Goal: Transaction & Acquisition: Book appointment/travel/reservation

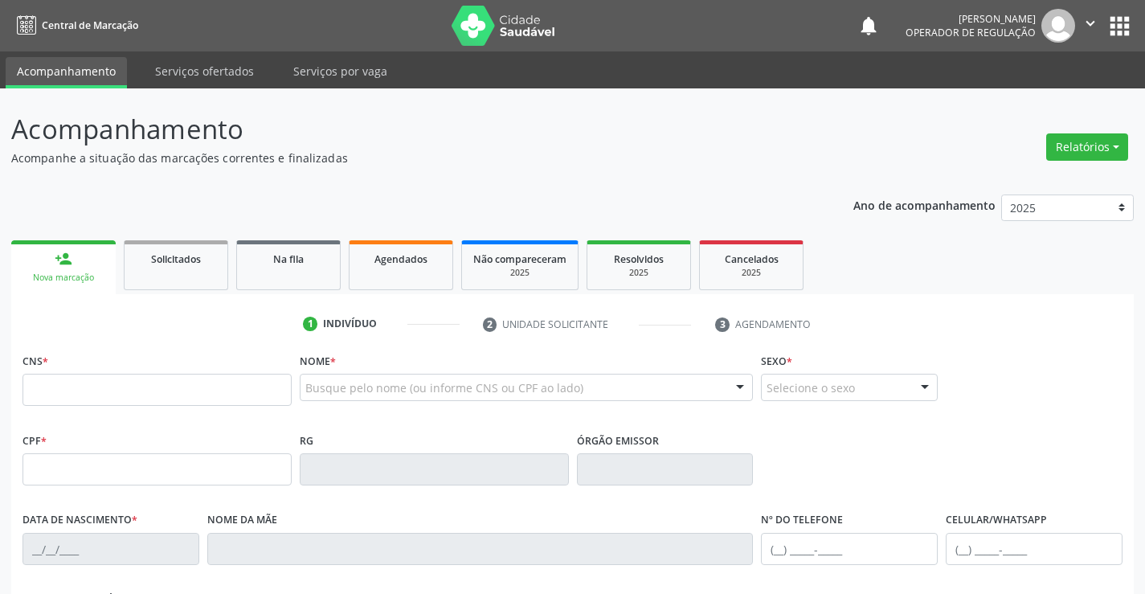
click at [47, 76] on link "Acompanhamento" at bounding box center [66, 72] width 121 height 31
click at [69, 397] on input "text" at bounding box center [156, 390] width 269 height 32
type input "706 2030 2079 8061"
type input "2077623926"
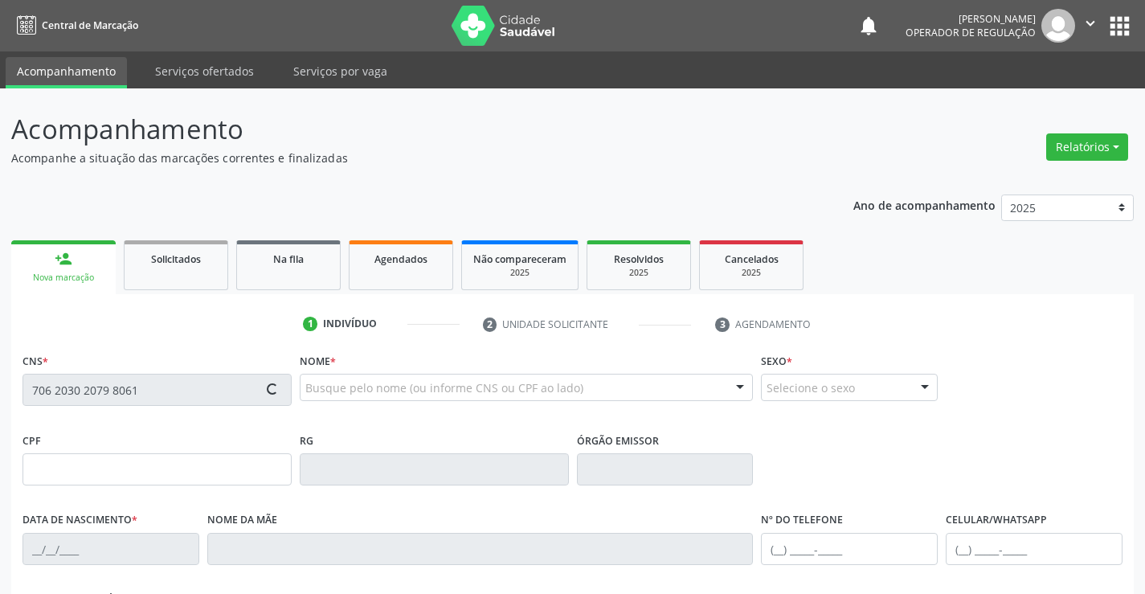
type input "[DATE]"
type input "S/N"
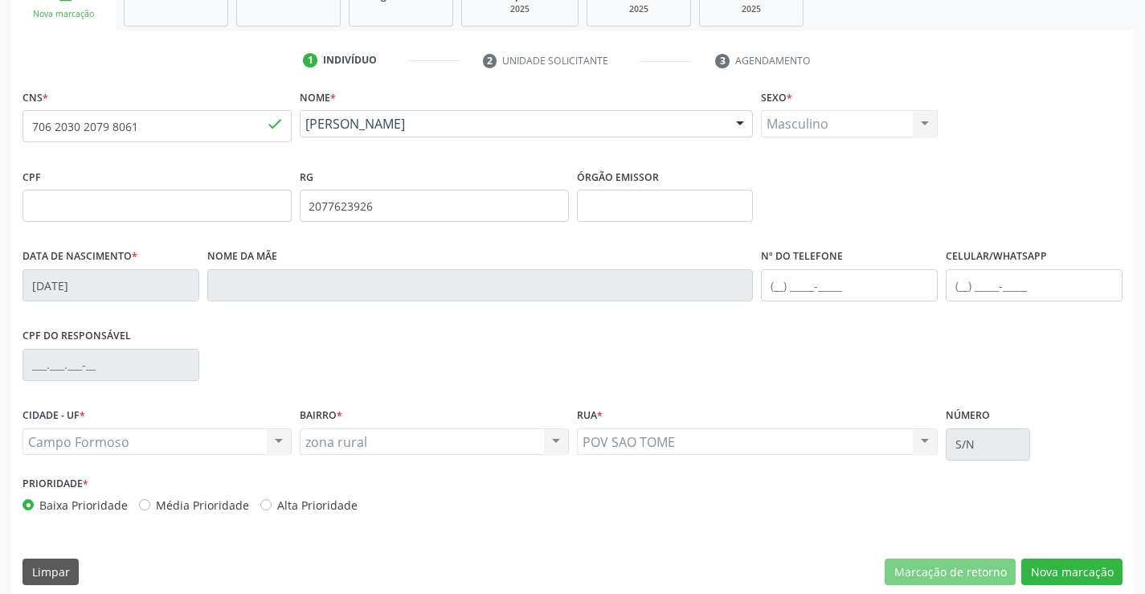
scroll to position [277, 0]
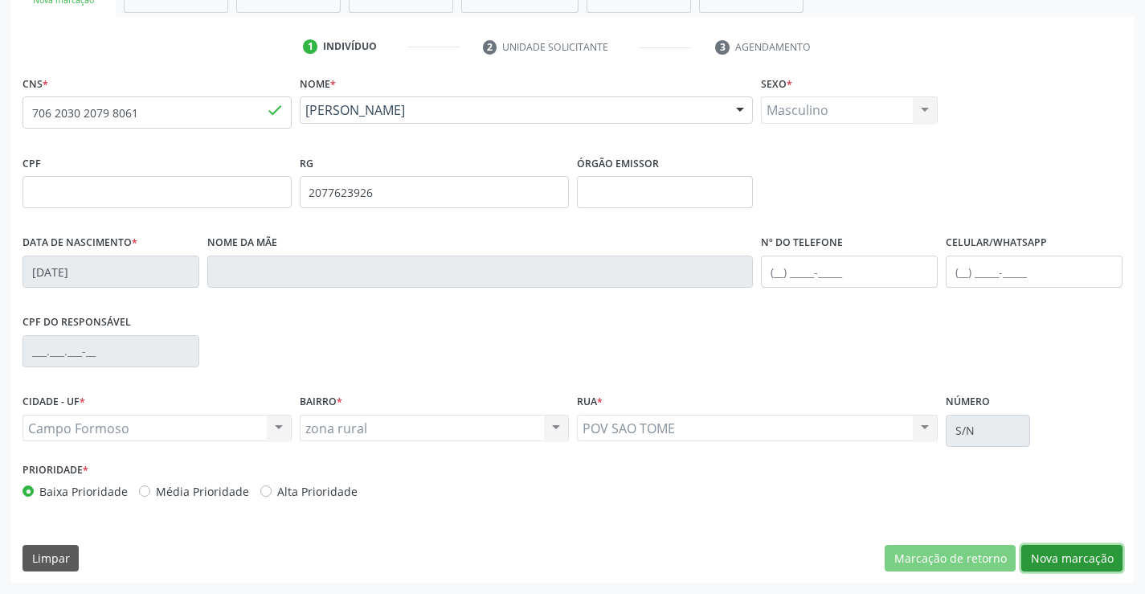
click at [1056, 558] on button "Nova marcação" at bounding box center [1071, 558] width 101 height 27
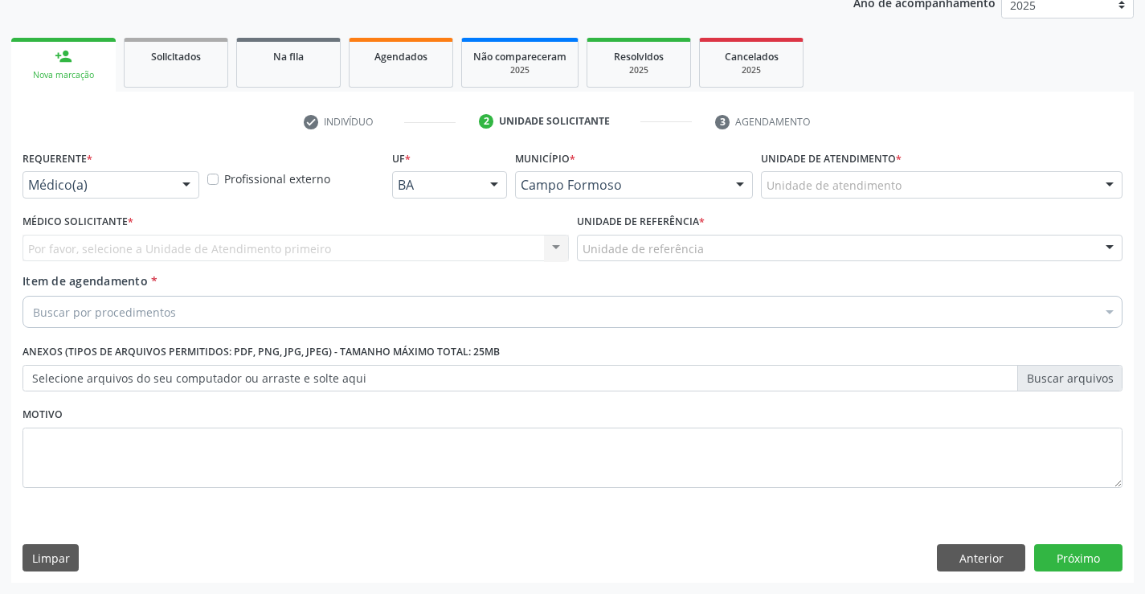
scroll to position [202, 0]
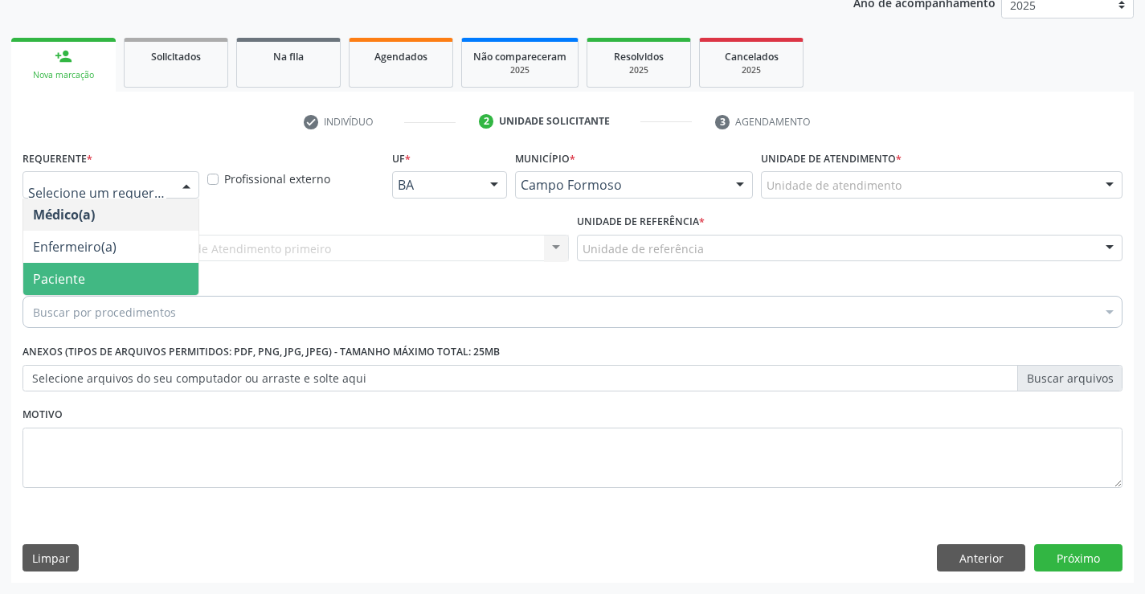
click at [96, 275] on span "Paciente" at bounding box center [110, 279] width 175 height 32
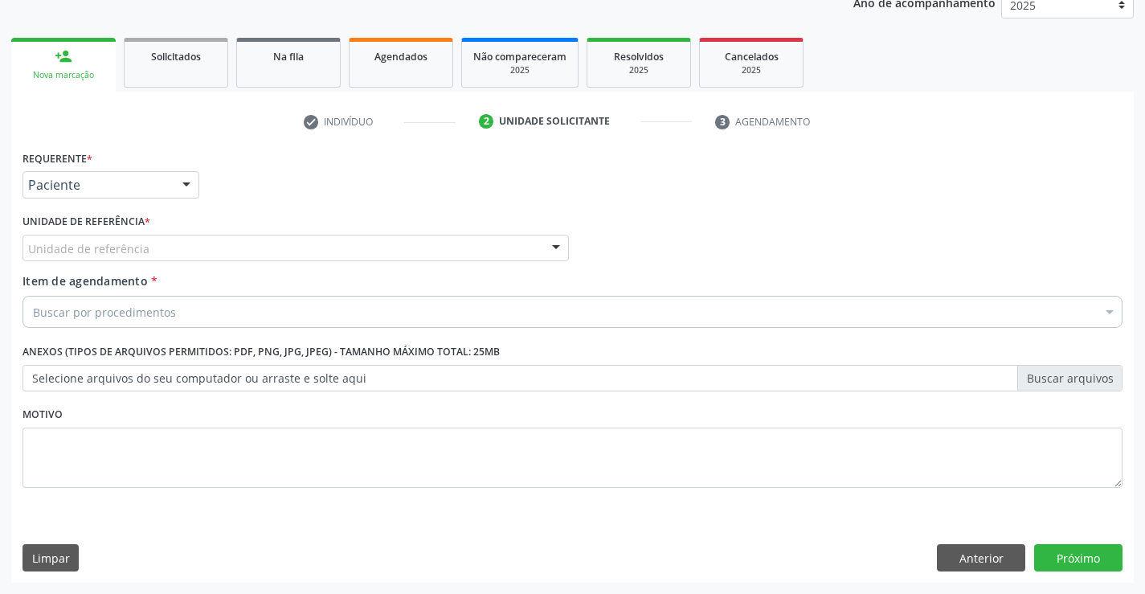
click at [166, 247] on div "Unidade de referência" at bounding box center [295, 248] width 546 height 27
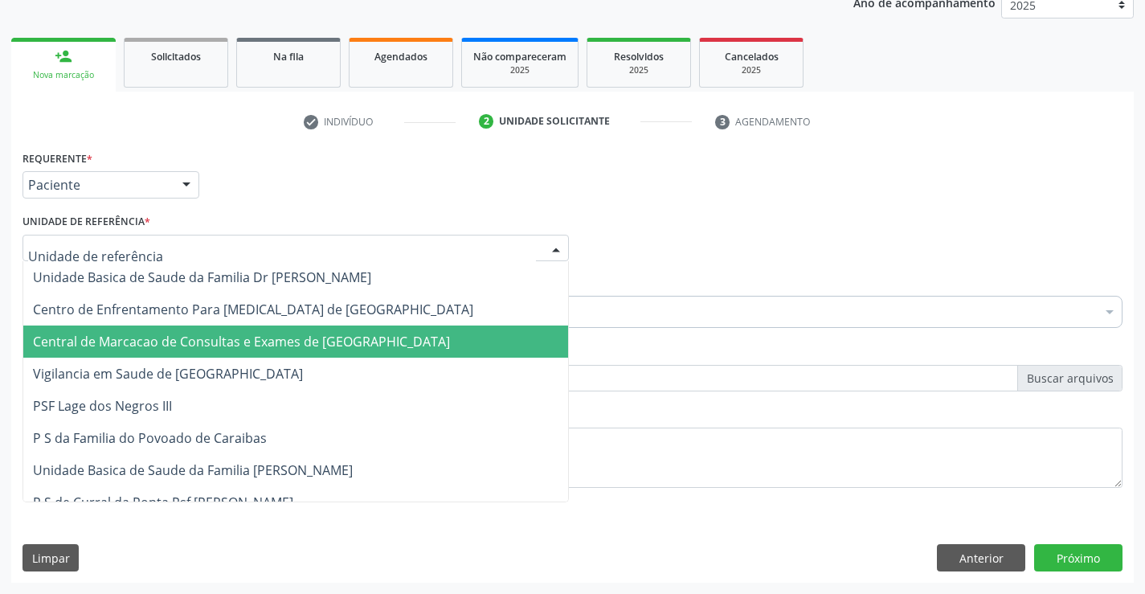
click at [178, 353] on span "Central de Marcacao de Consultas e Exames de [GEOGRAPHIC_DATA]" at bounding box center [295, 341] width 545 height 32
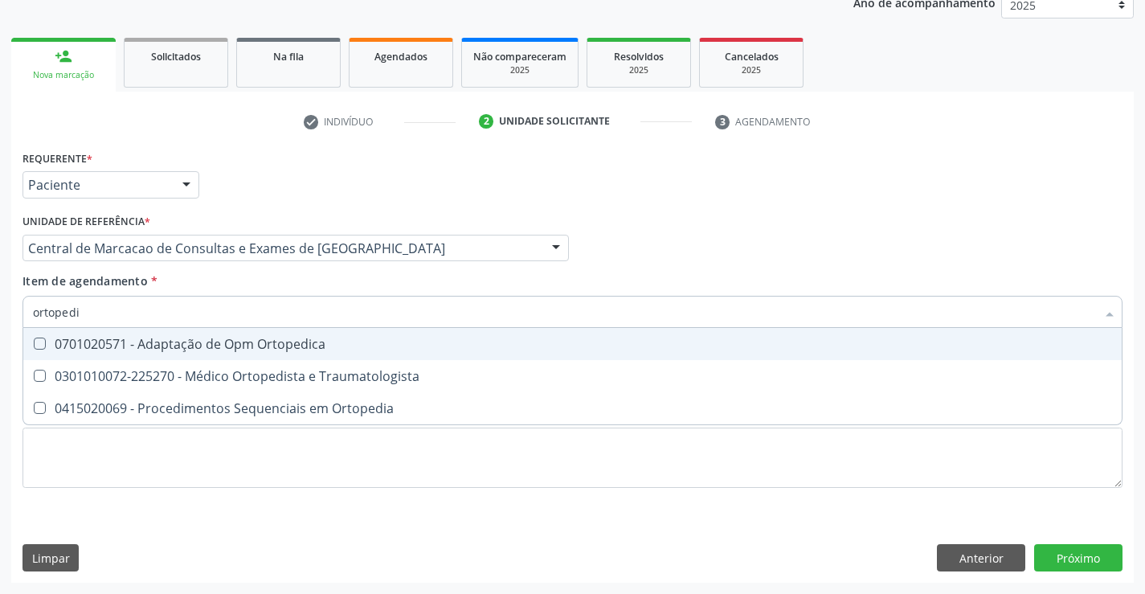
type input "ortopedis"
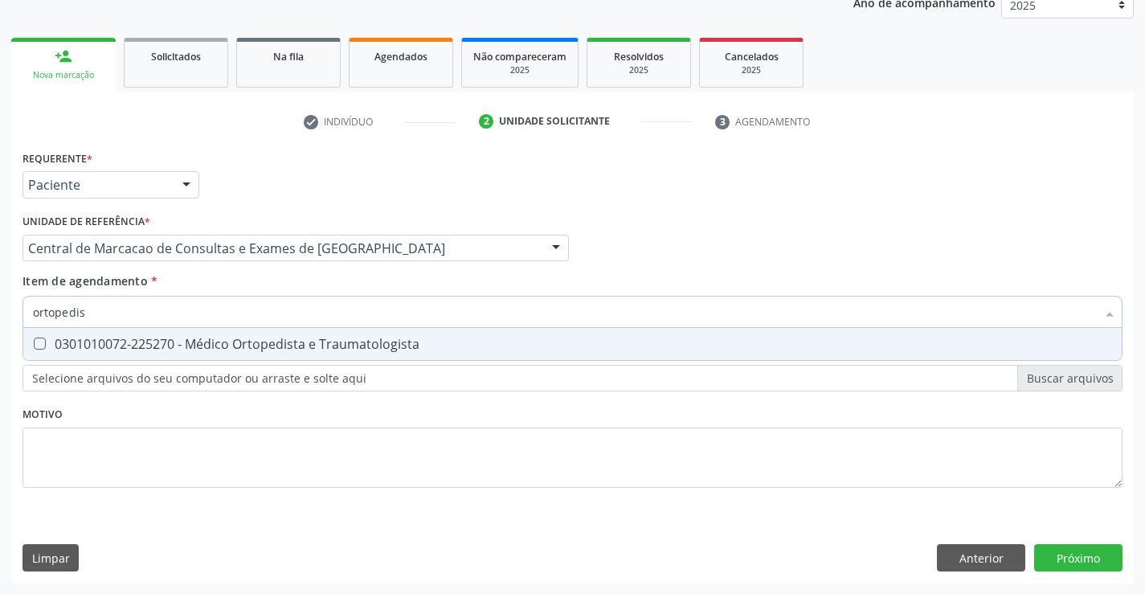
click at [202, 343] on div "0301010072-225270 - Médico Ortopedista e Traumatologista" at bounding box center [572, 343] width 1079 height 13
checkbox Traumatologista "true"
click at [1061, 550] on div "Requerente * Paciente Médico(a) Enfermeiro(a) Paciente Nenhum resultado encontr…" at bounding box center [572, 364] width 1122 height 436
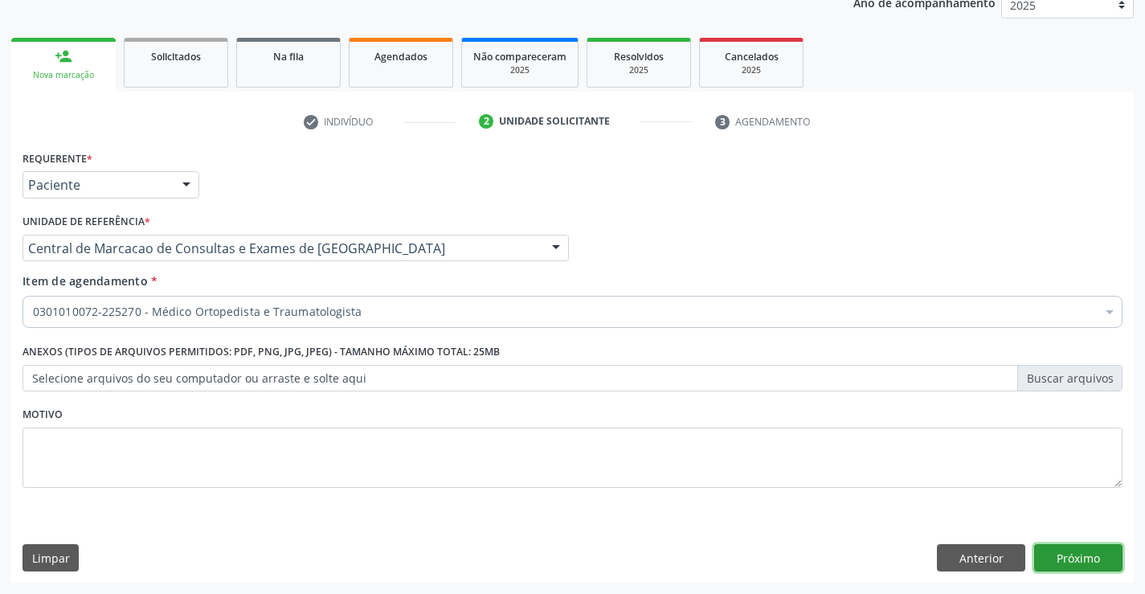
click at [1044, 562] on button "Próximo" at bounding box center [1078, 557] width 88 height 27
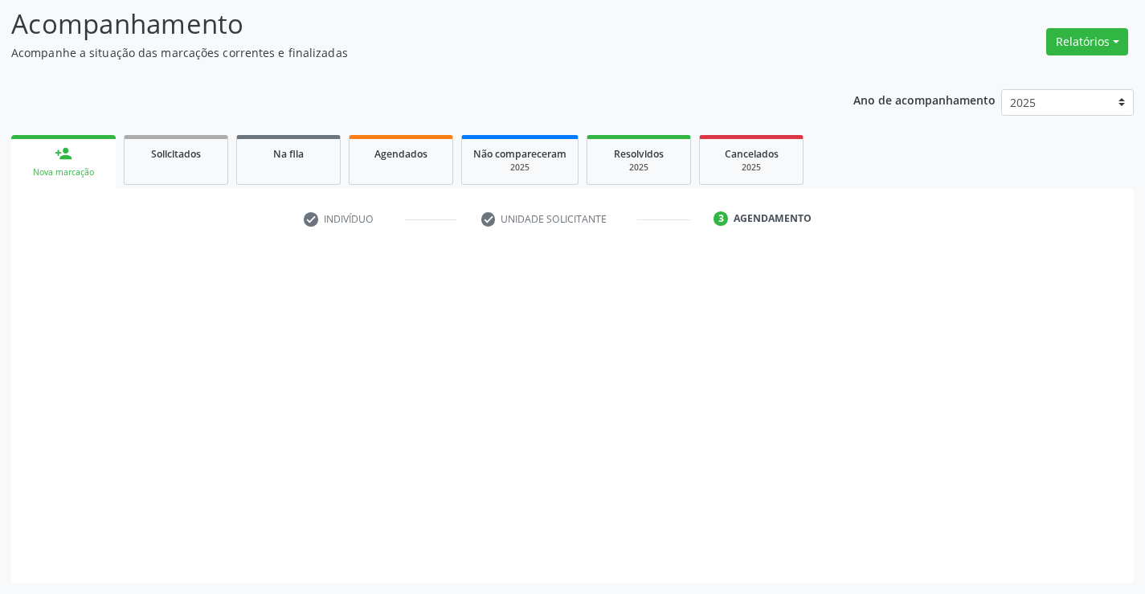
scroll to position [105, 0]
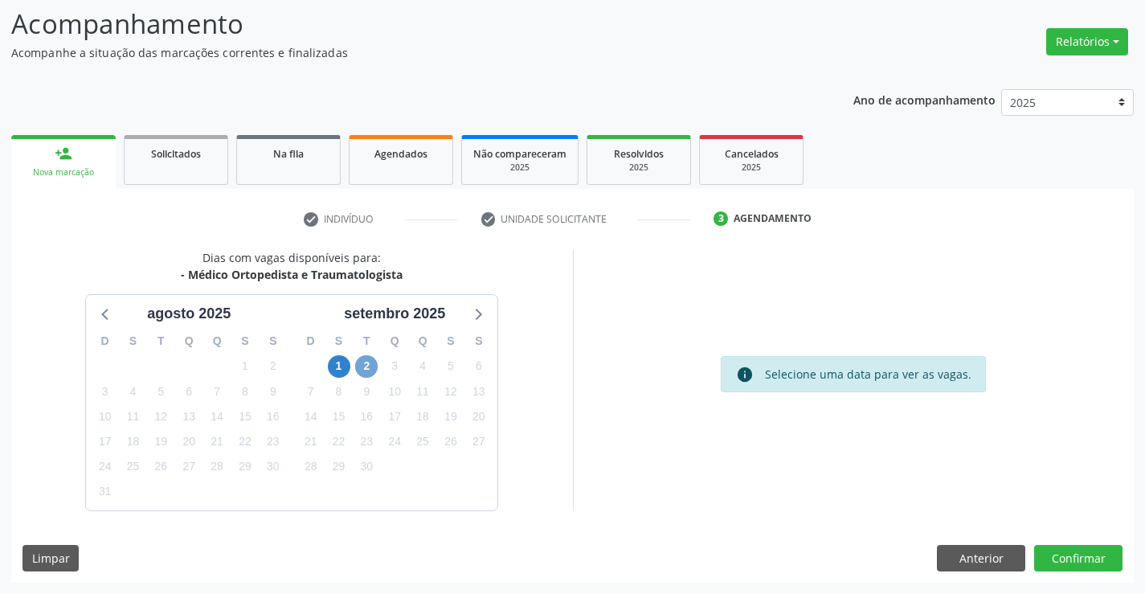
drag, startPoint x: 369, startPoint y: 368, endPoint x: 442, endPoint y: 374, distance: 73.4
click at [368, 367] on span "2" at bounding box center [366, 366] width 22 height 22
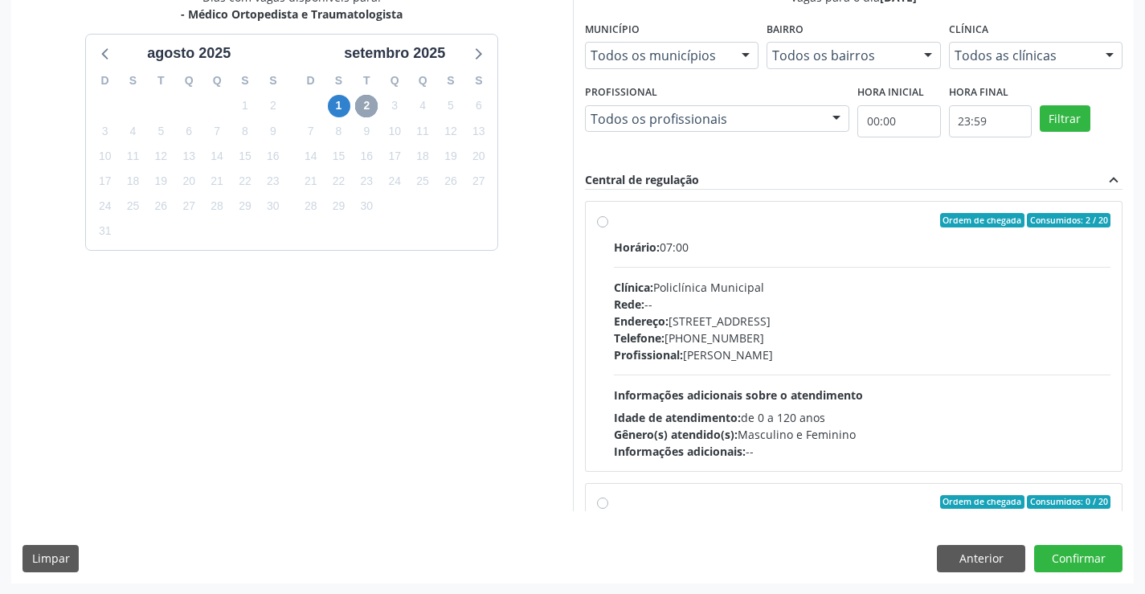
scroll to position [366, 0]
click at [783, 393] on span "Informações adicionais sobre o atendimento" at bounding box center [738, 393] width 249 height 15
click at [608, 227] on input "Ordem de chegada Consumidos: 2 / 20 Horário: 07:00 Clínica: Policlínica Municip…" at bounding box center [602, 219] width 11 height 14
radio input "true"
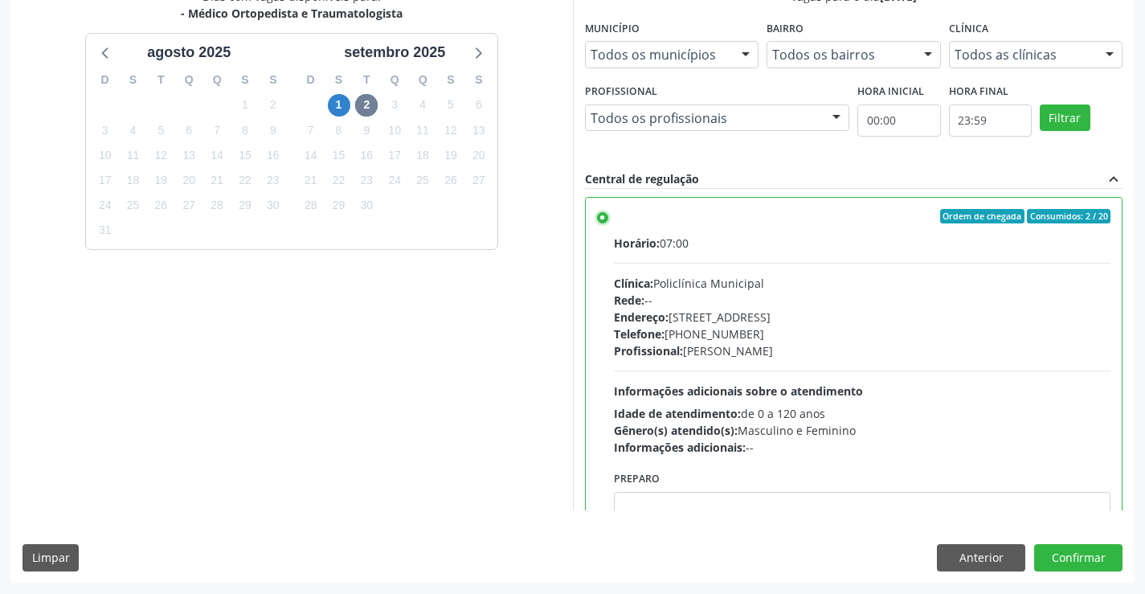
scroll to position [0, 0]
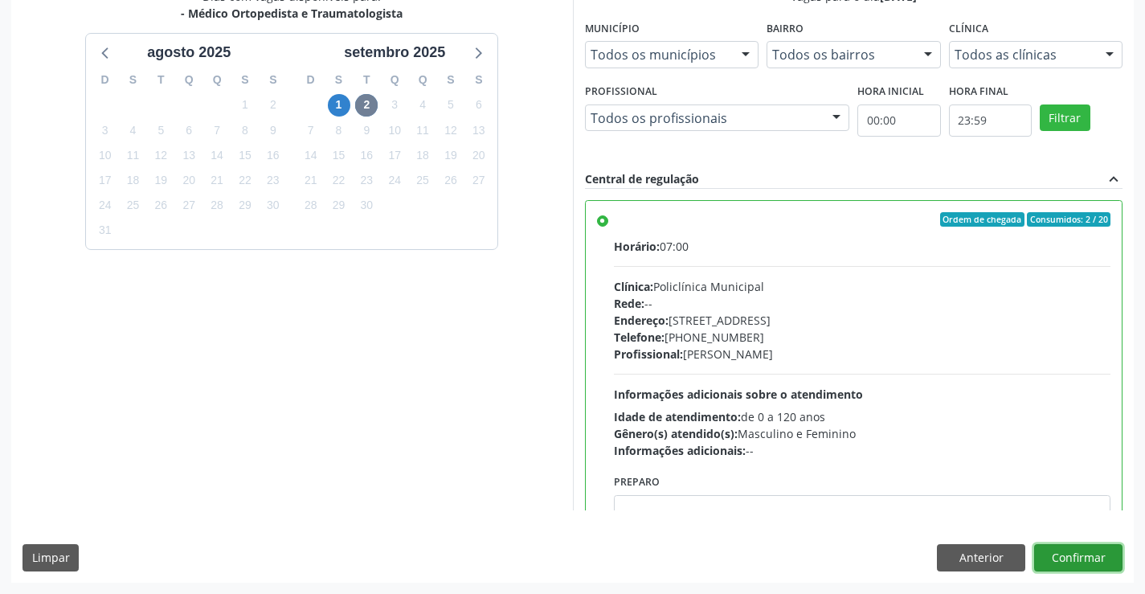
click at [1076, 559] on button "Confirmar" at bounding box center [1078, 557] width 88 height 27
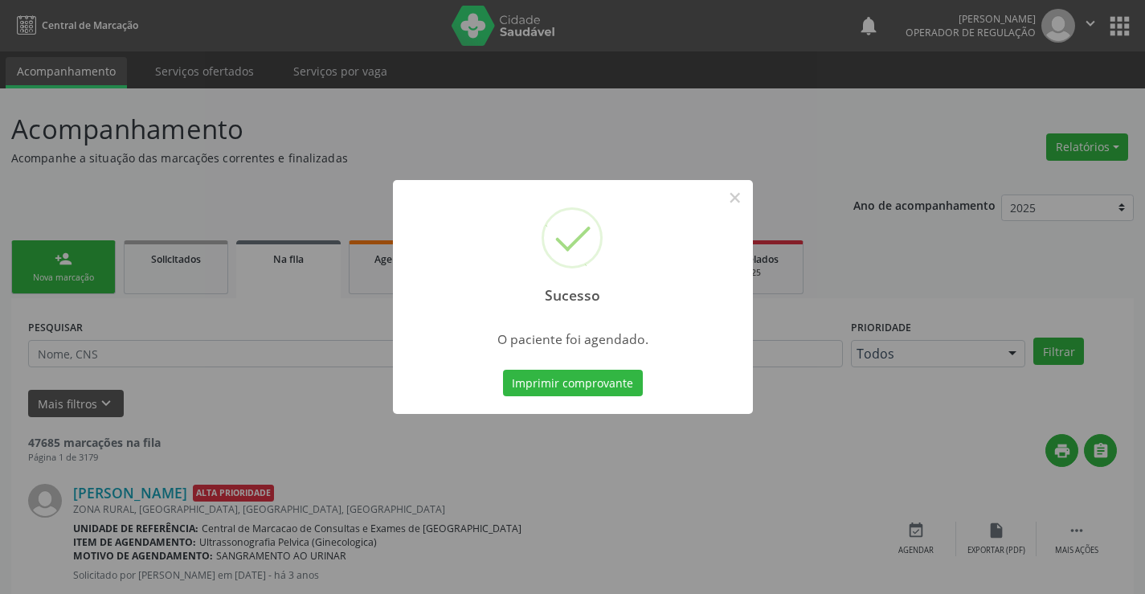
click at [503, 370] on button "Imprimir comprovante" at bounding box center [573, 383] width 140 height 27
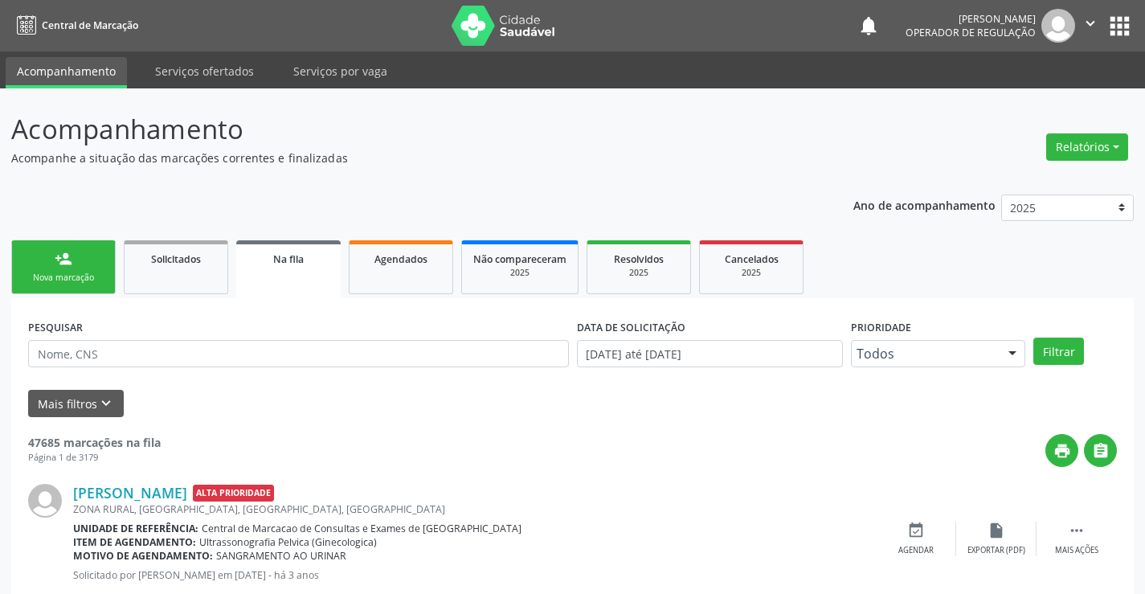
click at [60, 265] on div "person_add" at bounding box center [64, 259] width 18 height 18
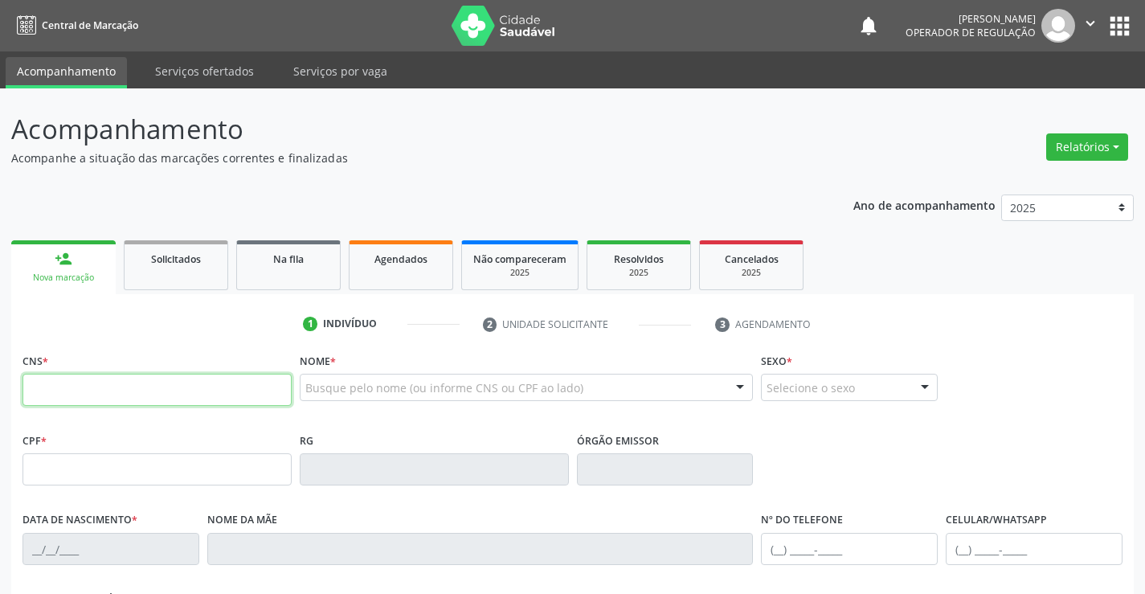
click at [60, 399] on input "text" at bounding box center [156, 390] width 269 height 32
type input "702 3061 3861 1614"
type input "0503382345"
type input "[DATE]"
type input "[PHONE_NUMBER]"
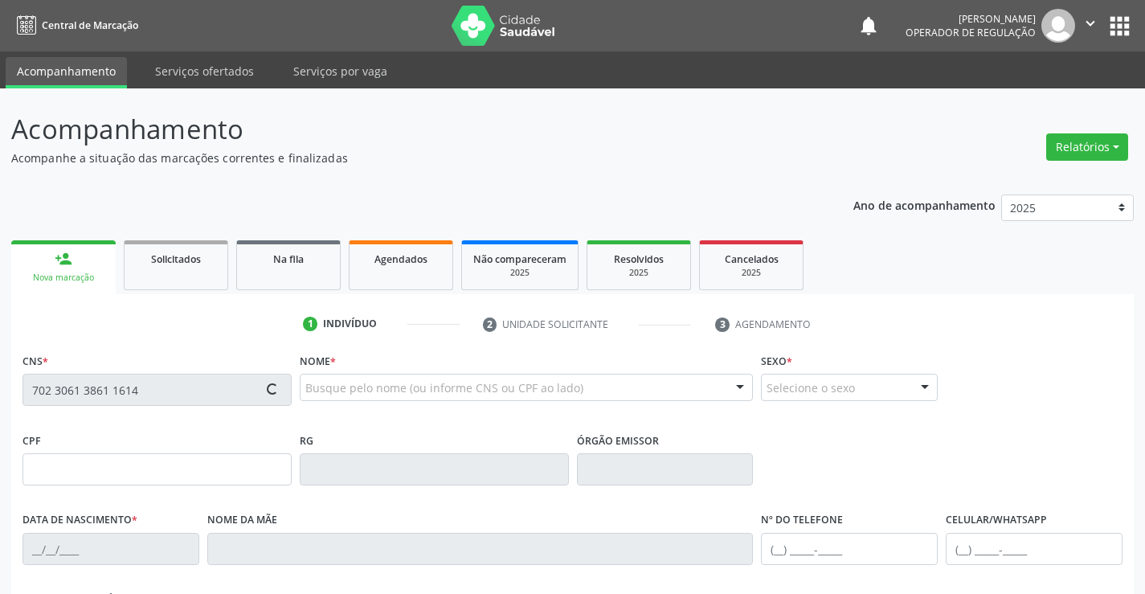
type input "[PHONE_NUMBER]"
type input "569.479.335-87"
type input "S/N"
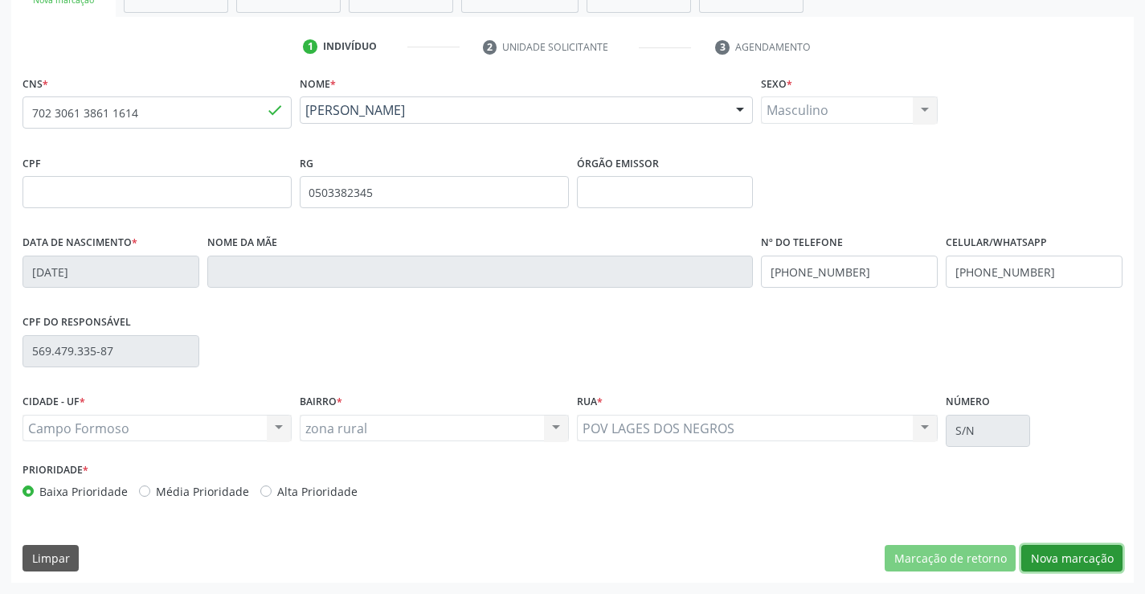
drag, startPoint x: 1051, startPoint y: 552, endPoint x: 946, endPoint y: 538, distance: 106.1
click at [1049, 551] on button "Nova marcação" at bounding box center [1071, 558] width 101 height 27
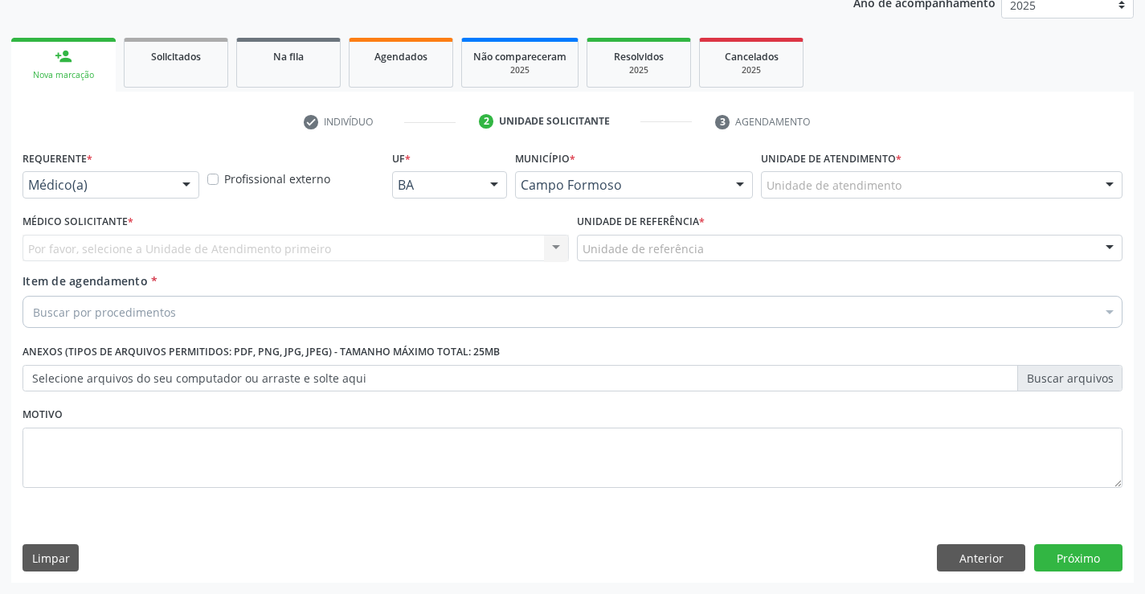
scroll to position [202, 0]
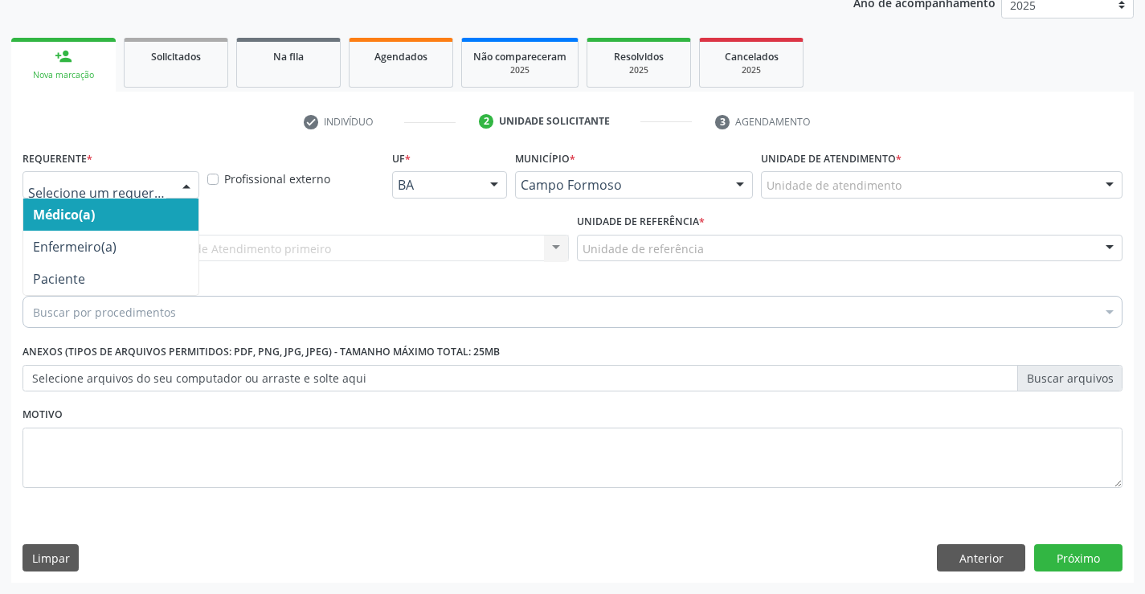
drag, startPoint x: 160, startPoint y: 186, endPoint x: 116, endPoint y: 260, distance: 86.1
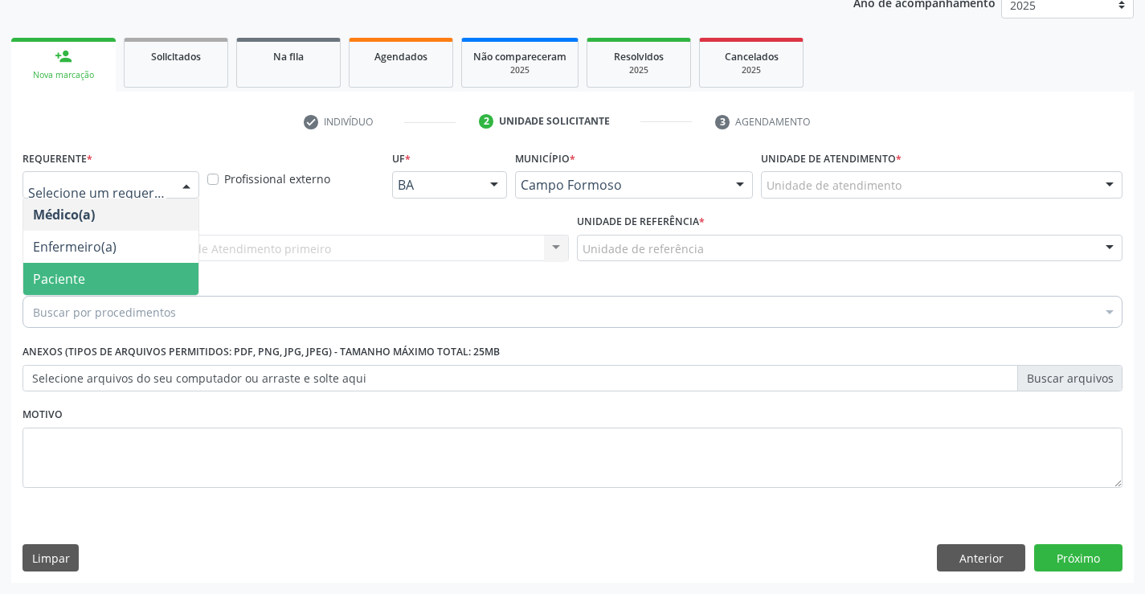
click at [106, 275] on span "Paciente" at bounding box center [110, 279] width 175 height 32
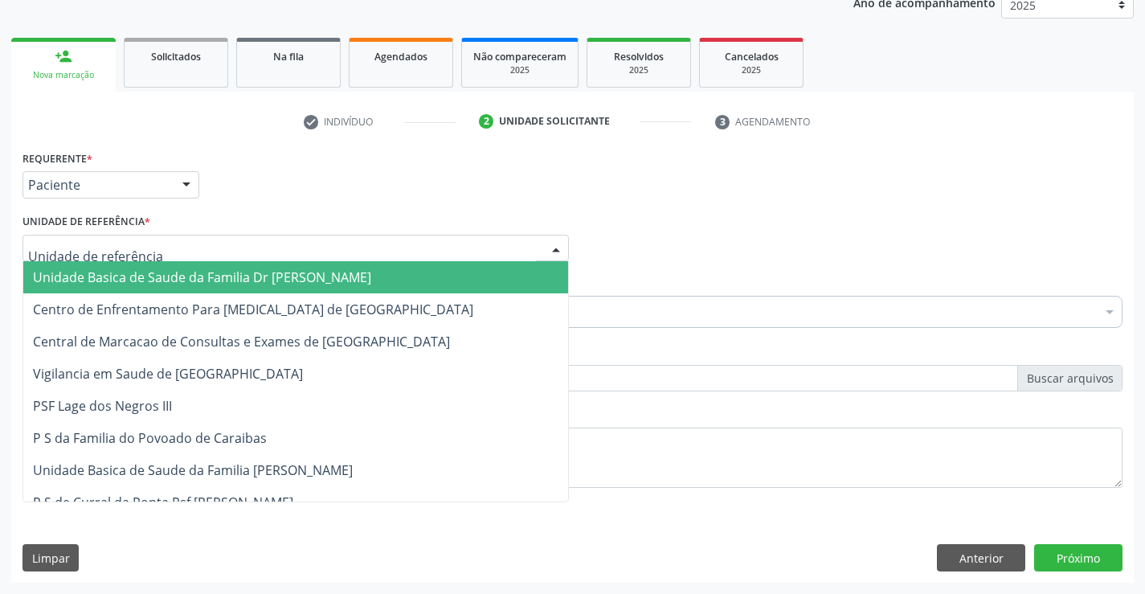
drag, startPoint x: 159, startPoint y: 242, endPoint x: 151, endPoint y: 337, distance: 95.9
click at [159, 243] on div at bounding box center [295, 248] width 546 height 27
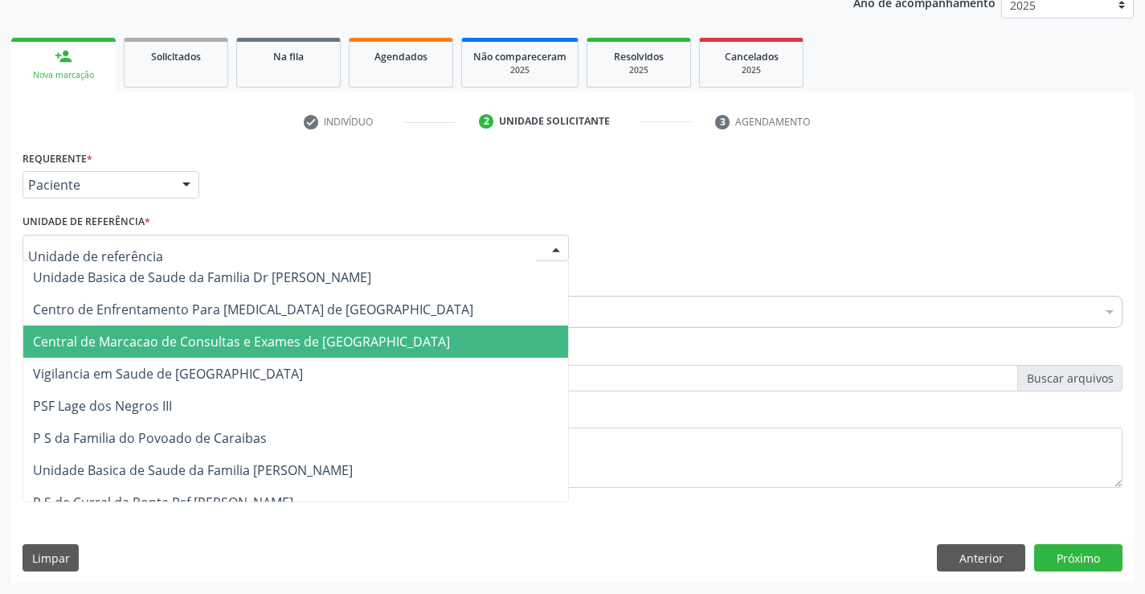
drag, startPoint x: 150, startPoint y: 345, endPoint x: 150, endPoint y: 315, distance: 30.5
click at [150, 345] on span "Central de Marcacao de Consultas e Exames de [GEOGRAPHIC_DATA]" at bounding box center [241, 342] width 417 height 18
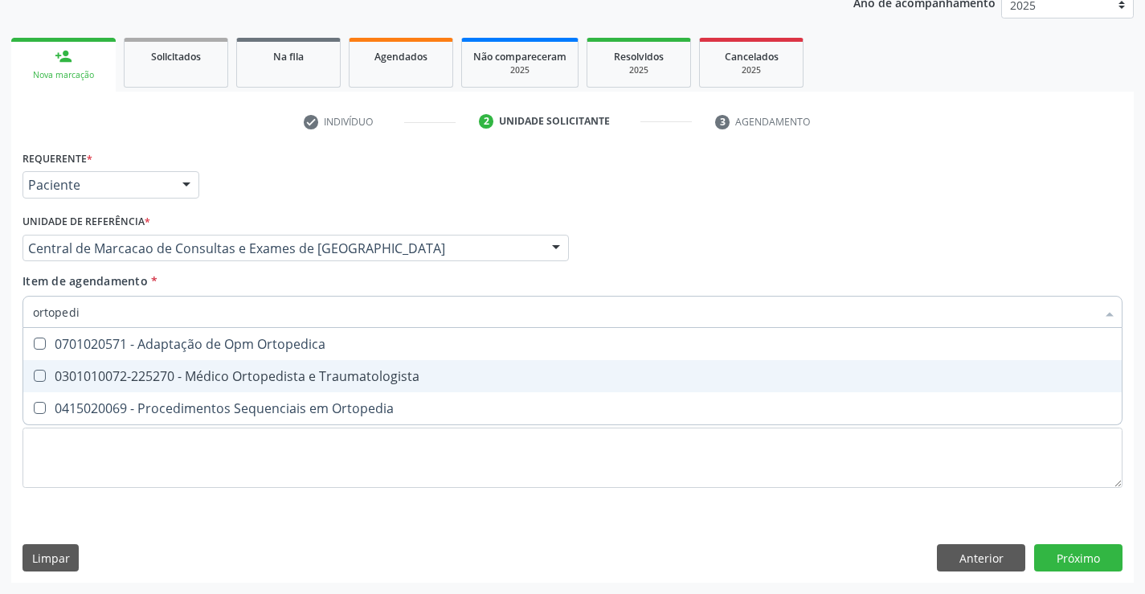
type input "ortopedis"
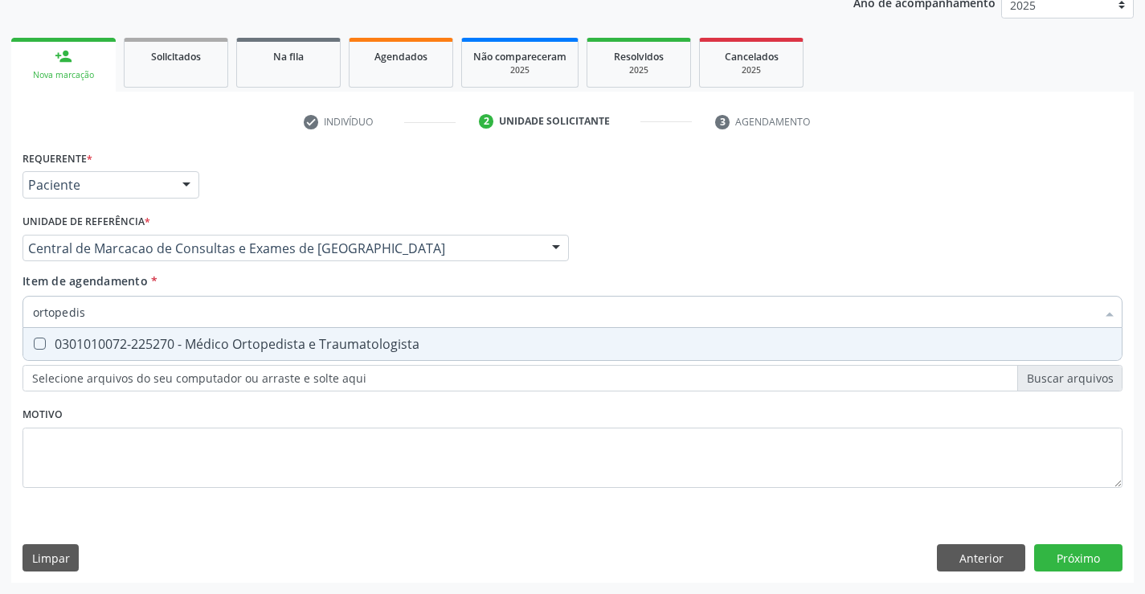
click at [338, 342] on div "0301010072-225270 - Médico Ortopedista e Traumatologista" at bounding box center [572, 343] width 1079 height 13
checkbox Traumatologista "true"
click at [1073, 563] on div "Requerente * Paciente Médico(a) Enfermeiro(a) Paciente Nenhum resultado encontr…" at bounding box center [572, 364] width 1122 height 436
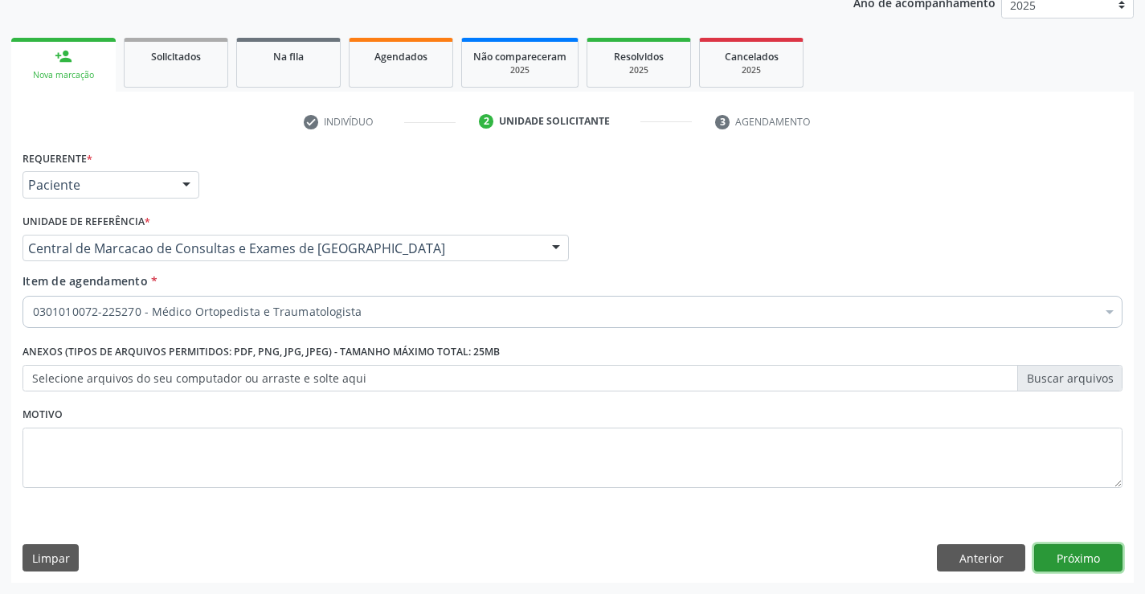
click at [1106, 552] on button "Próximo" at bounding box center [1078, 557] width 88 height 27
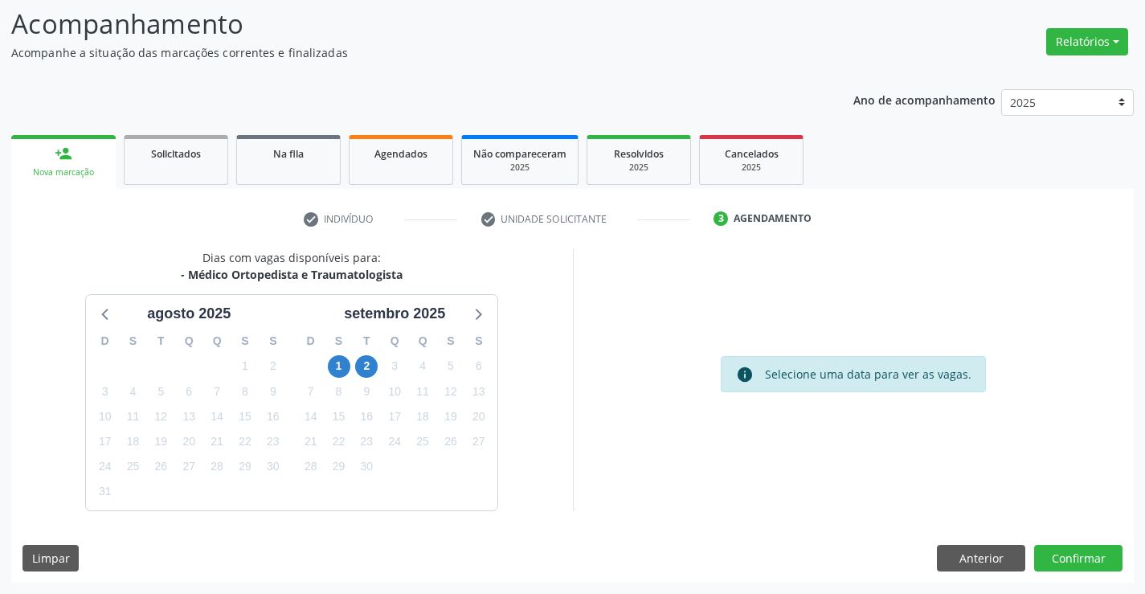
click at [378, 366] on div "2" at bounding box center [367, 366] width 28 height 25
click at [371, 364] on span "2" at bounding box center [366, 366] width 22 height 22
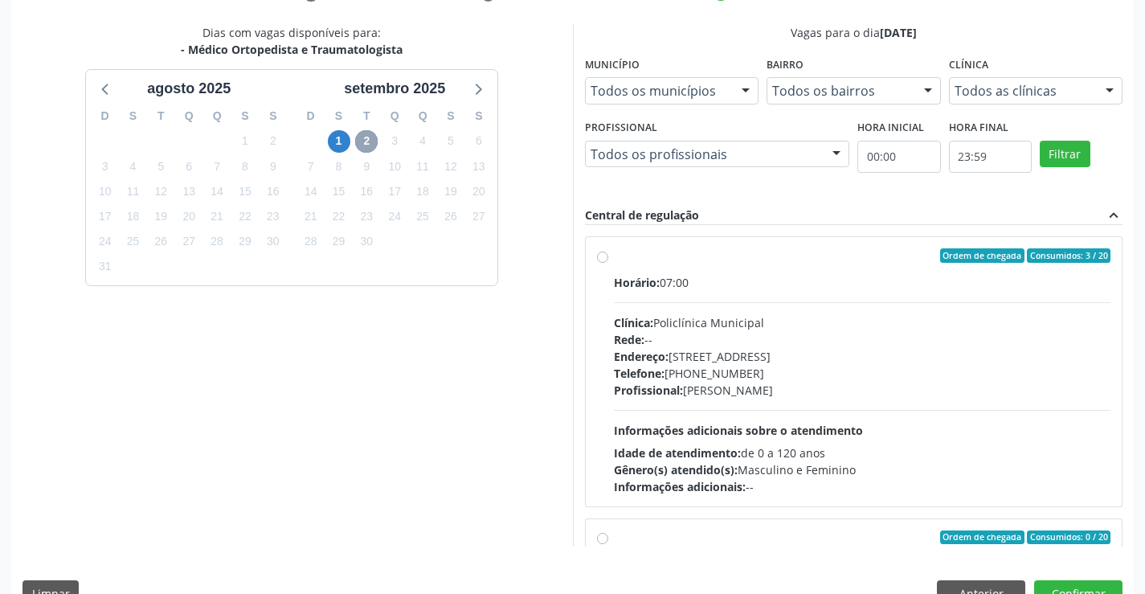
scroll to position [346, 0]
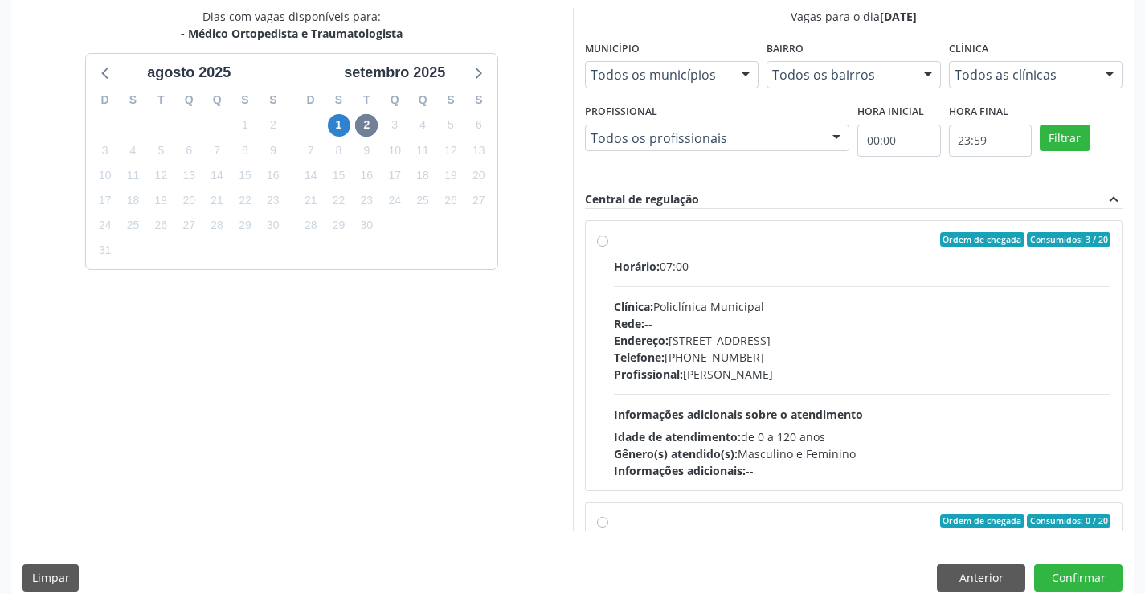
click at [709, 321] on div "Rede: --" at bounding box center [862, 323] width 497 height 17
click at [608, 247] on input "Ordem de chegada Consumidos: 3 / 20 Horário: 07:00 Clínica: Policlínica Municip…" at bounding box center [602, 239] width 11 height 14
radio input "true"
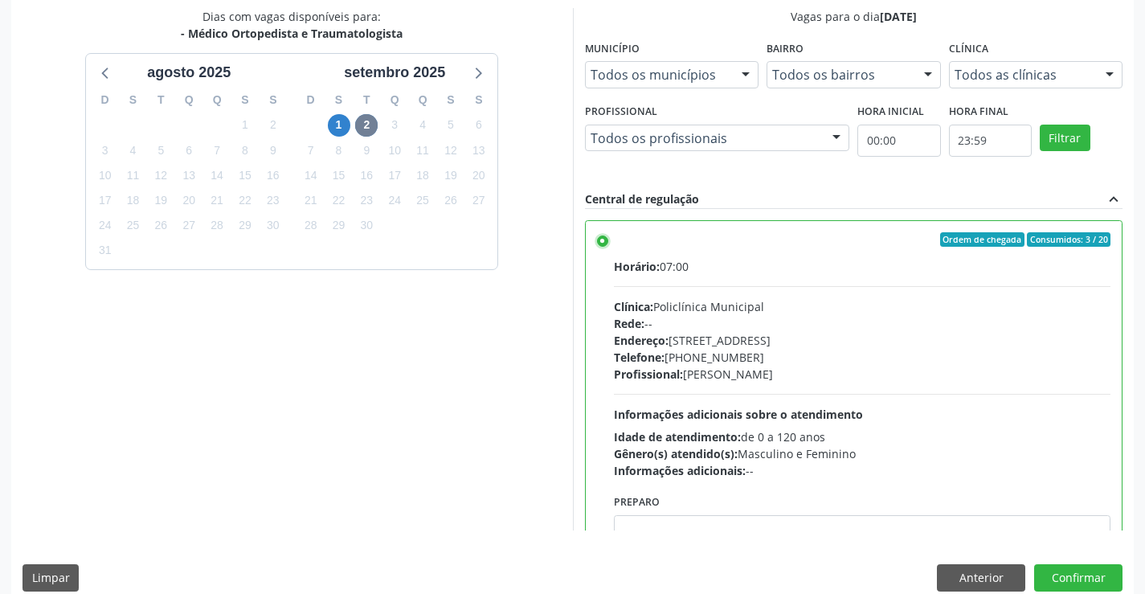
scroll to position [366, 0]
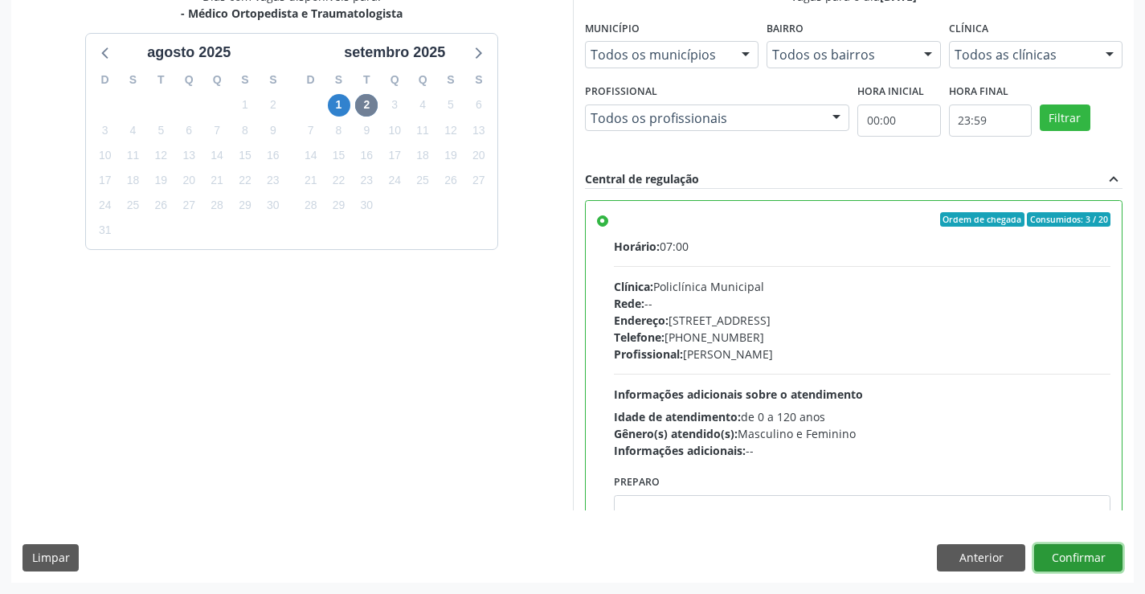
click at [1052, 562] on button "Confirmar" at bounding box center [1078, 557] width 88 height 27
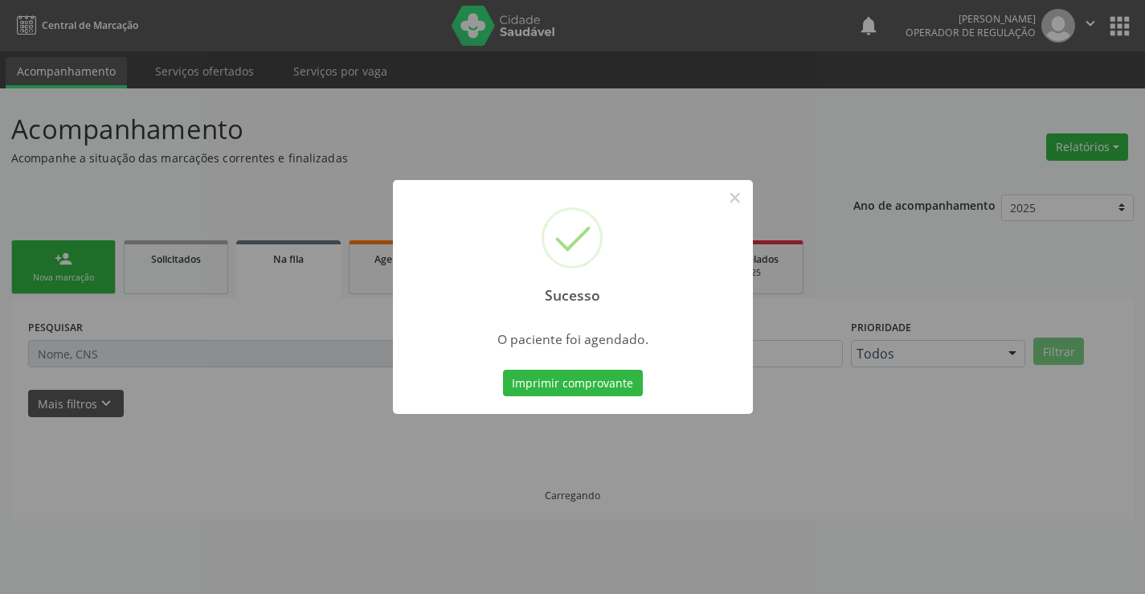
scroll to position [0, 0]
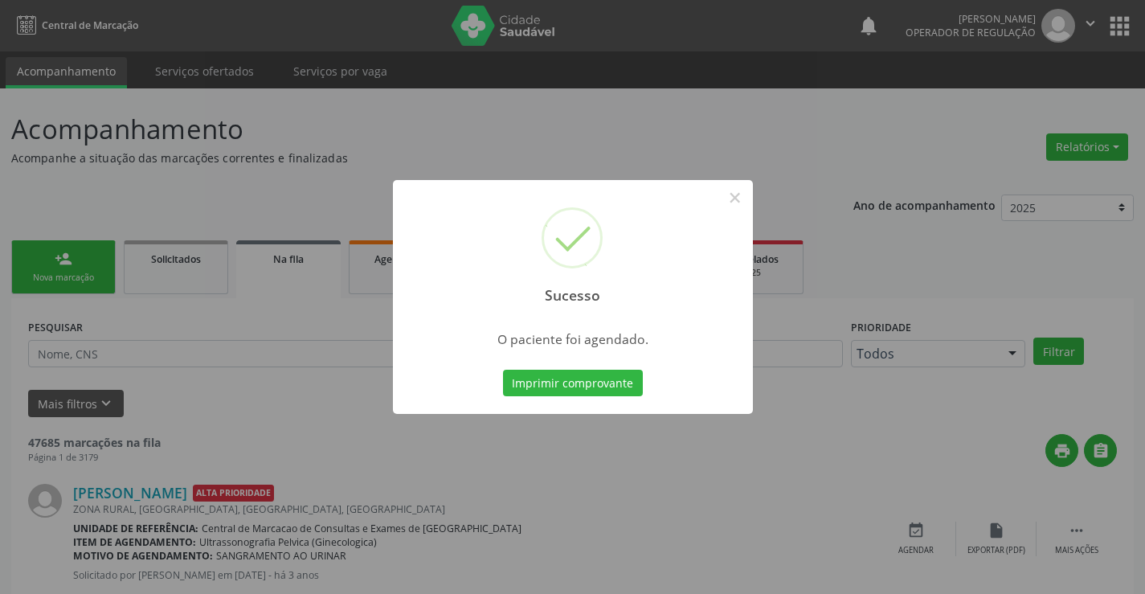
click at [503, 370] on button "Imprimir comprovante" at bounding box center [573, 383] width 140 height 27
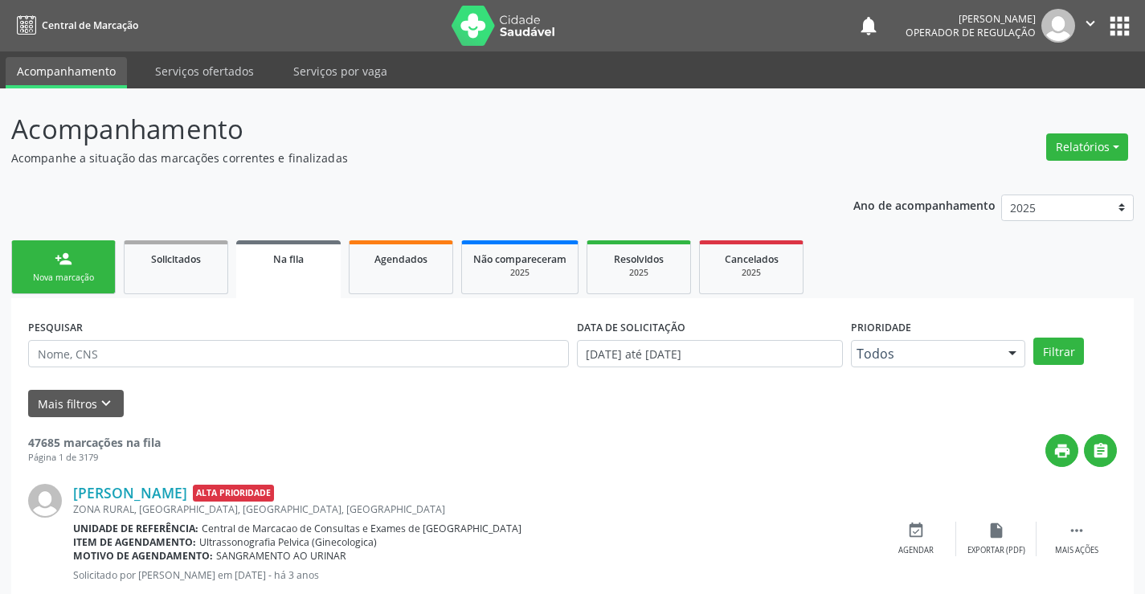
click at [81, 253] on link "person_add Nova marcação" at bounding box center [63, 267] width 104 height 54
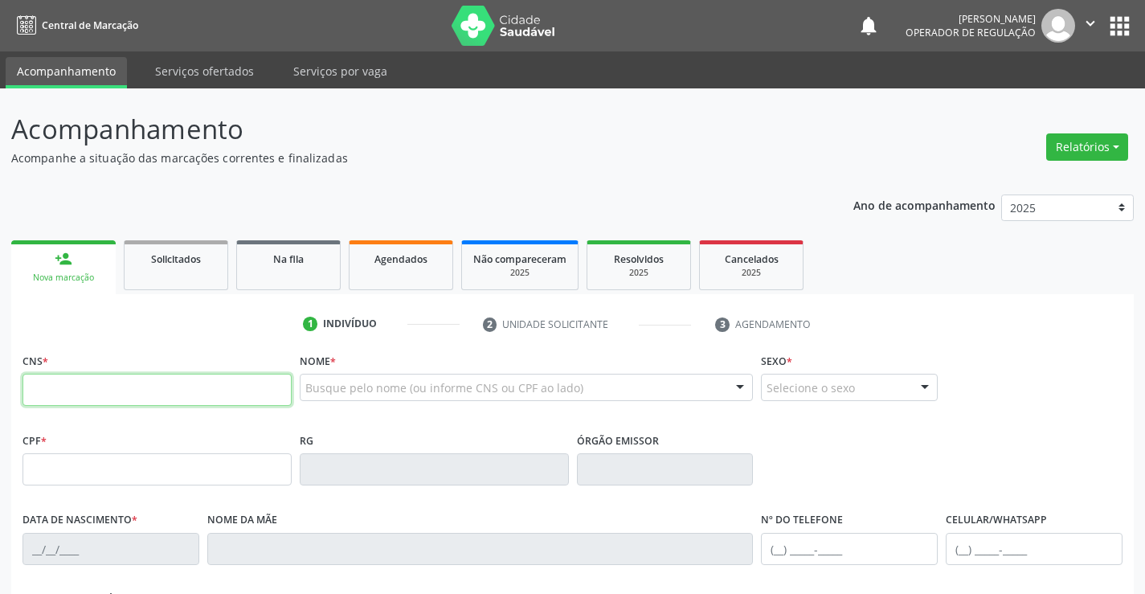
click at [74, 392] on input "text" at bounding box center [156, 390] width 269 height 32
type input "700 6014 2772 2063"
type input "0850103401"
type input "[DATE]"
type input "[PHONE_NUMBER]"
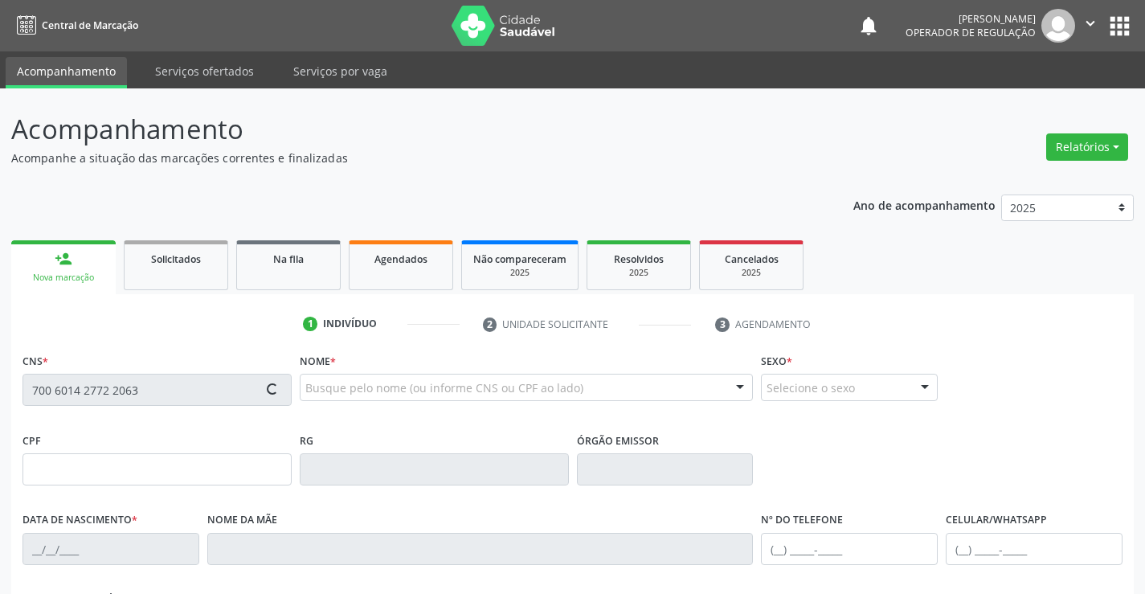
type input "[PHONE_NUMBER]"
type input "912.398.265-91"
type input "64"
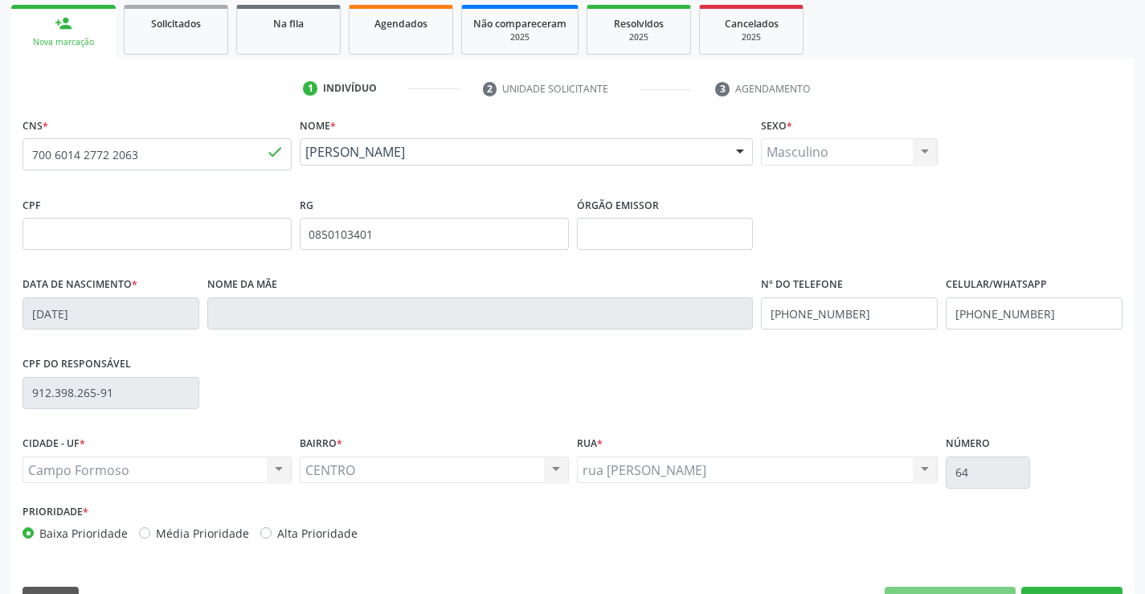
scroll to position [277, 0]
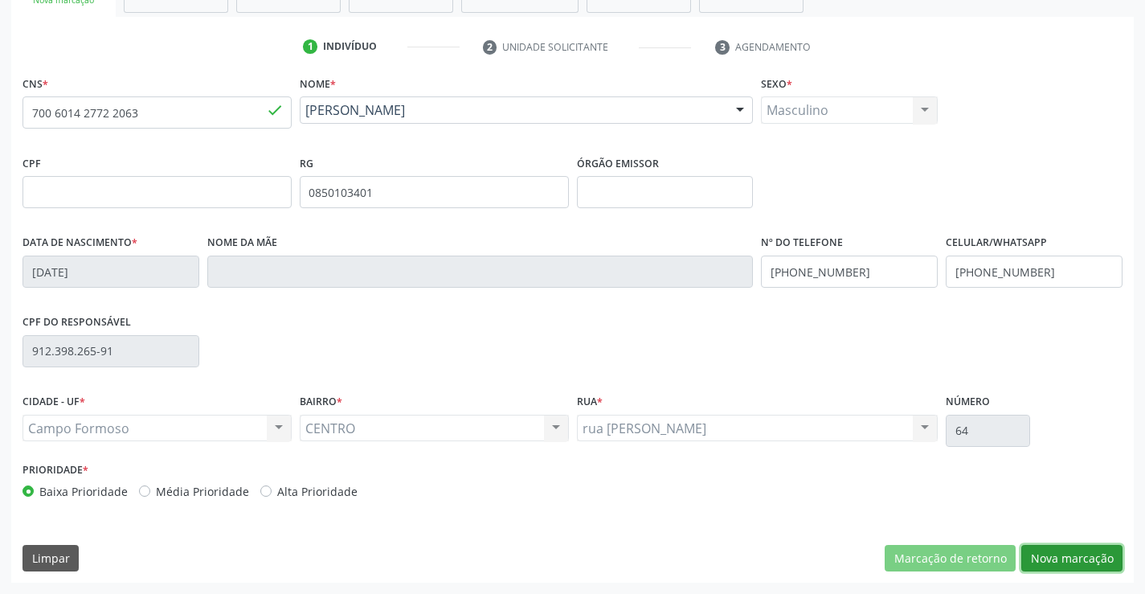
click at [1097, 553] on button "Nova marcação" at bounding box center [1071, 558] width 101 height 27
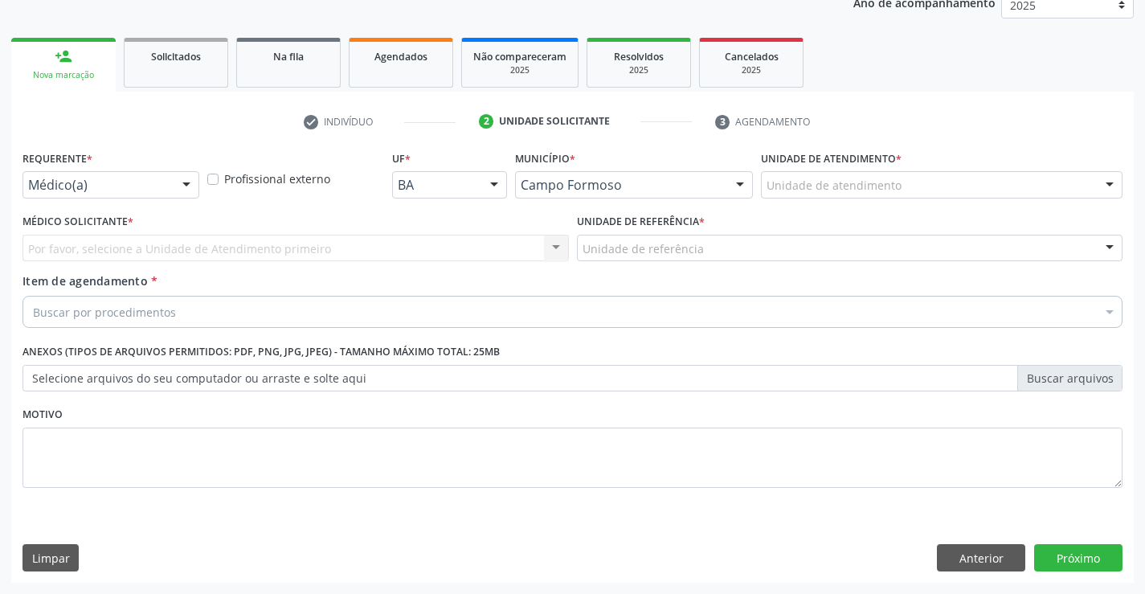
scroll to position [202, 0]
drag, startPoint x: 124, startPoint y: 174, endPoint x: 97, endPoint y: 255, distance: 85.4
click at [124, 174] on div "Médico(a)" at bounding box center [110, 184] width 177 height 27
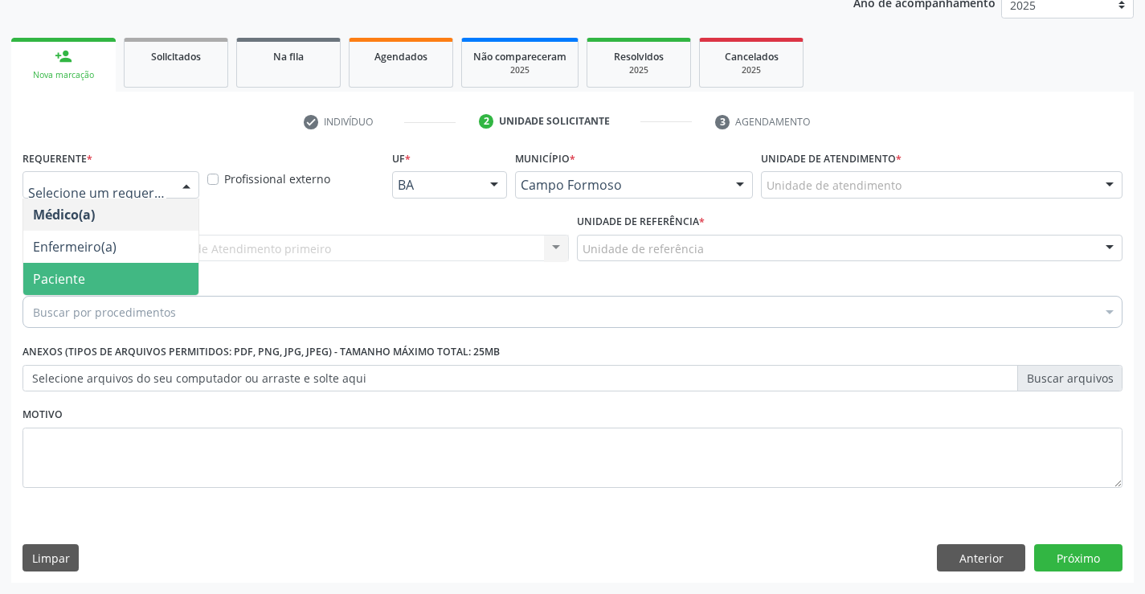
click at [92, 284] on span "Paciente" at bounding box center [110, 279] width 175 height 32
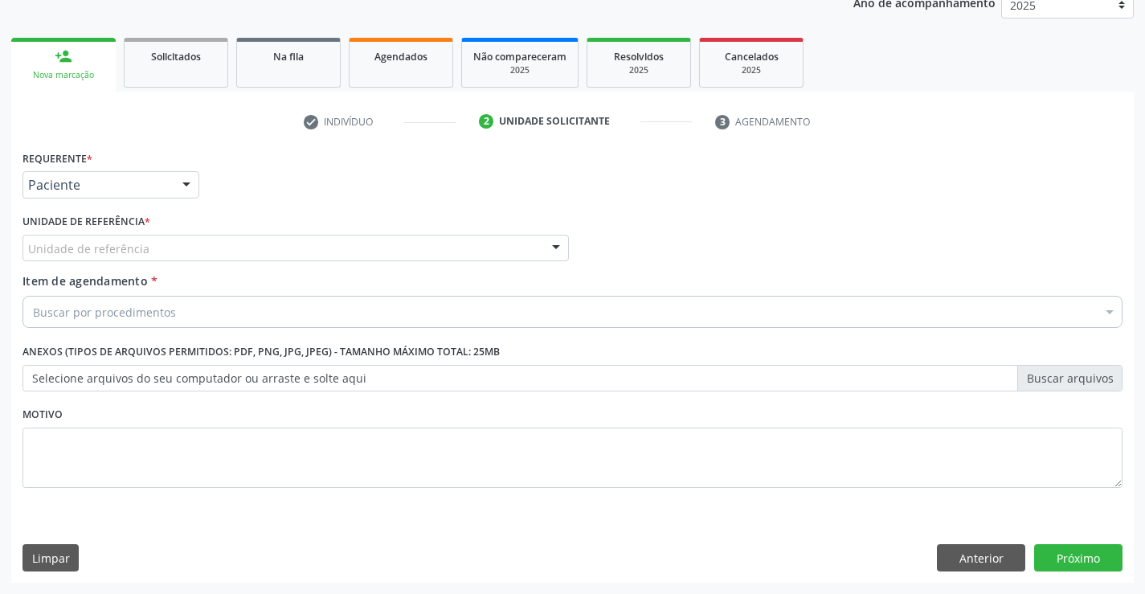
drag, startPoint x: 130, startPoint y: 244, endPoint x: 129, endPoint y: 286, distance: 41.8
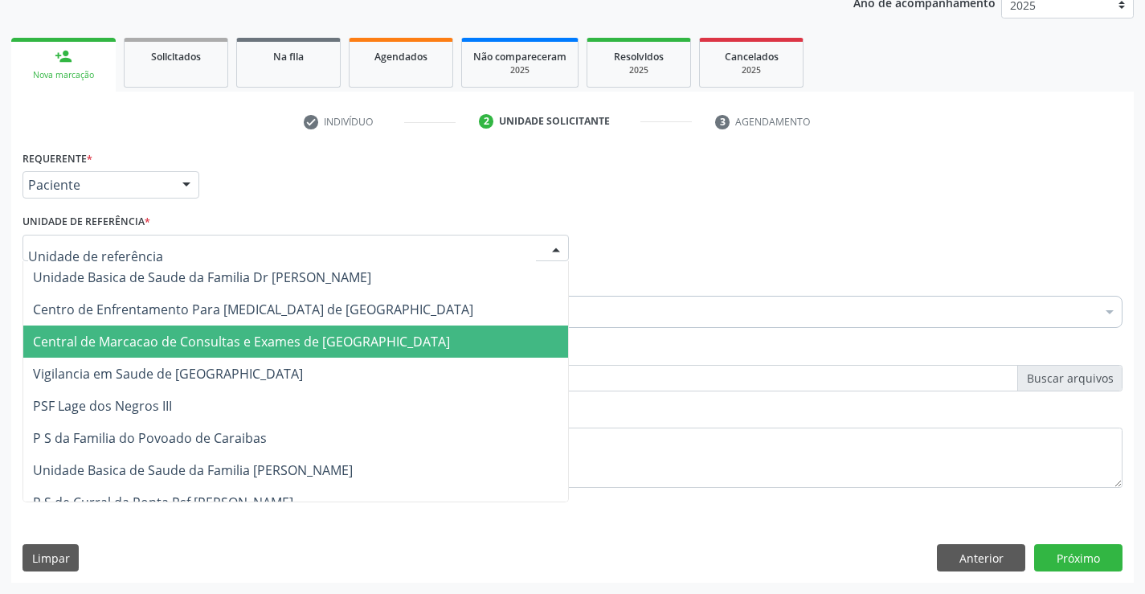
click at [121, 341] on span "Central de Marcacao de Consultas e Exames de [GEOGRAPHIC_DATA]" at bounding box center [241, 342] width 417 height 18
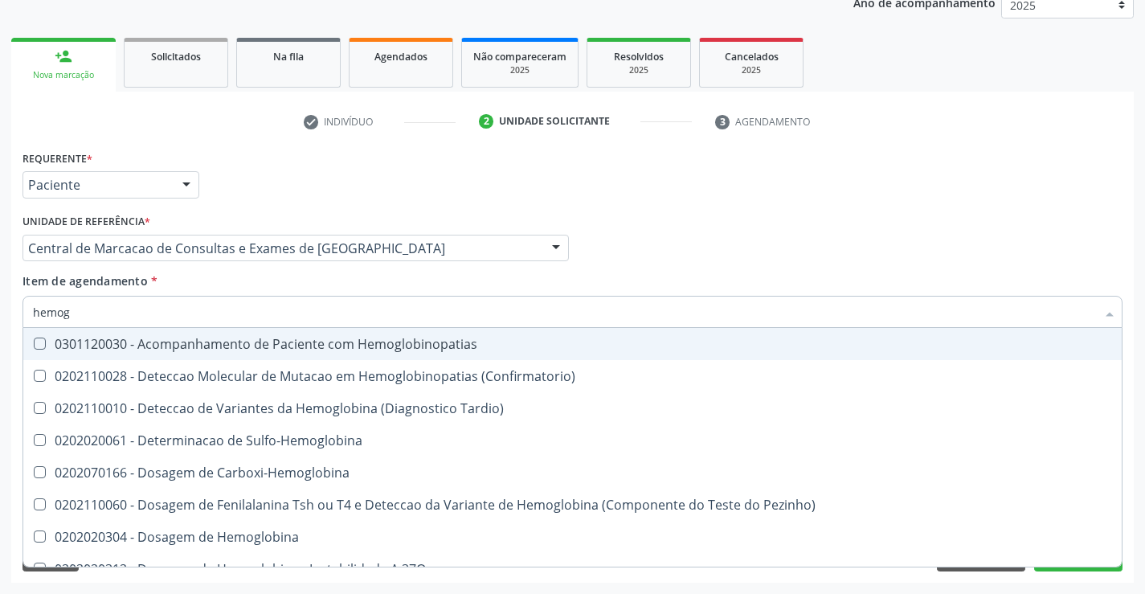
type input "hemogr"
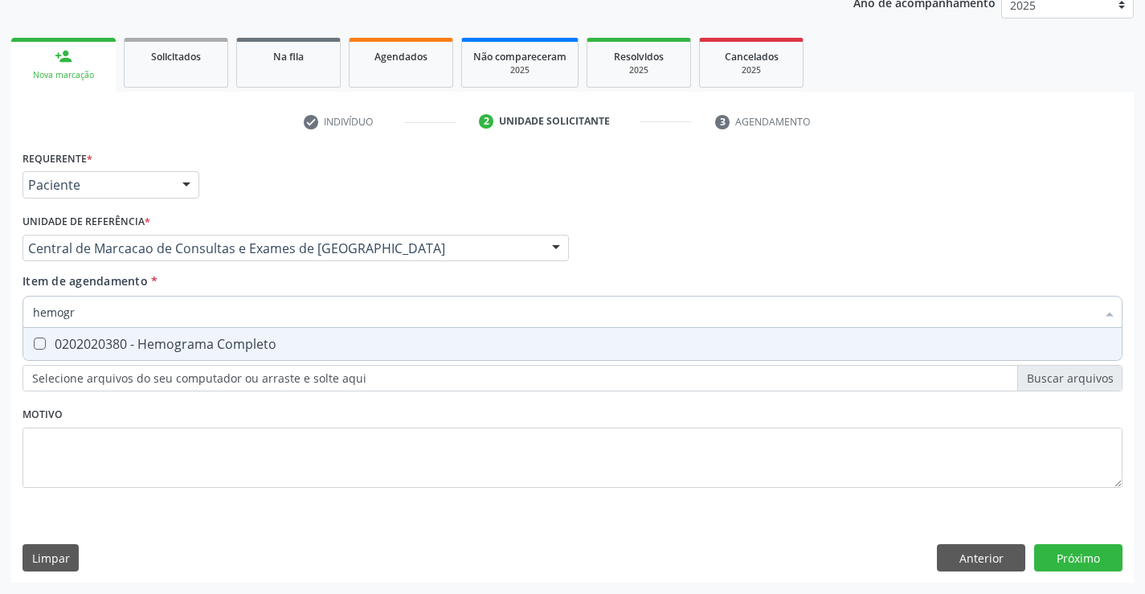
click at [127, 337] on div "0202020380 - Hemograma Completo" at bounding box center [572, 343] width 1079 height 13
checkbox Completo "true"
click at [138, 315] on input "hemogr" at bounding box center [564, 312] width 1063 height 32
type input "p"
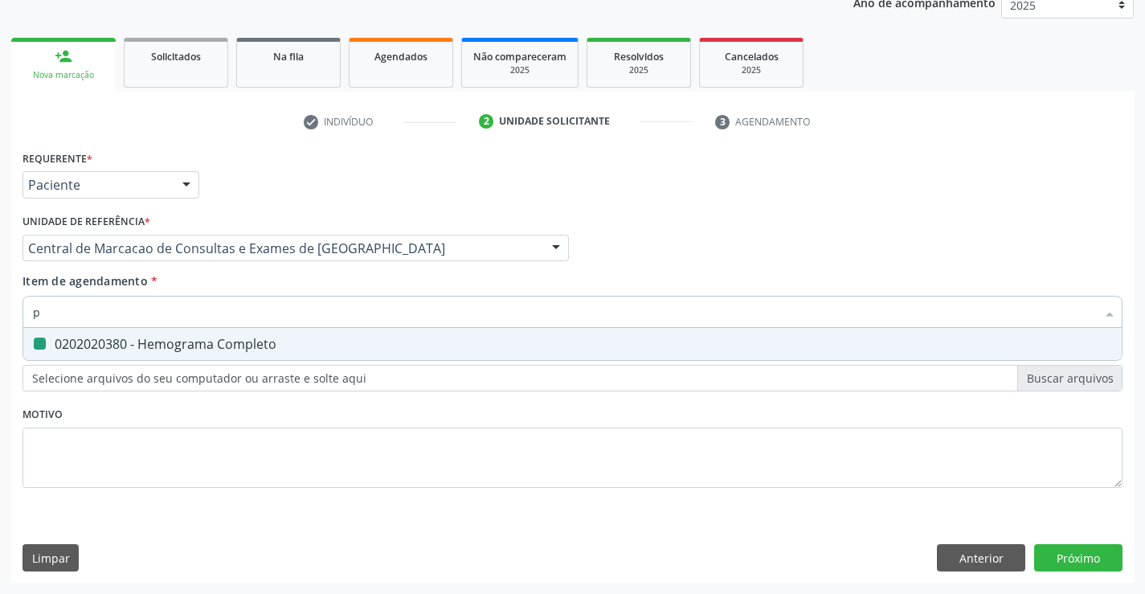
checkbox Completo "false"
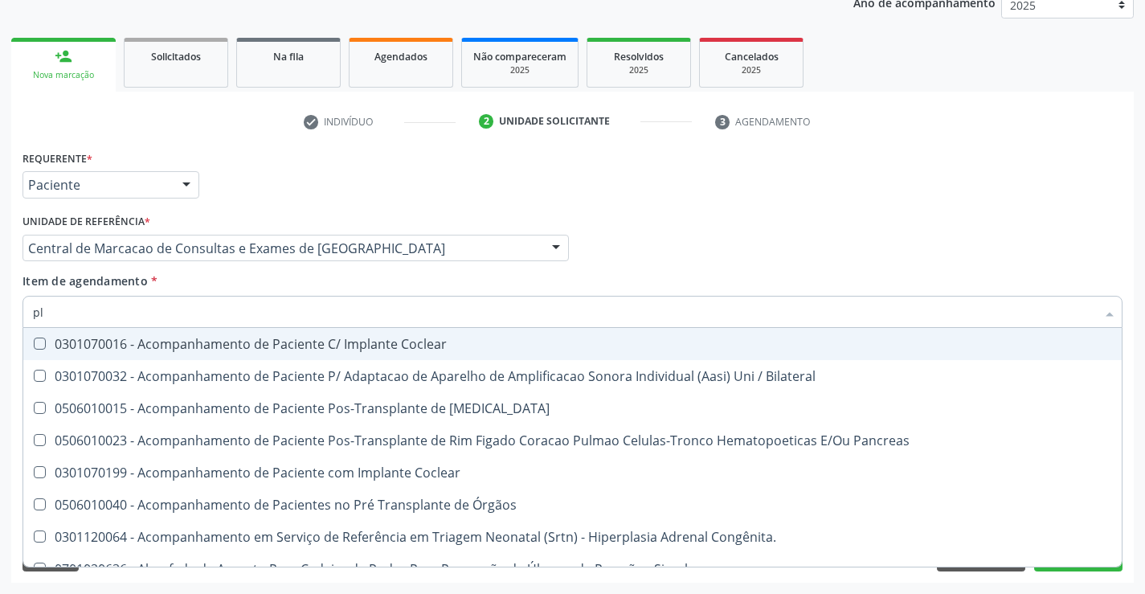
type input "pla"
checkbox Completo "false"
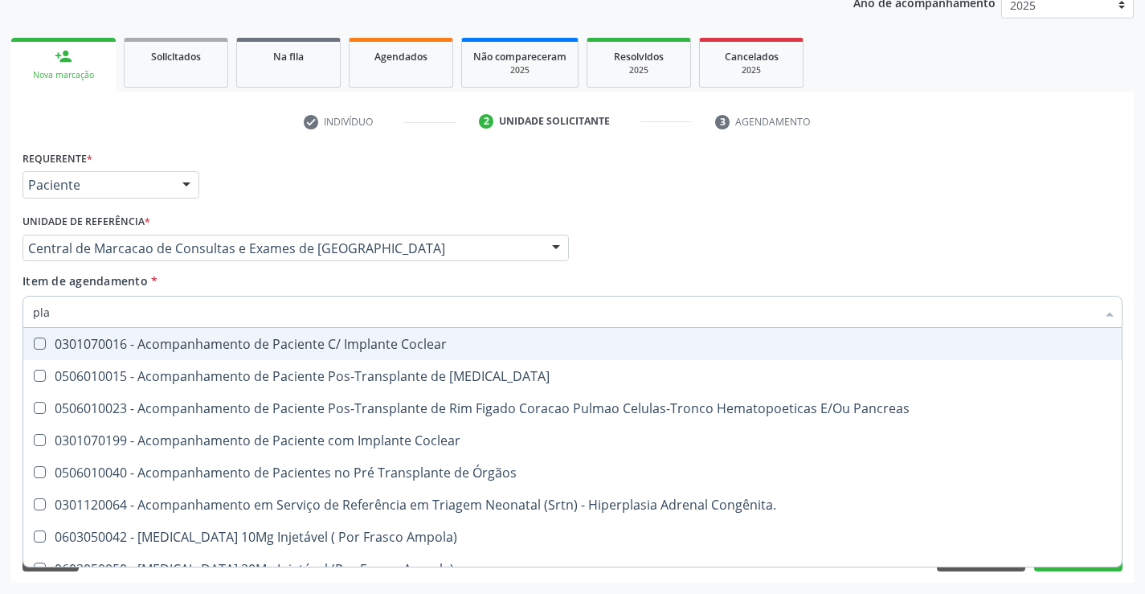
type input "plaq"
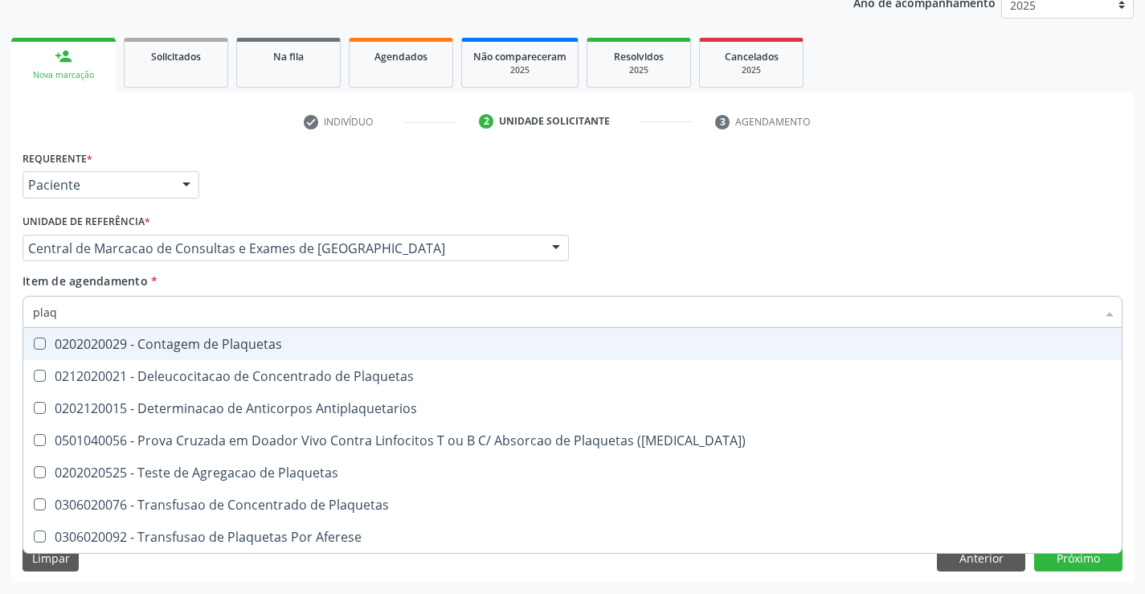
click at [131, 355] on span "0202020029 - Contagem de Plaquetas" at bounding box center [572, 344] width 1098 height 32
checkbox Plaquetas "true"
click at [128, 319] on input "plaq" at bounding box center [564, 312] width 1063 height 32
type input "gl"
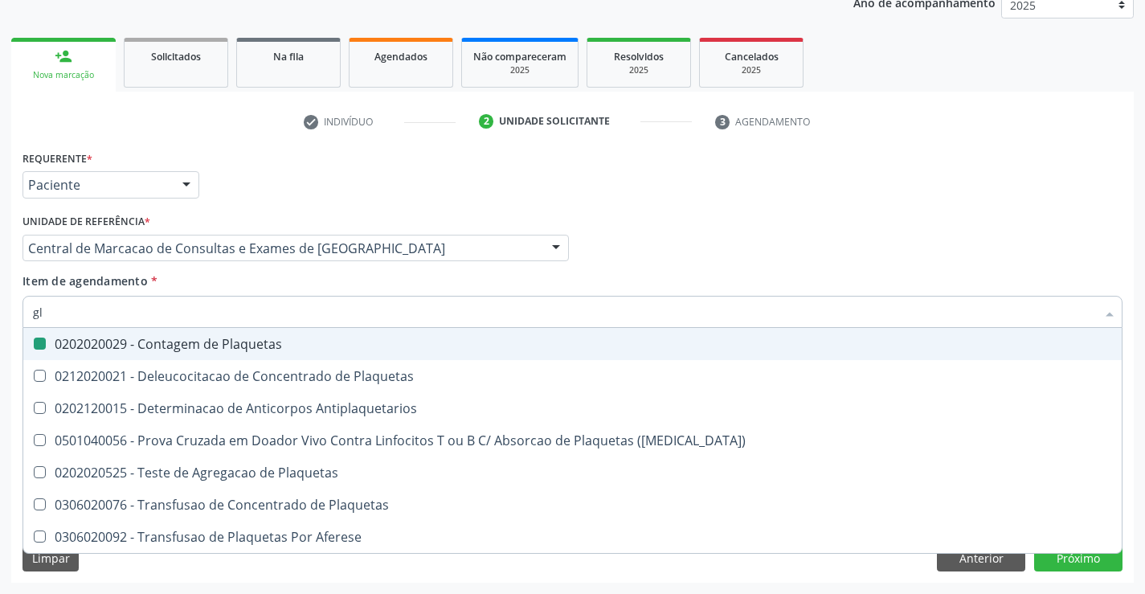
checkbox Plaquetas "false"
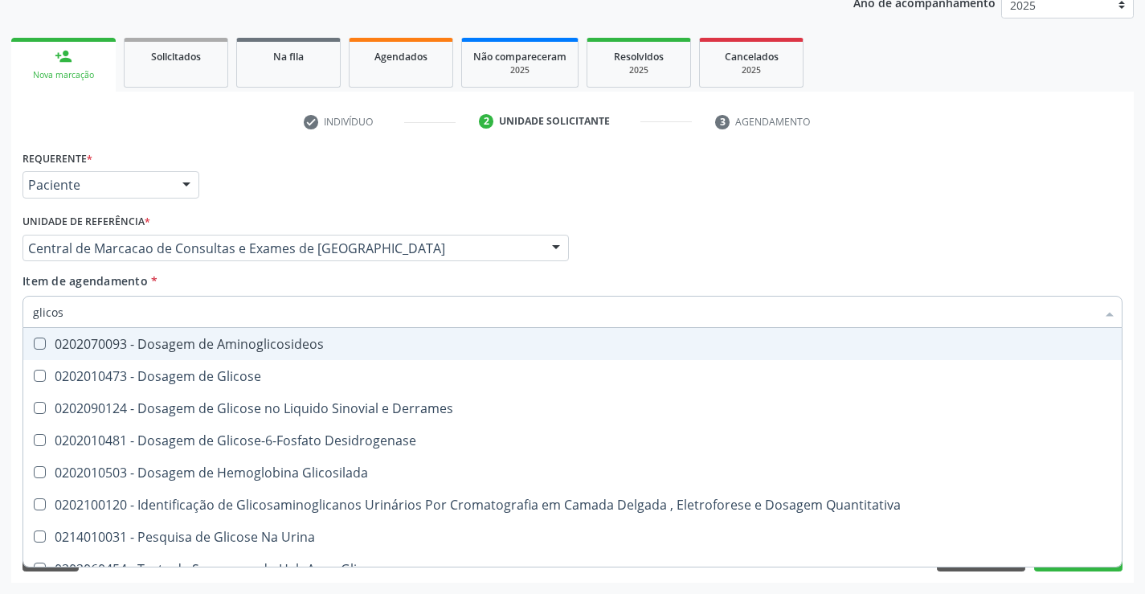
type input "glicose"
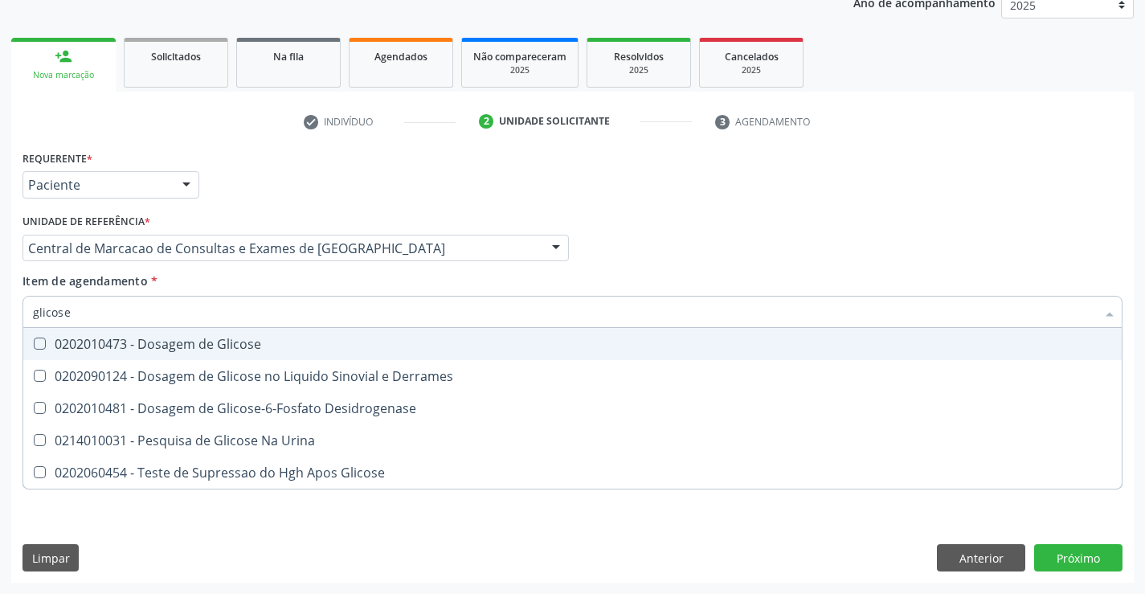
click at [150, 354] on span "0202010473 - Dosagem de Glicose" at bounding box center [572, 344] width 1098 height 32
checkbox Glicose "true"
click at [150, 308] on input "glicose" at bounding box center [564, 312] width 1063 height 32
type input "co"
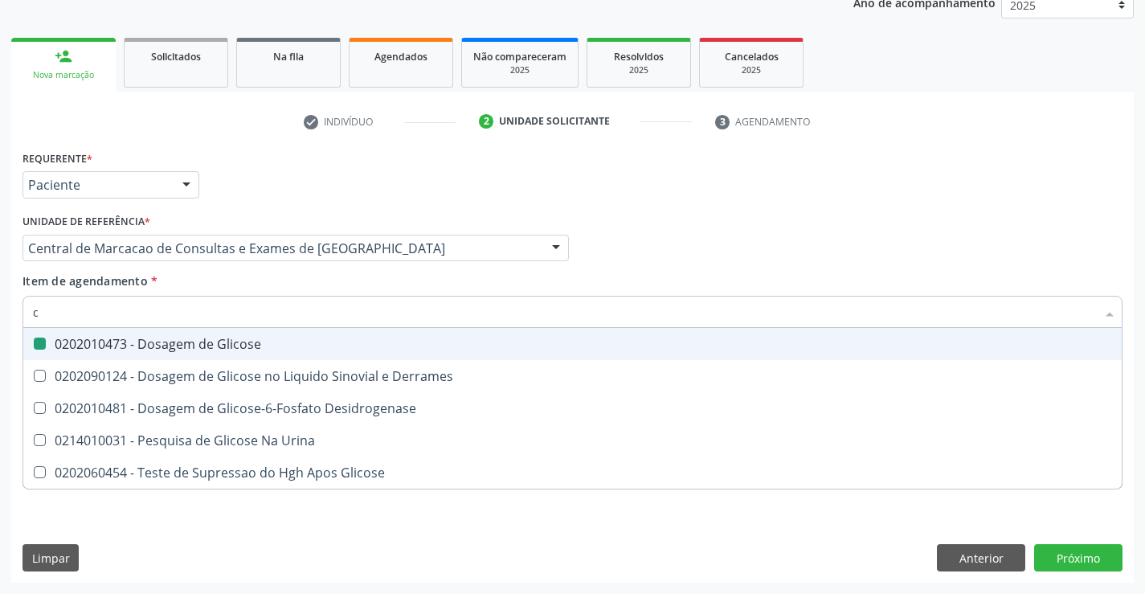
checkbox Glicose "false"
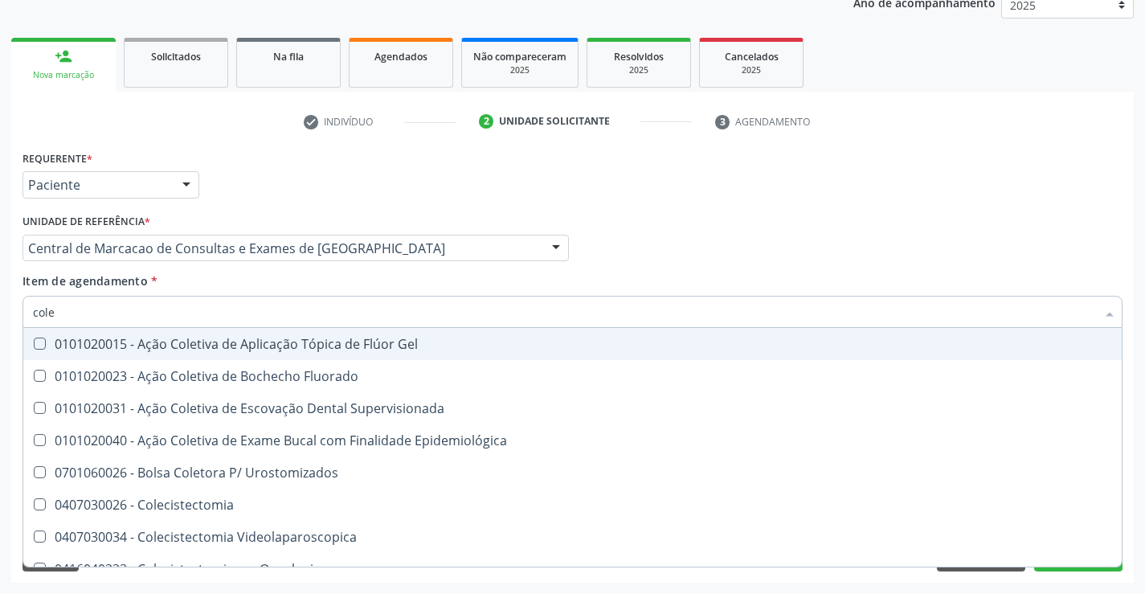
type input "coles"
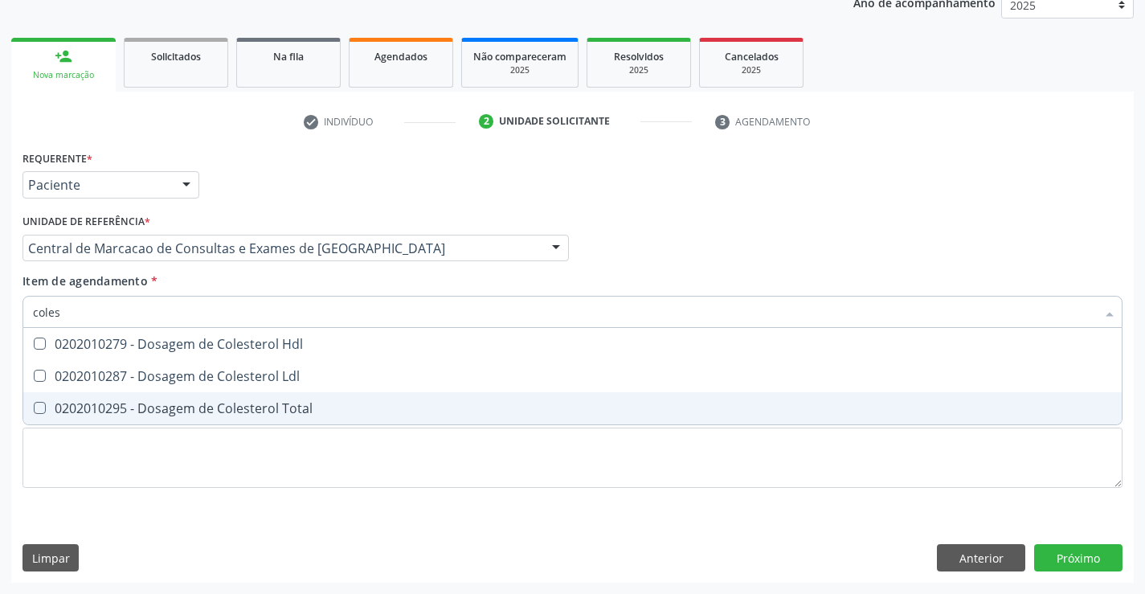
drag, startPoint x: 153, startPoint y: 409, endPoint x: 155, endPoint y: 399, distance: 9.9
click at [153, 407] on div "0202010295 - Dosagem de Colesterol Total" at bounding box center [572, 408] width 1079 height 13
checkbox Total "true"
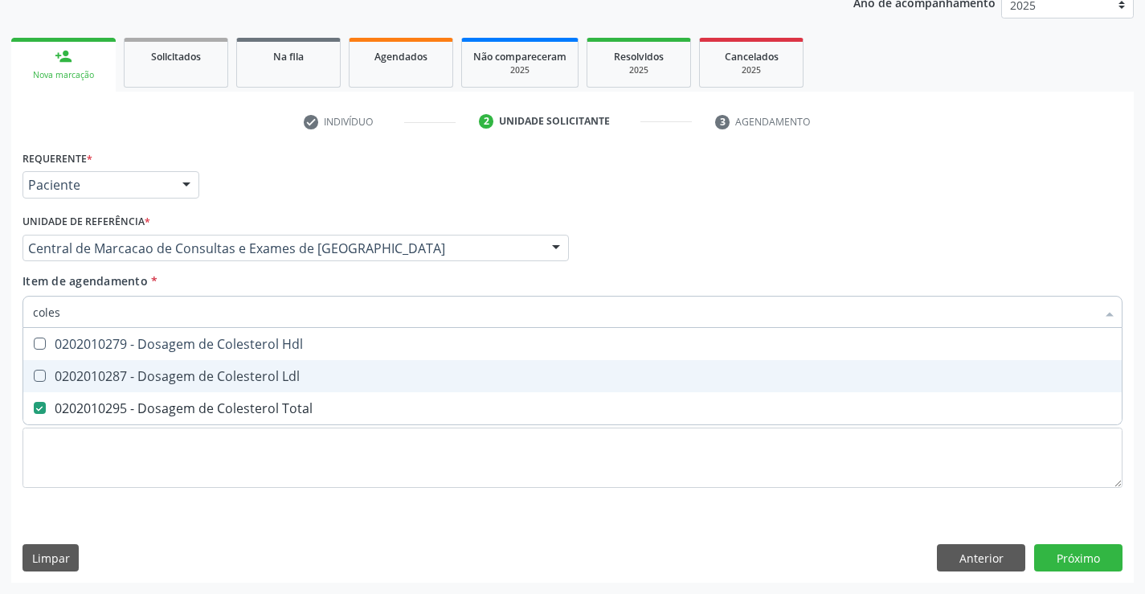
drag, startPoint x: 163, startPoint y: 383, endPoint x: 165, endPoint y: 354, distance: 29.0
click at [166, 377] on div "0202010287 - Dosagem de Colesterol Ldl" at bounding box center [572, 376] width 1079 height 13
checkbox Ldl "true"
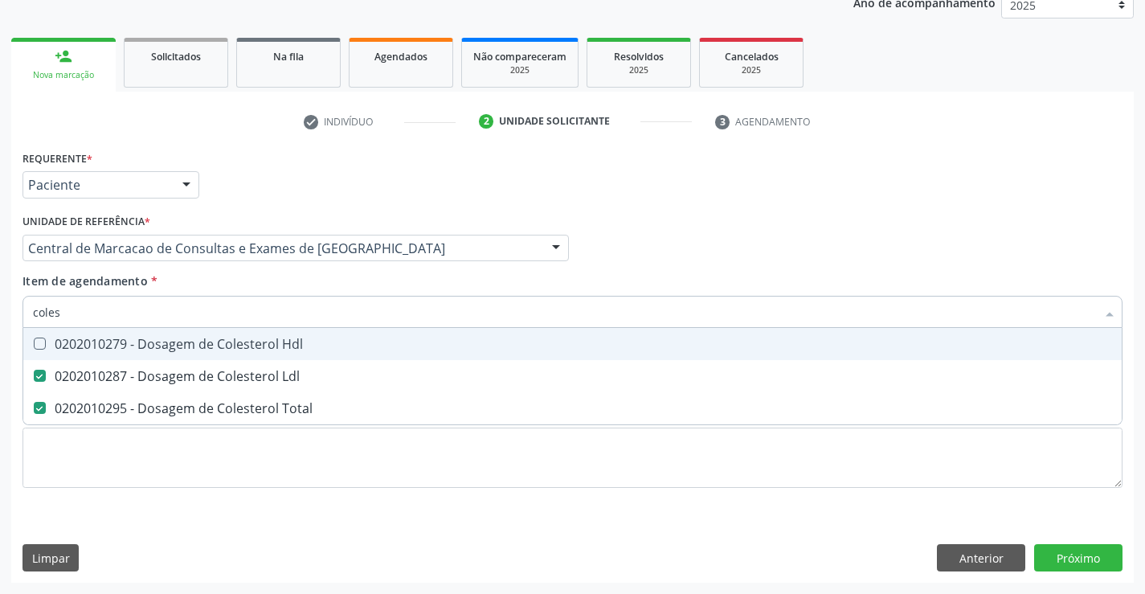
click at [165, 353] on span "0202010279 - Dosagem de Colesterol Hdl" at bounding box center [572, 344] width 1098 height 32
checkbox Hdl "true"
click at [164, 318] on input "coles" at bounding box center [564, 312] width 1063 height 32
type input "tri"
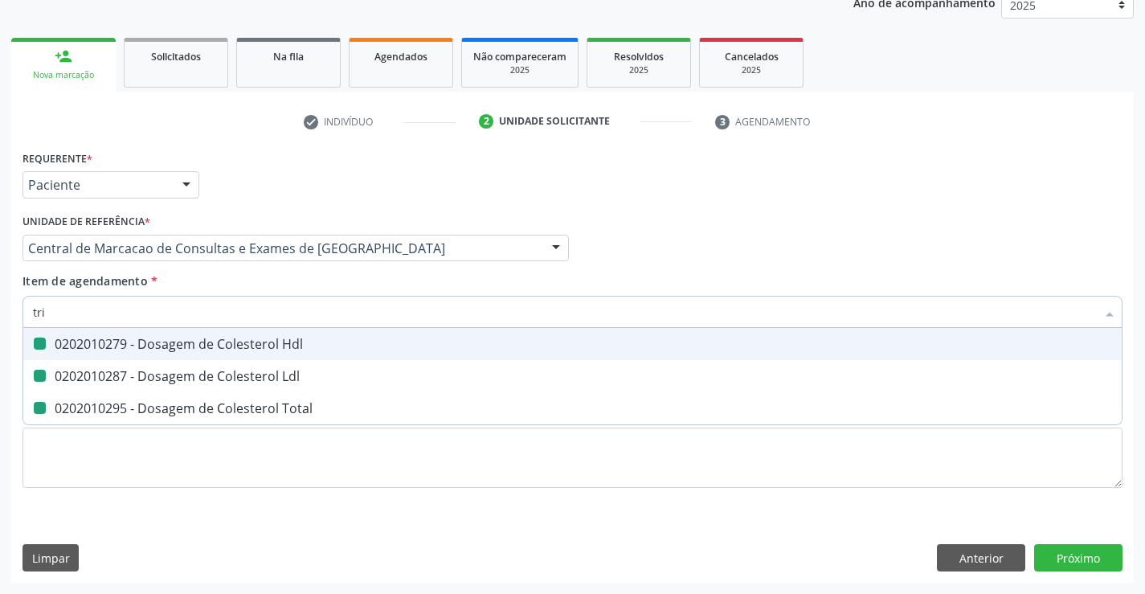
checkbox Hdl "false"
checkbox Ldl "false"
checkbox Total "false"
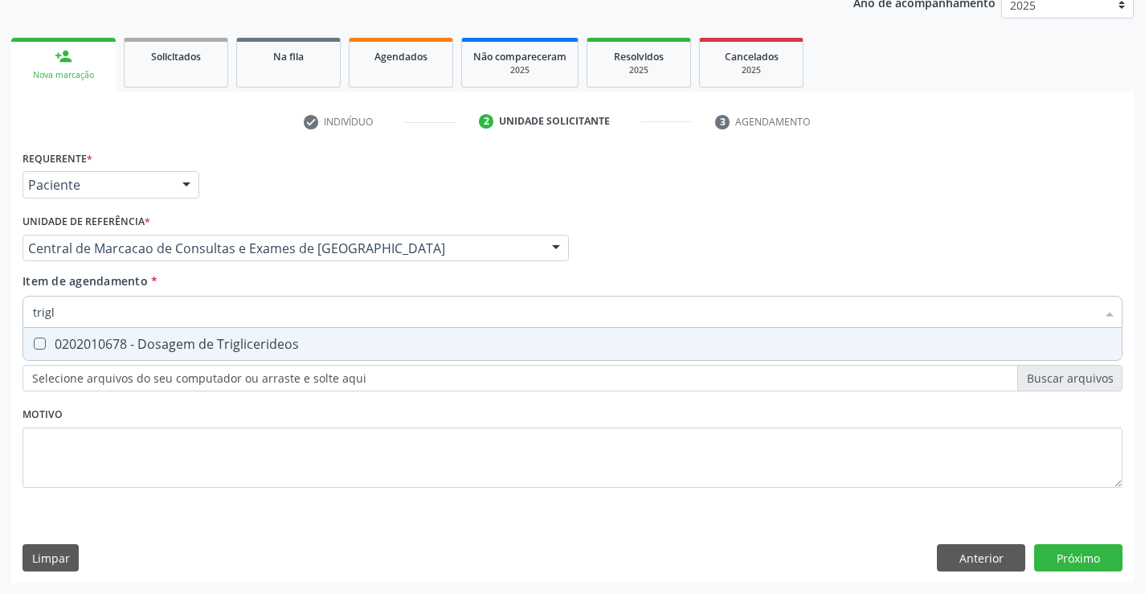
type input "trigli"
click at [164, 350] on div "0202010678 - Dosagem de Triglicerideos" at bounding box center [572, 343] width 1079 height 13
checkbox Triglicerideos "true"
click at [174, 316] on input "trigli" at bounding box center [564, 312] width 1063 height 32
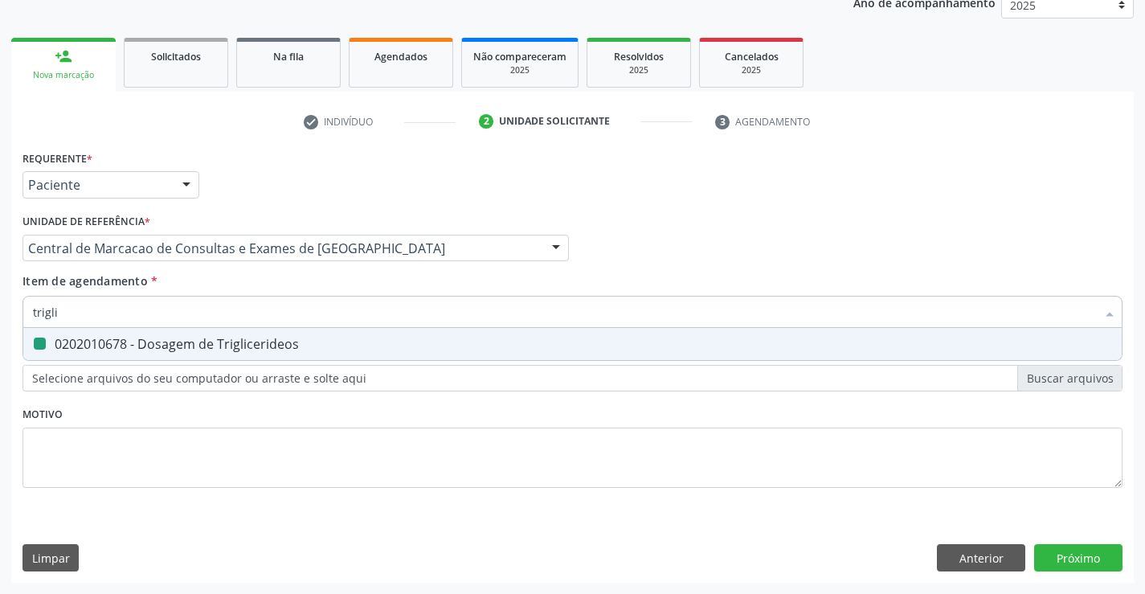
type input "t"
checkbox Triglicerideos "false"
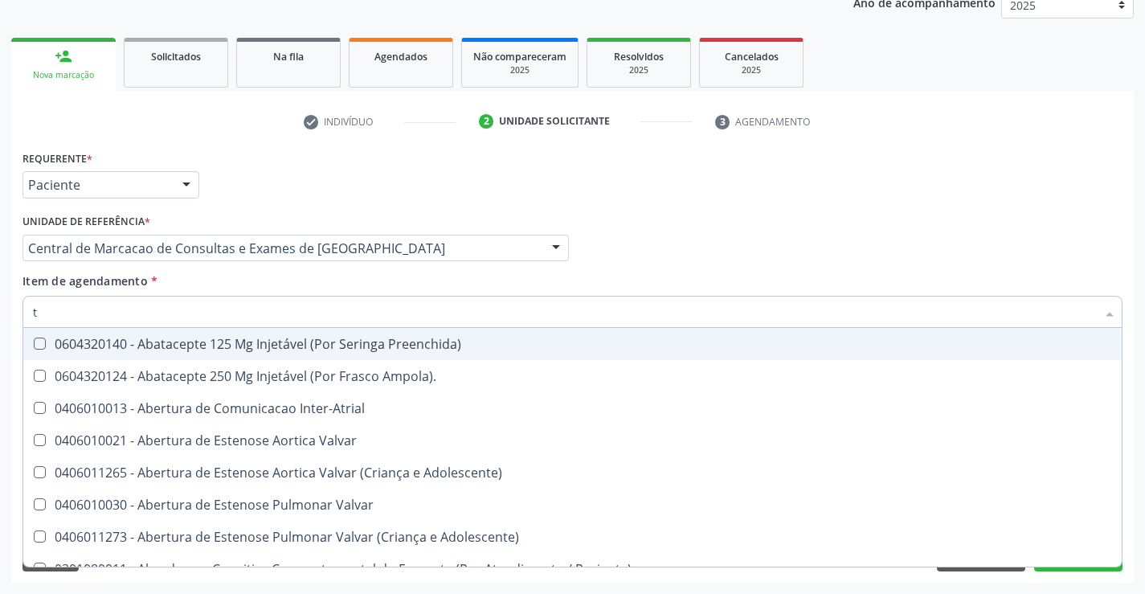
type input "tg"
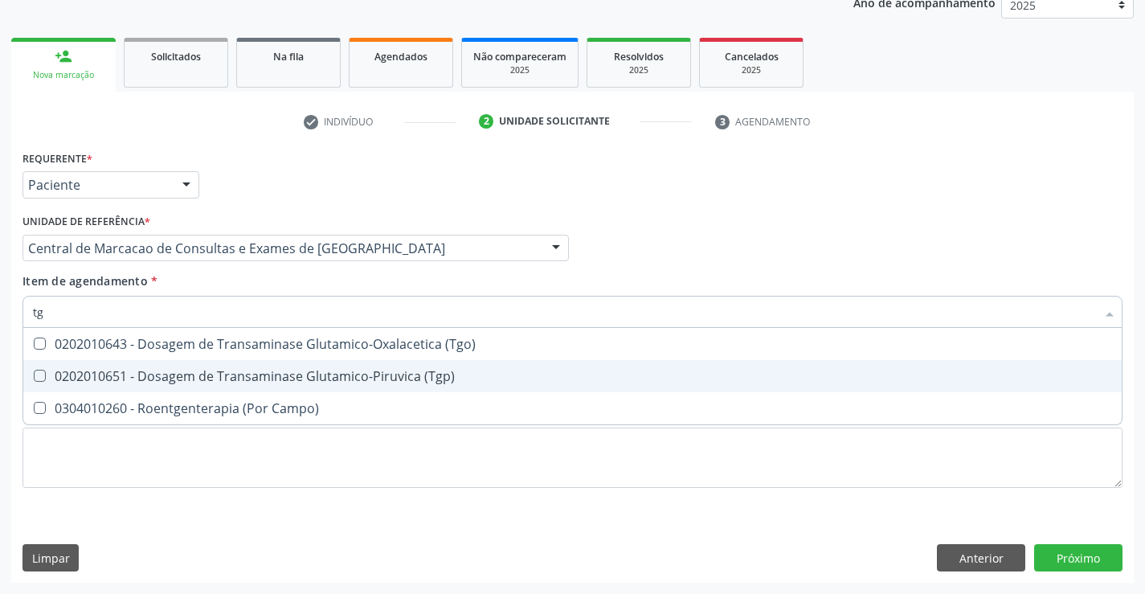
click at [178, 370] on div "0202010651 - Dosagem de Transaminase Glutamico-Piruvica (Tgp)" at bounding box center [572, 376] width 1079 height 13
checkbox \(Tgp\) "true"
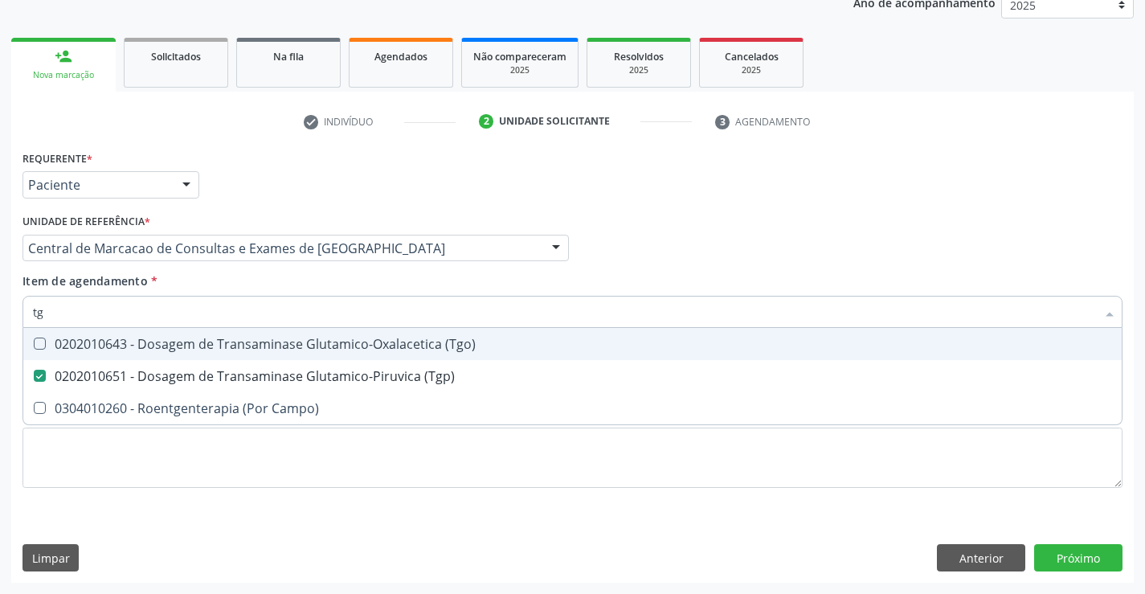
click at [186, 343] on div "0202010643 - Dosagem de Transaminase Glutamico-Oxalacetica (Tgo)" at bounding box center [572, 343] width 1079 height 13
checkbox \(Tgo\) "true"
click at [190, 317] on input "tg" at bounding box center [564, 312] width 1063 height 32
type input "u"
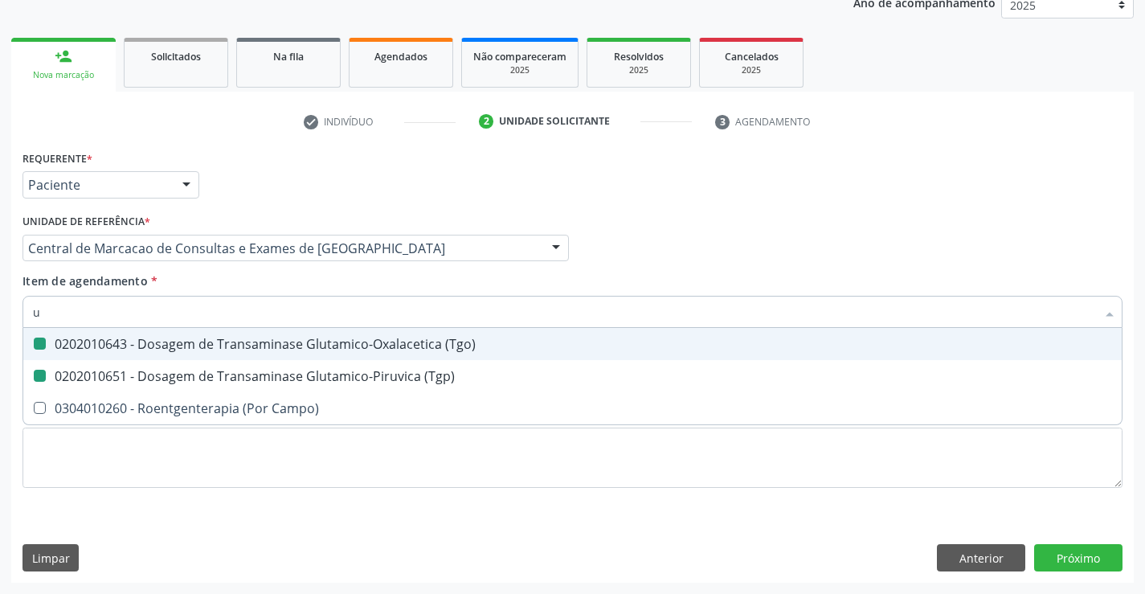
checkbox \(Tgo\) "false"
checkbox \(Tgp\) "false"
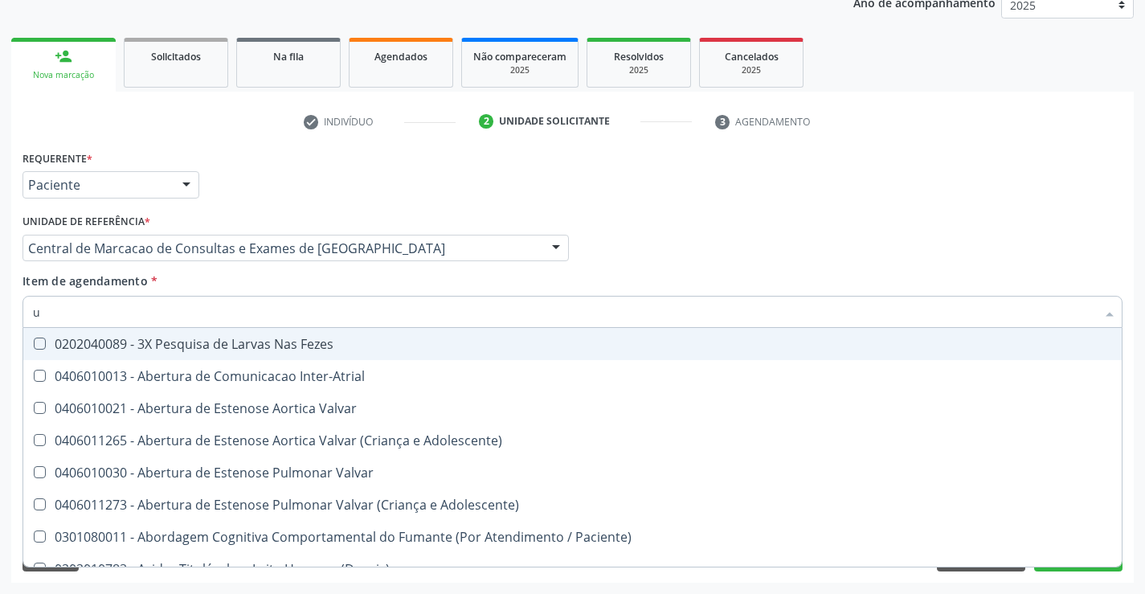
type input "ur"
checkbox Plaquetas "false"
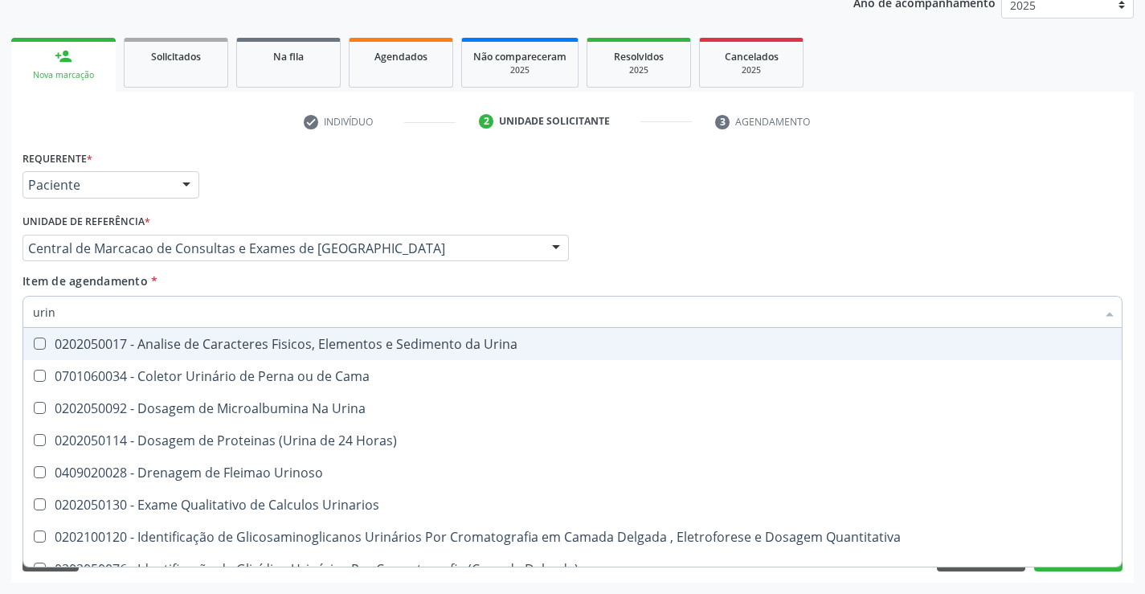
type input "urina"
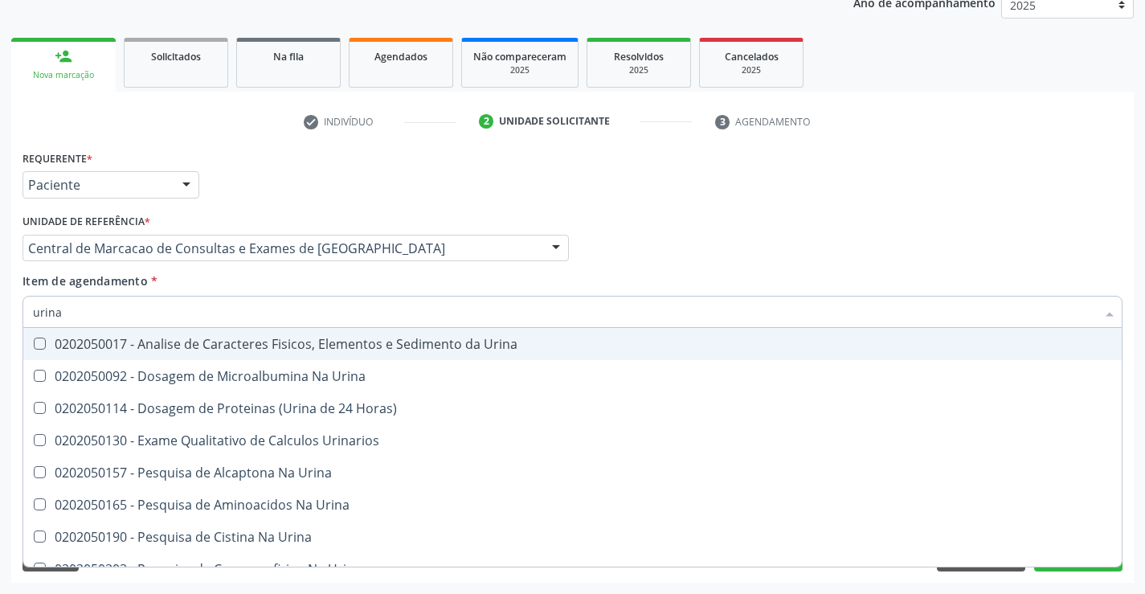
click at [189, 341] on div "0202050017 - Analise de Caracteres Fisicos, Elementos e Sedimento da Urina" at bounding box center [572, 343] width 1079 height 13
checkbox Urina "true"
click at [1030, 249] on div "Médico Solicitante Por favor, selecione a Unidade de Atendimento primeiro Nenhu…" at bounding box center [572, 241] width 1108 height 63
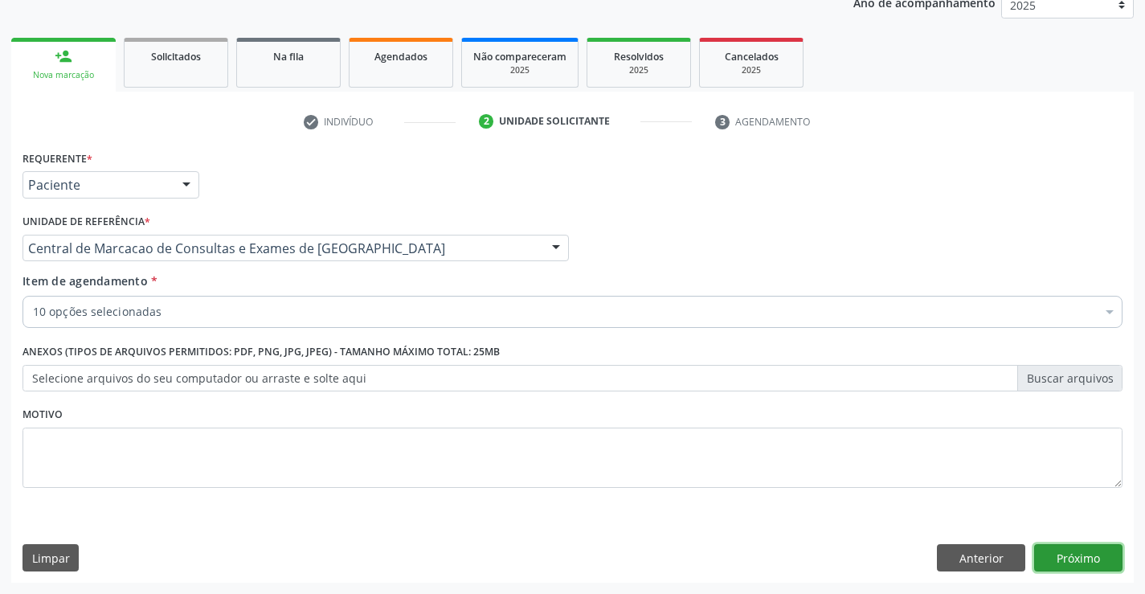
click at [1076, 556] on button "Próximo" at bounding box center [1078, 557] width 88 height 27
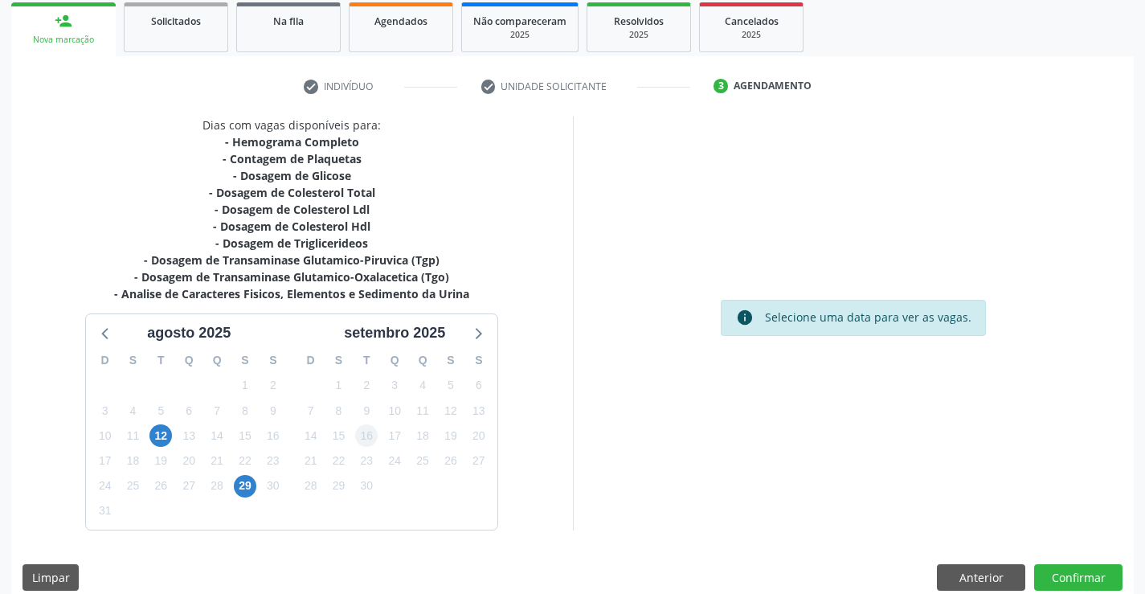
scroll to position [257, 0]
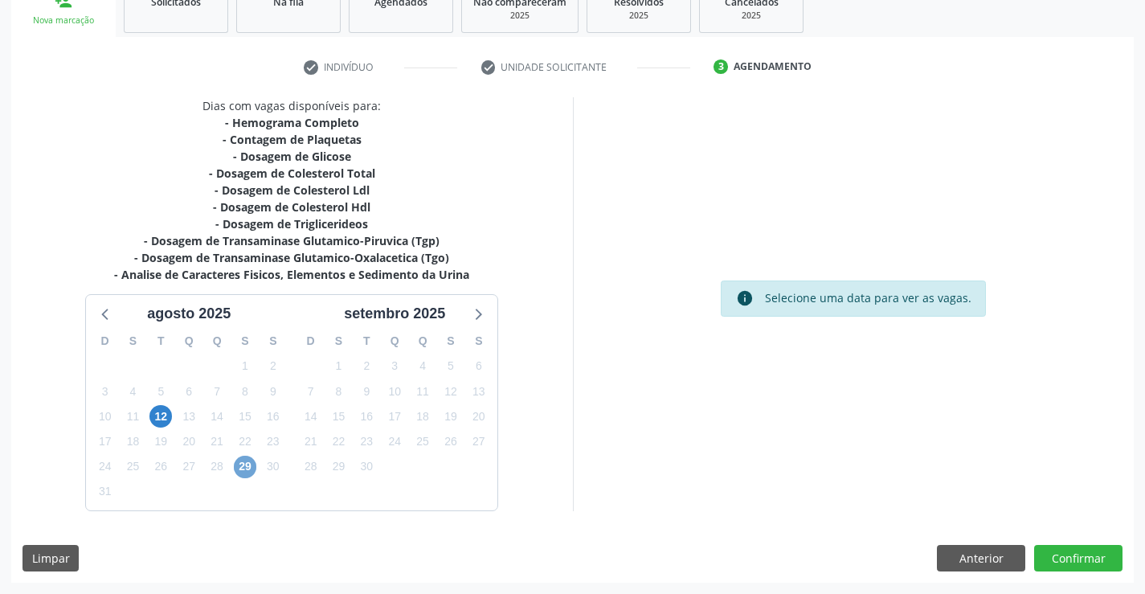
click at [248, 463] on span "29" at bounding box center [245, 467] width 22 height 22
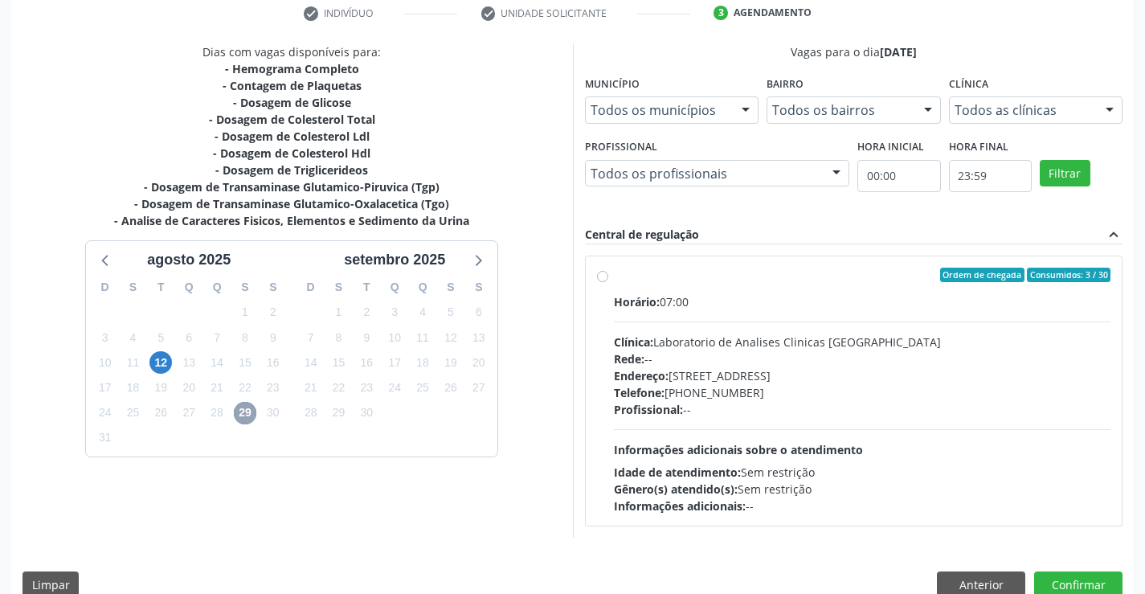
scroll to position [337, 0]
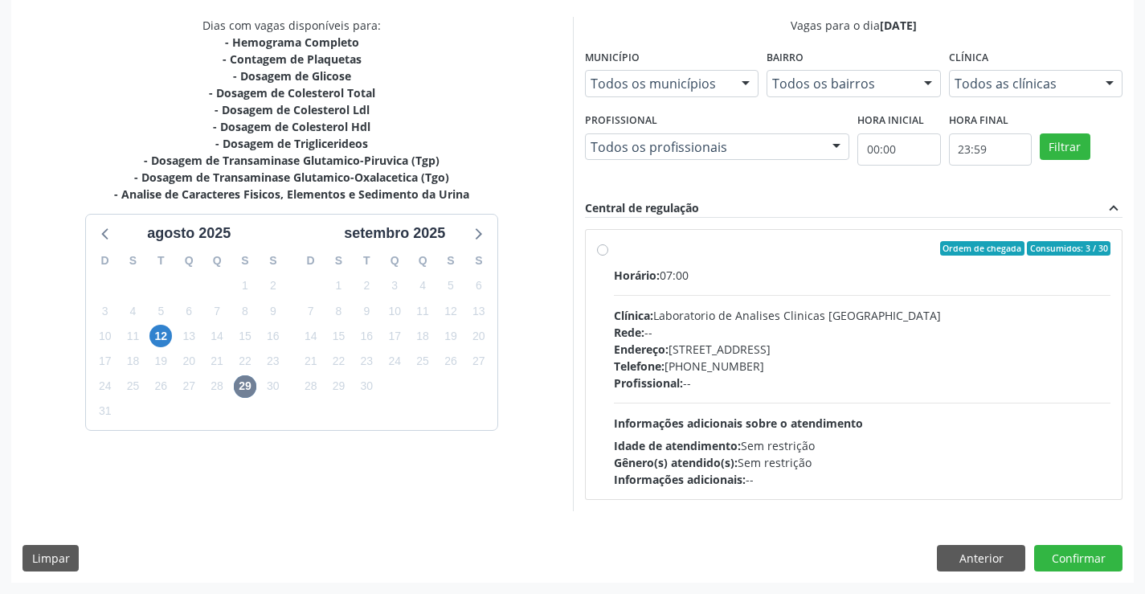
click at [697, 305] on div "Horário: 07:00 Clínica: Laboratorio de Analises Clinicas [GEOGRAPHIC_DATA] Rede…" at bounding box center [862, 377] width 497 height 221
click at [608, 255] on input "Ordem de chegada Consumidos: 3 / 30 Horário: 07:00 Clínica: Laboratorio de Anal…" at bounding box center [602, 248] width 11 height 14
radio input "true"
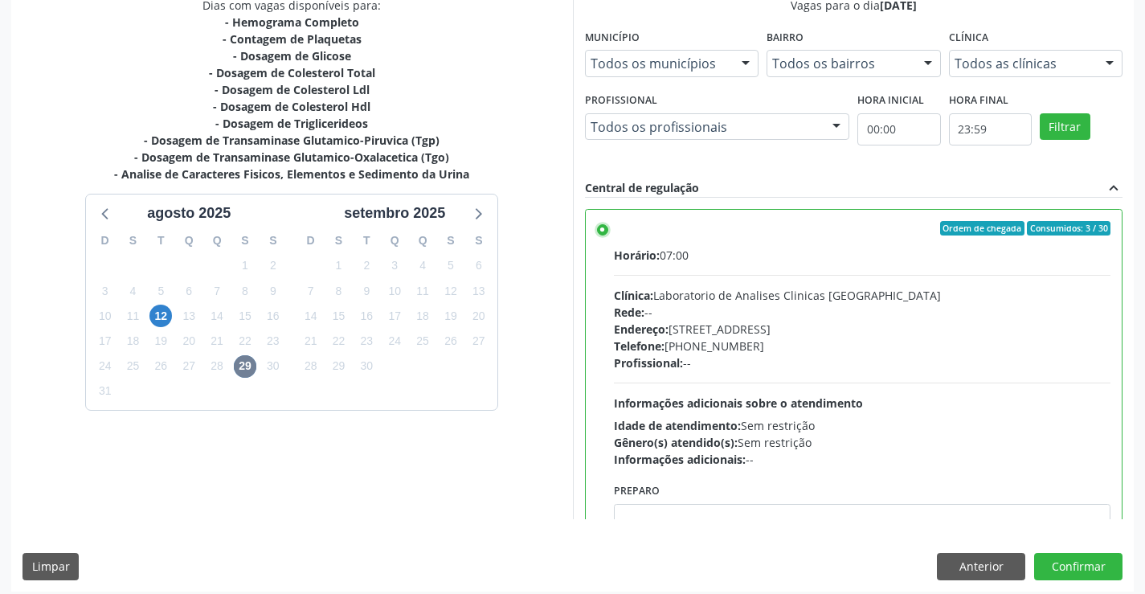
scroll to position [366, 0]
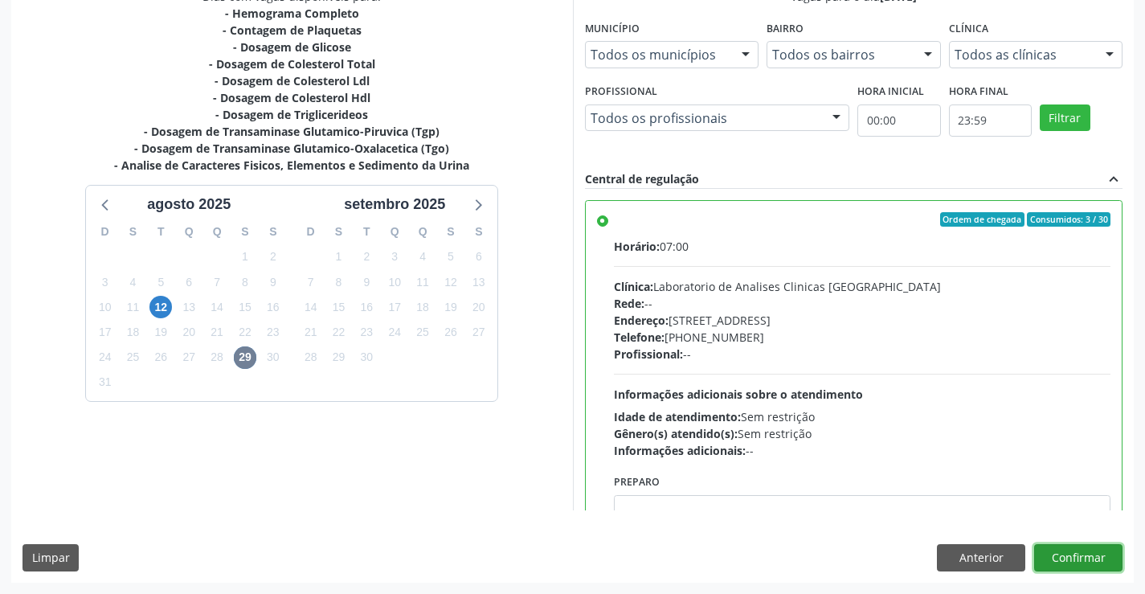
click at [1077, 558] on button "Confirmar" at bounding box center [1078, 557] width 88 height 27
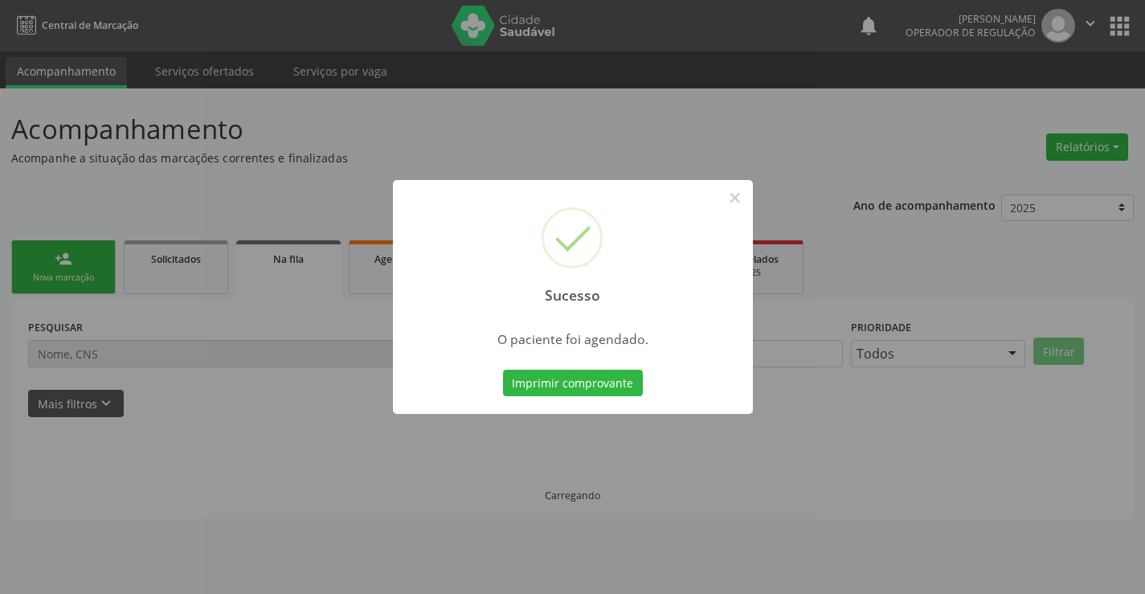
scroll to position [0, 0]
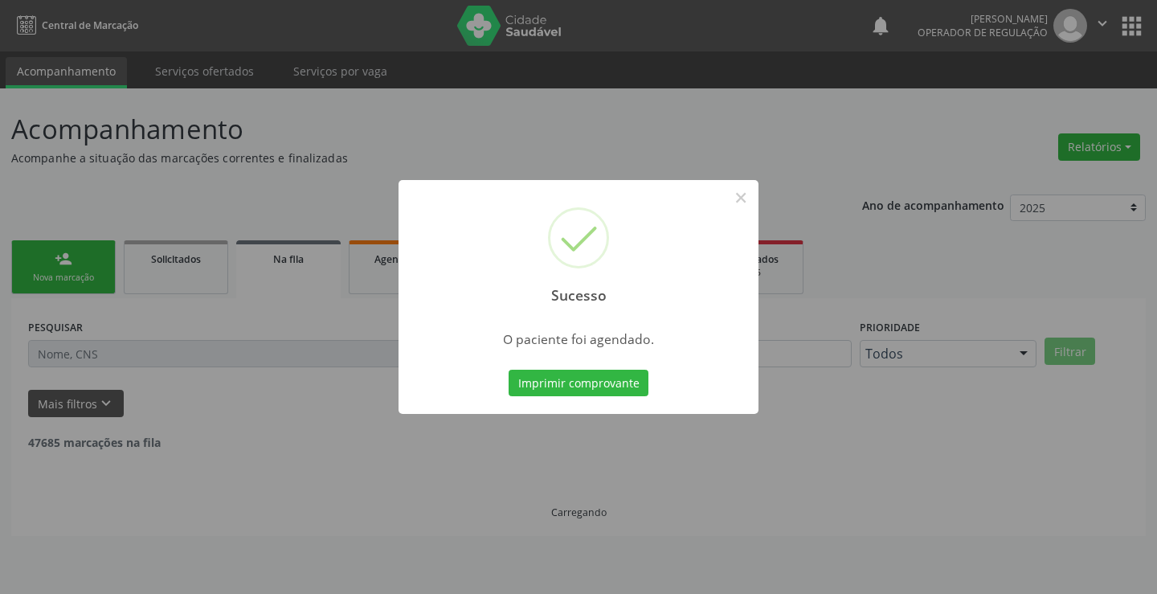
click at [509, 370] on button "Imprimir comprovante" at bounding box center [579, 383] width 140 height 27
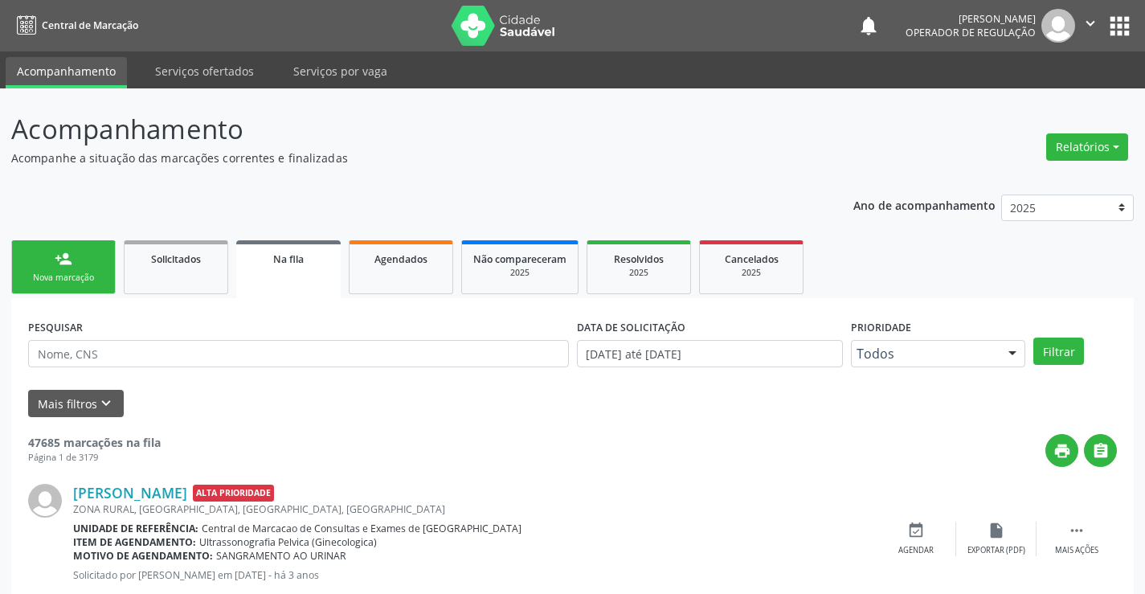
click at [64, 251] on div "person_add" at bounding box center [64, 259] width 18 height 18
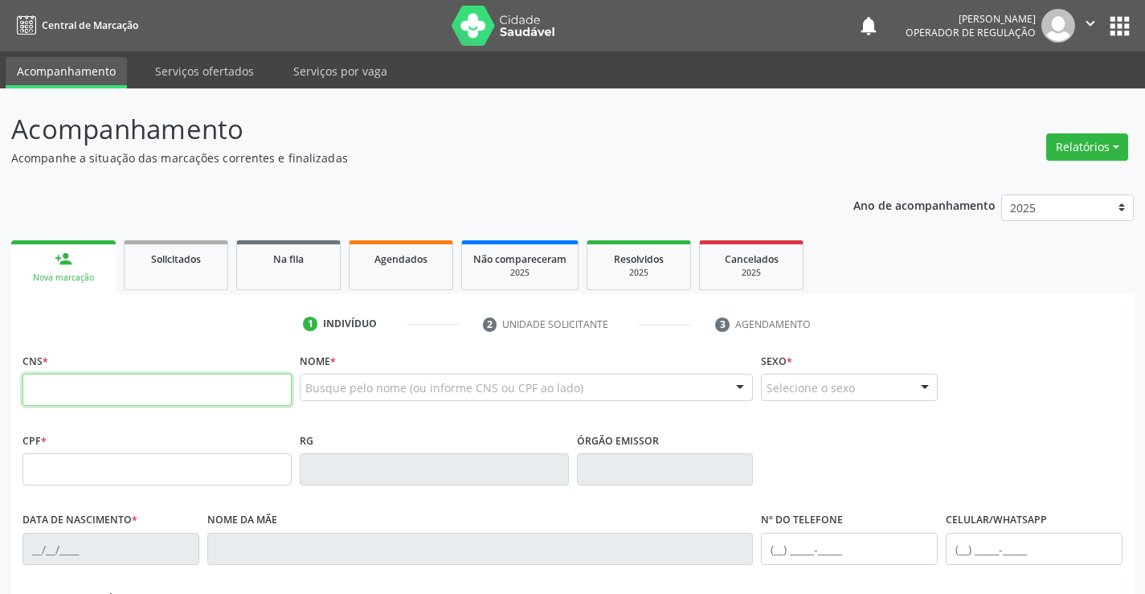
click at [143, 399] on input "text" at bounding box center [156, 390] width 269 height 32
paste input "700 6014 2772 2063"
type input "700 6014 2772 2063"
type input "0850103401"
type input "[DATE]"
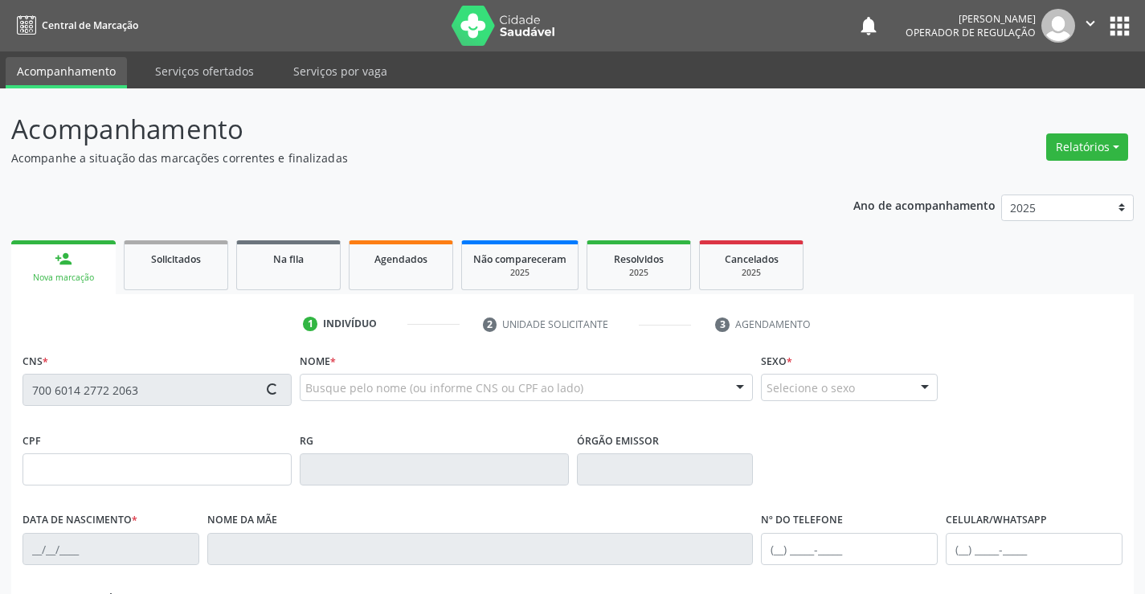
type input "[PHONE_NUMBER]"
type input "912.398.265-91"
type input "64"
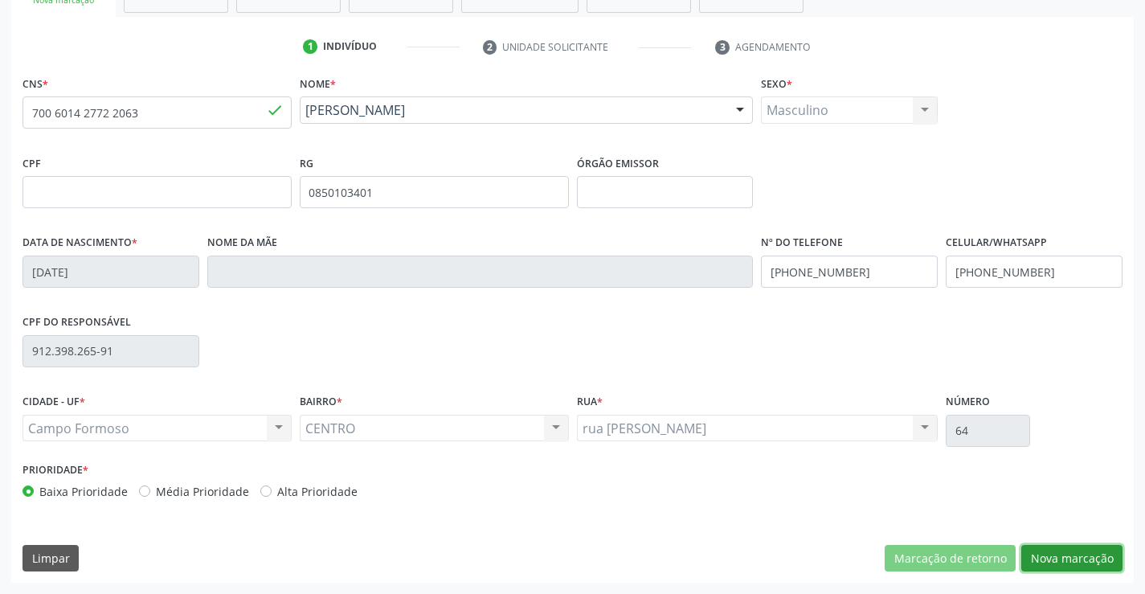
click at [1031, 550] on button "Nova marcação" at bounding box center [1071, 558] width 101 height 27
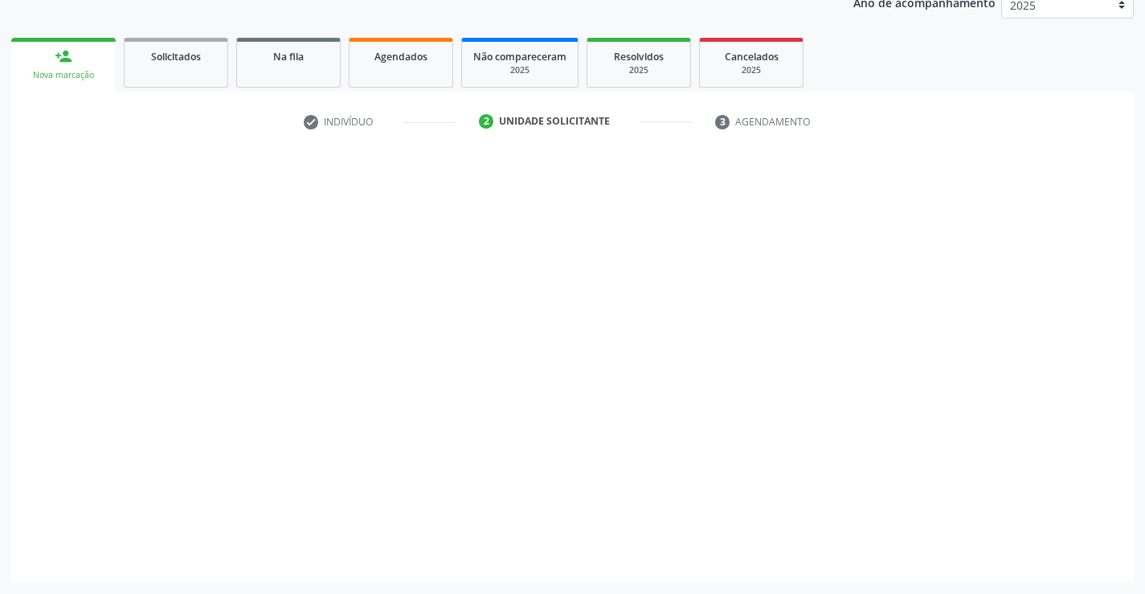
scroll to position [202, 0]
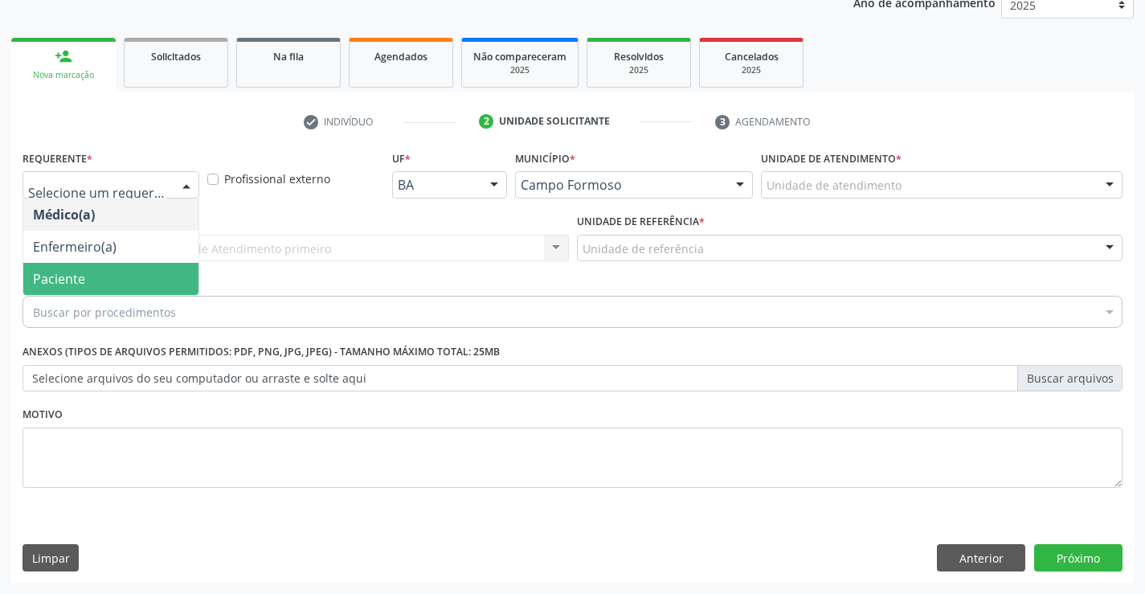
click at [81, 268] on span "Paciente" at bounding box center [110, 279] width 175 height 32
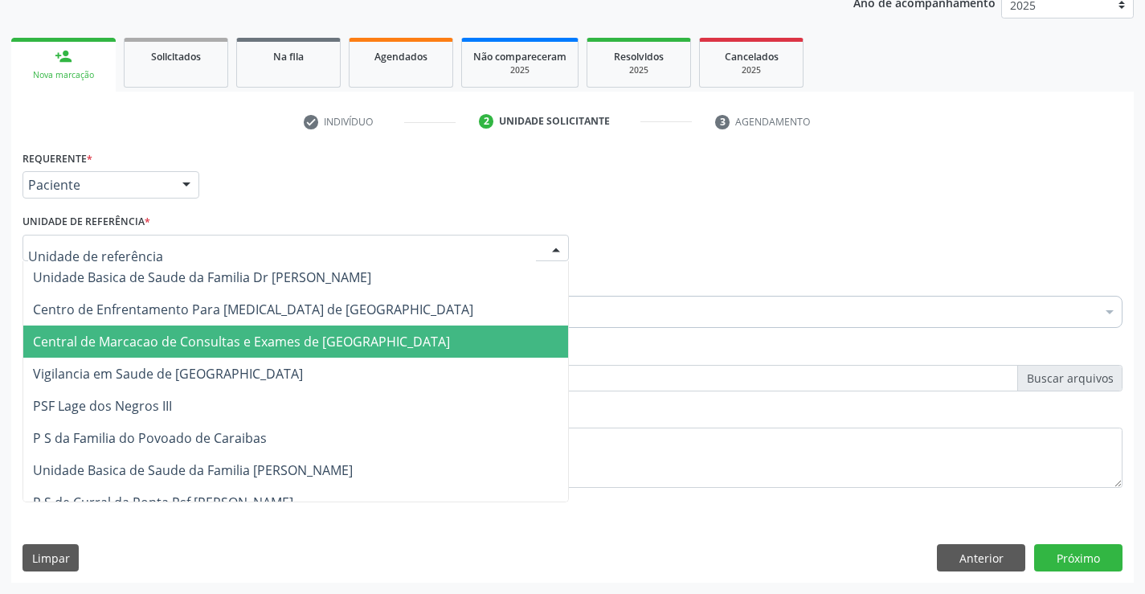
click at [121, 334] on span "Central de Marcacao de Consultas e Exames de [GEOGRAPHIC_DATA]" at bounding box center [241, 342] width 417 height 18
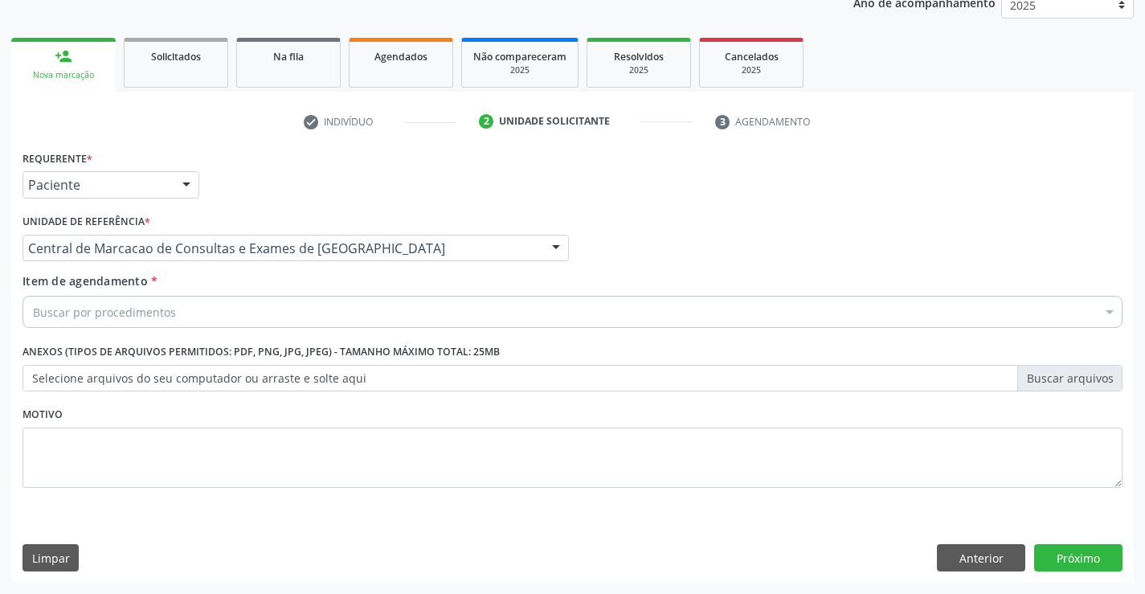
click at [125, 301] on div "Buscar por procedimentos" at bounding box center [572, 312] width 1100 height 32
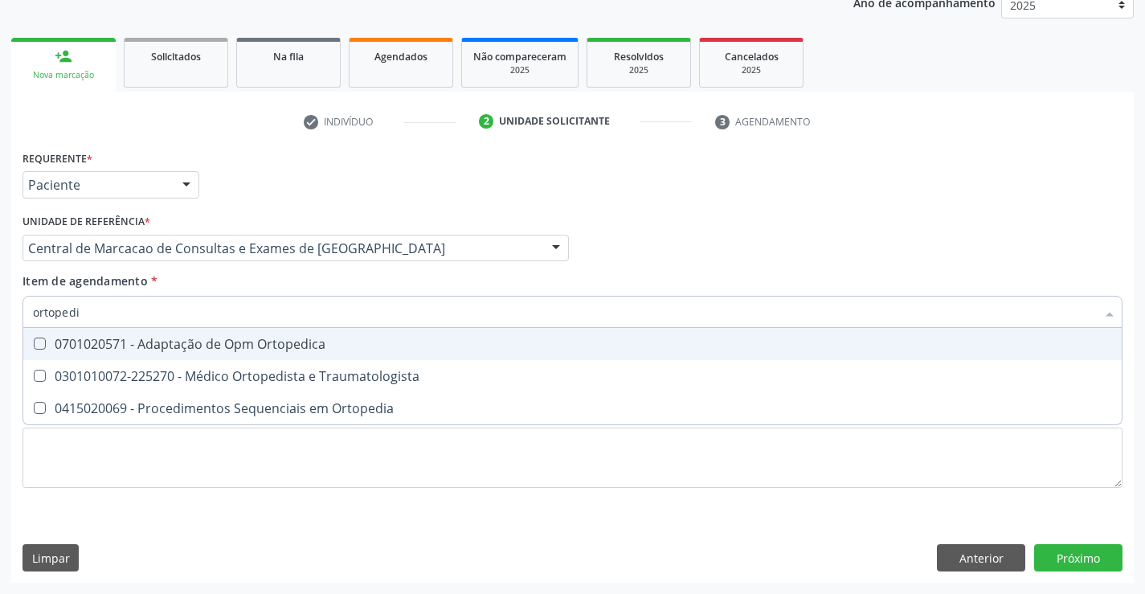
type input "ortopedis"
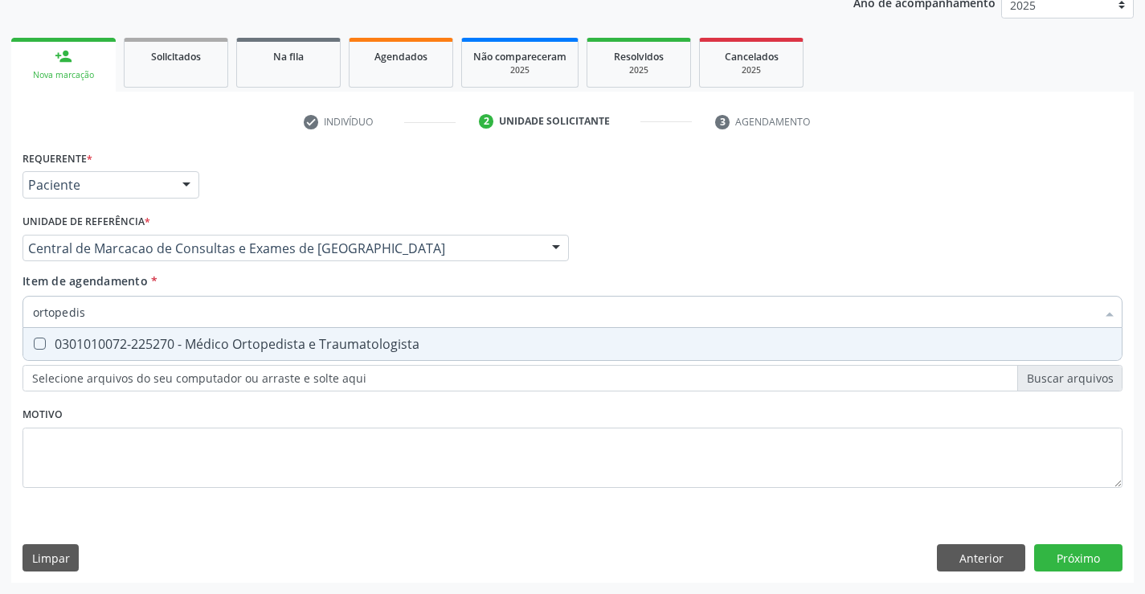
click at [141, 339] on div "0301010072-225270 - Médico Ortopedista e Traumatologista" at bounding box center [572, 343] width 1079 height 13
checkbox Traumatologista "true"
click at [1106, 562] on div "Requerente * Paciente Médico(a) Enfermeiro(a) Paciente Nenhum resultado encontr…" at bounding box center [572, 364] width 1122 height 436
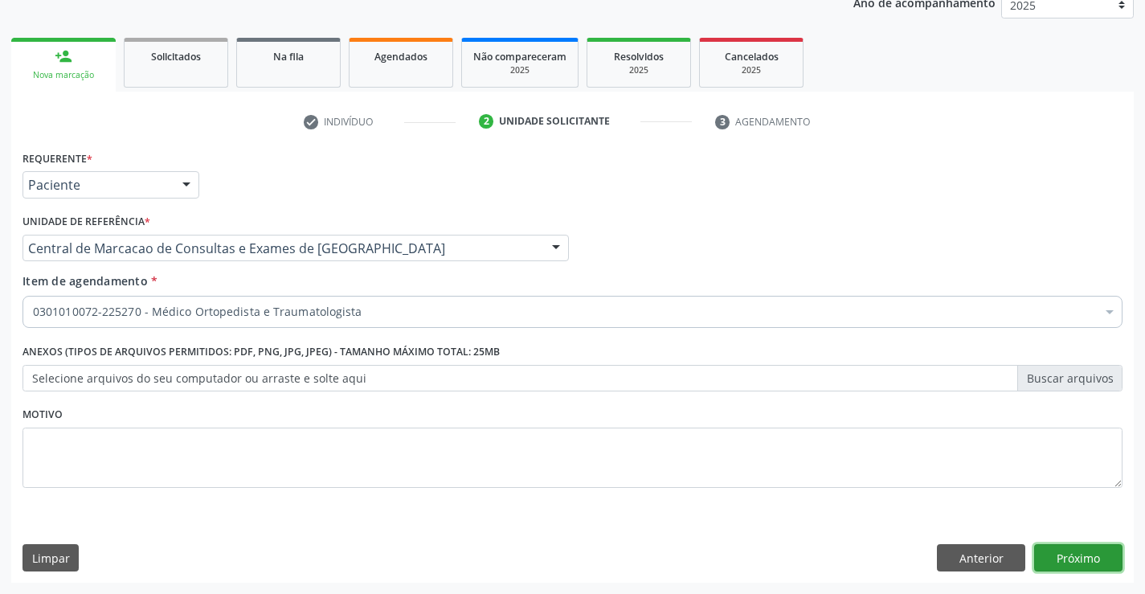
click at [1085, 554] on button "Próximo" at bounding box center [1078, 557] width 88 height 27
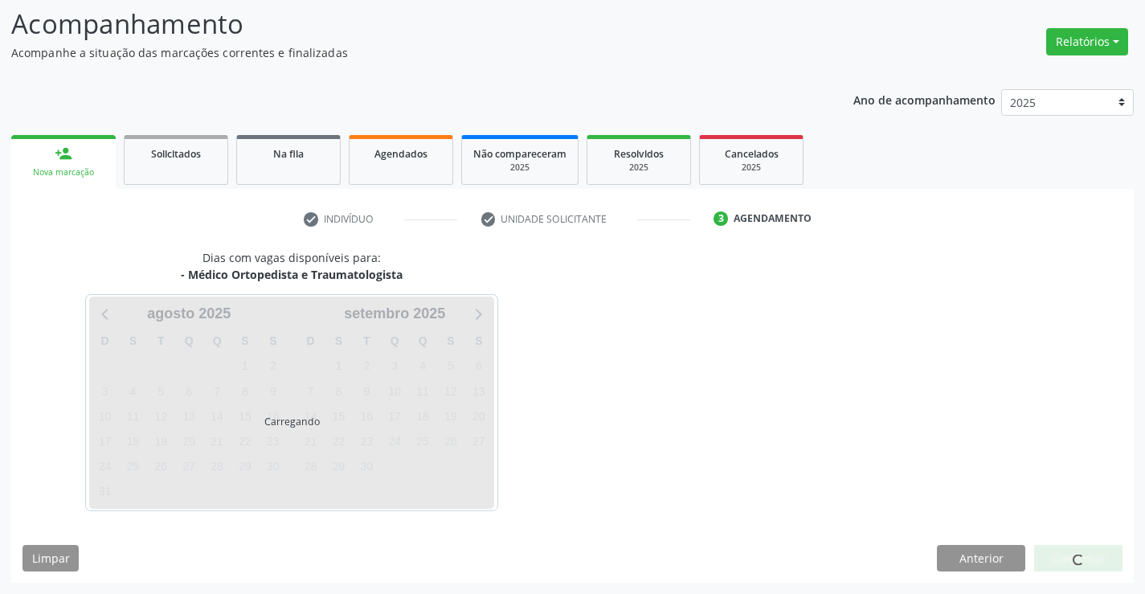
scroll to position [105, 0]
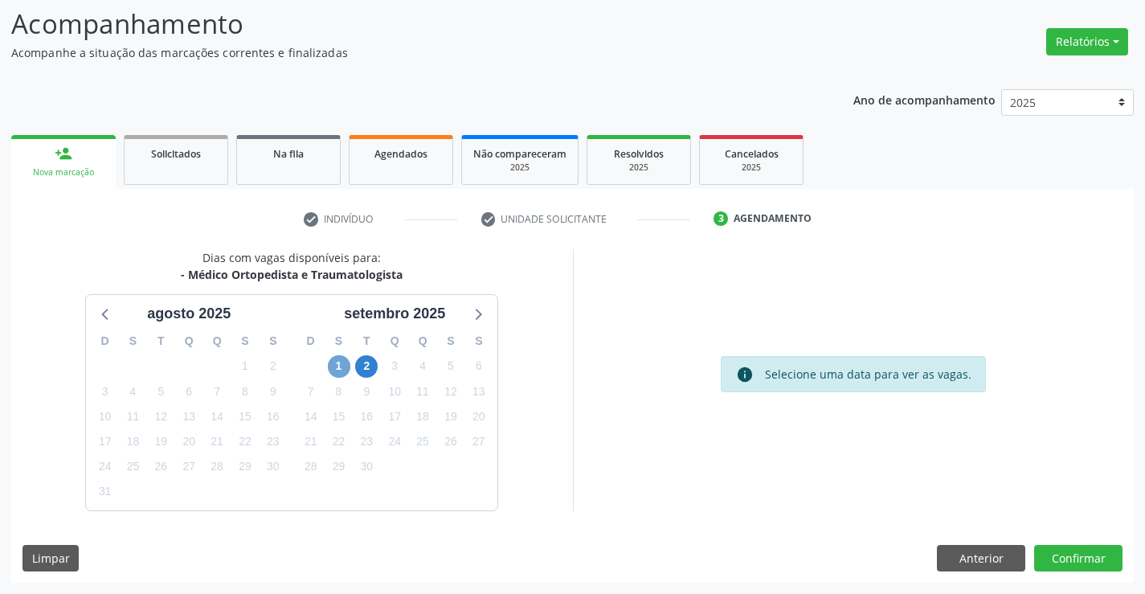
click at [345, 368] on span "1" at bounding box center [339, 366] width 22 height 22
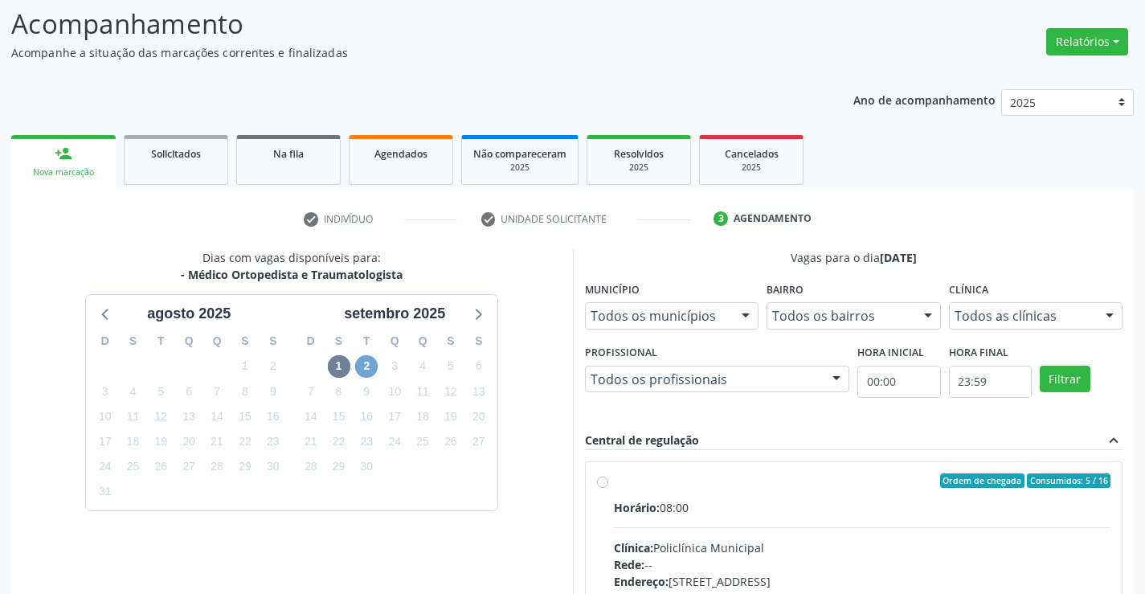
click at [367, 365] on span "2" at bounding box center [366, 366] width 22 height 22
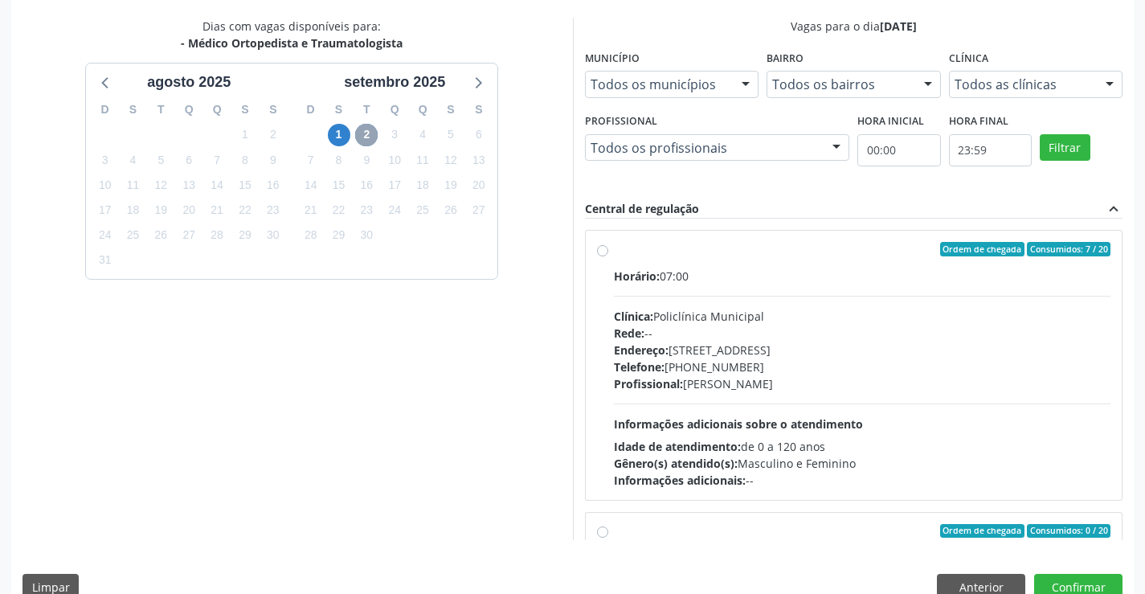
scroll to position [366, 0]
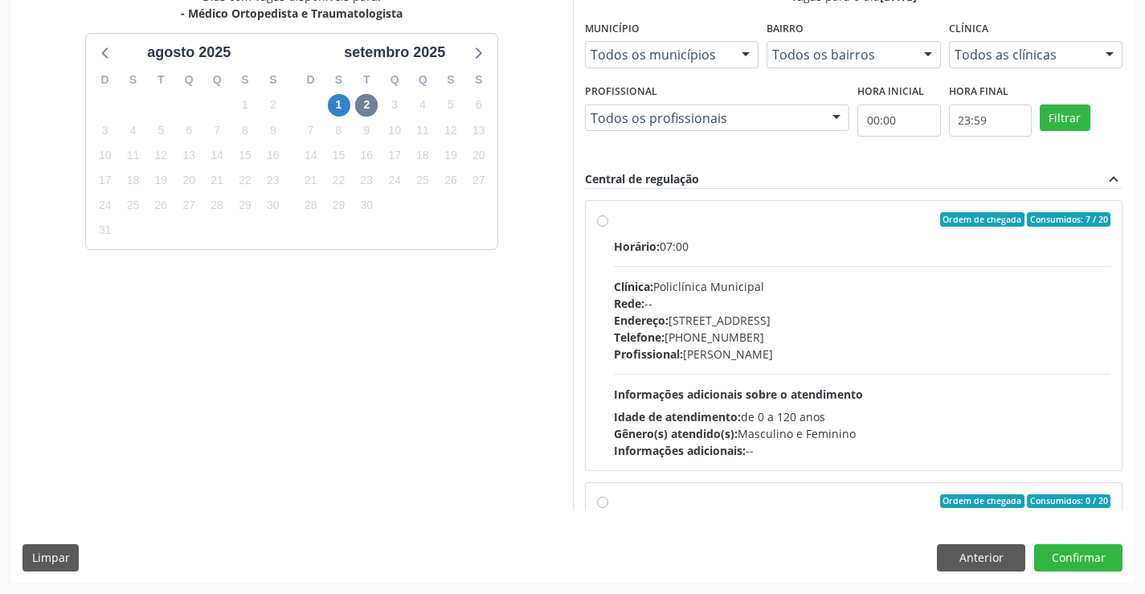
click at [731, 440] on span "Gênero(s) atendido(s):" at bounding box center [676, 433] width 124 height 15
click at [608, 227] on input "Ordem de chegada Consumidos: 7 / 20 Horário: 07:00 Clínica: Policlínica Municip…" at bounding box center [602, 219] width 11 height 14
radio input "true"
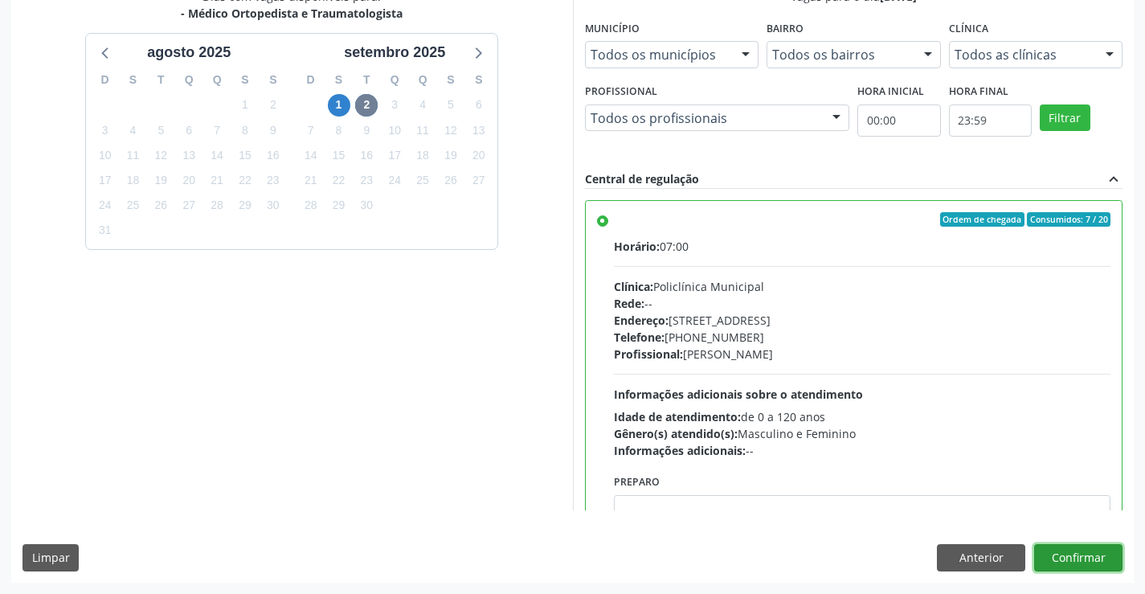
click at [1059, 561] on button "Confirmar" at bounding box center [1078, 557] width 88 height 27
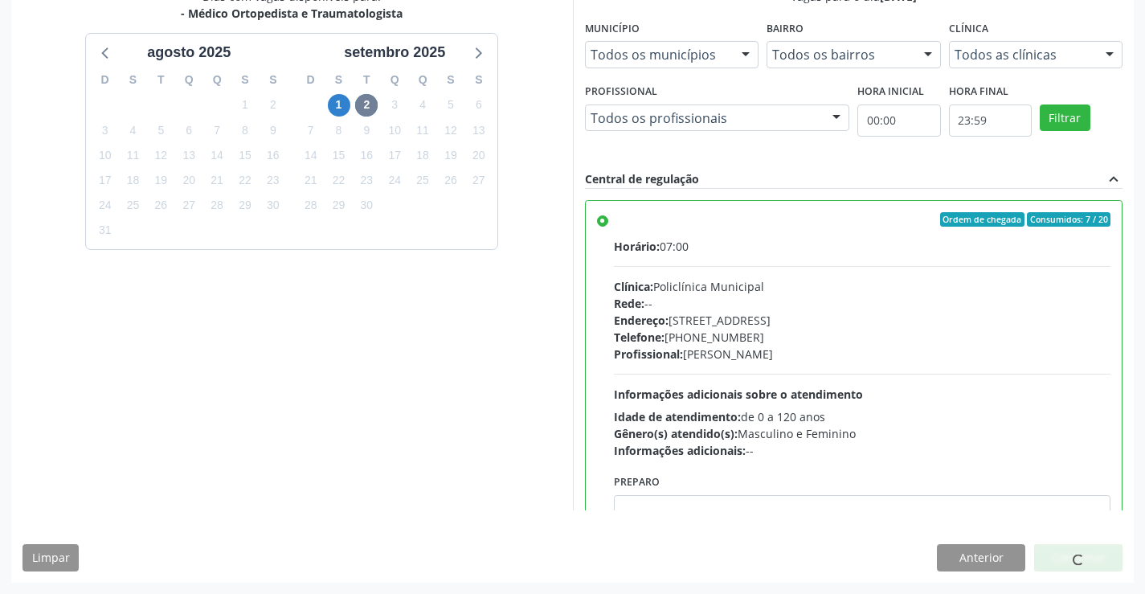
scroll to position [0, 0]
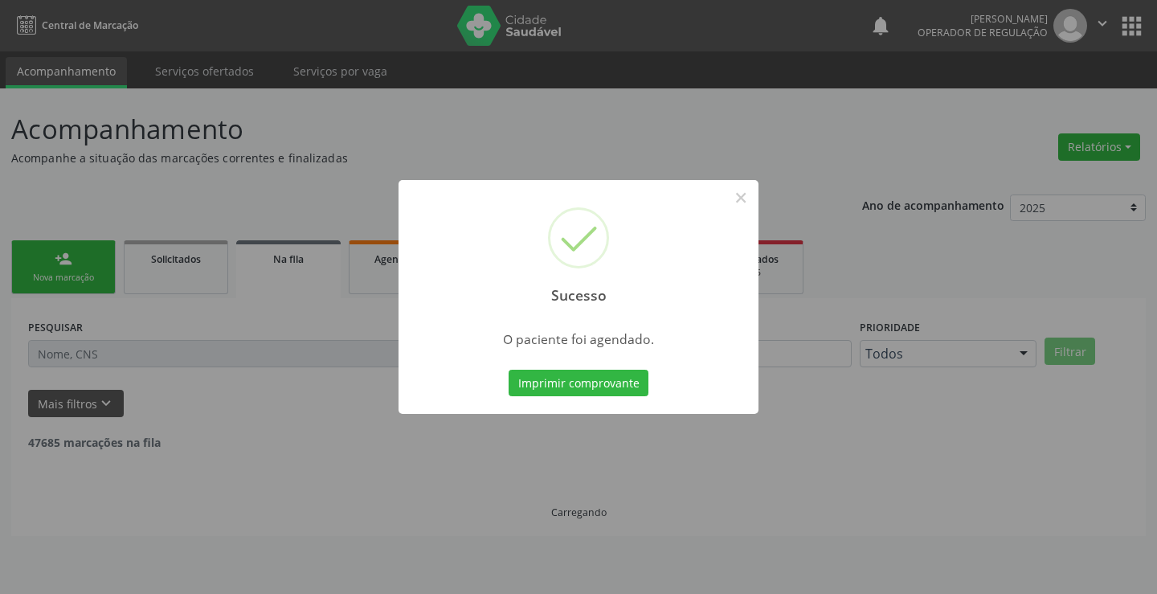
click at [509, 370] on button "Imprimir comprovante" at bounding box center [579, 383] width 140 height 27
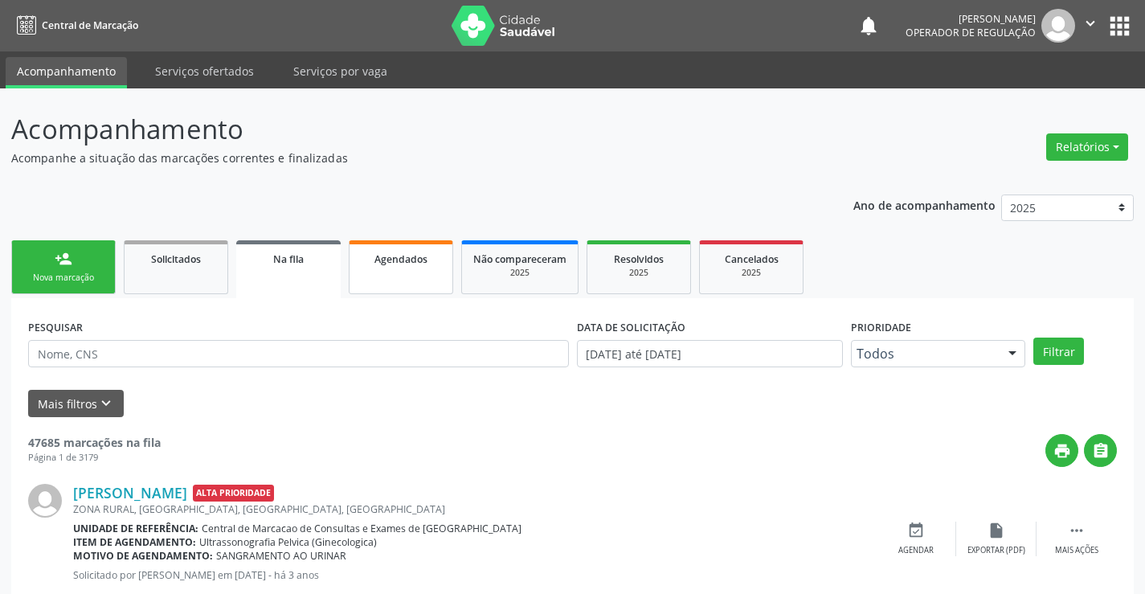
click at [423, 268] on link "Agendados" at bounding box center [401, 267] width 104 height 54
select select "7"
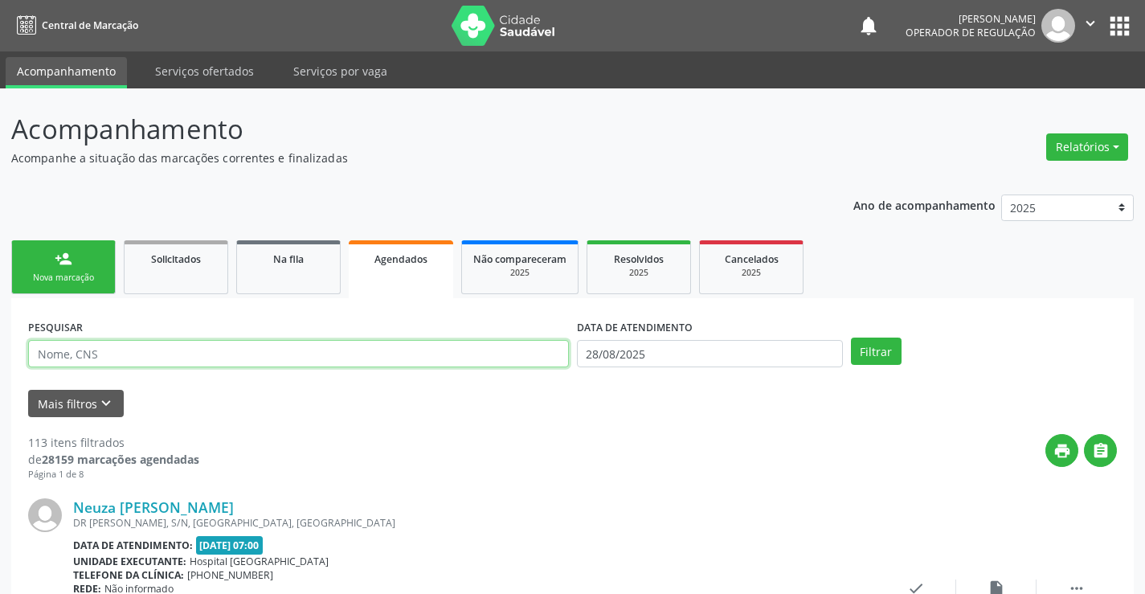
click at [316, 362] on input "text" at bounding box center [298, 353] width 541 height 27
paste input "700 6014 2772 2063"
type input "700 6014 2772 2063"
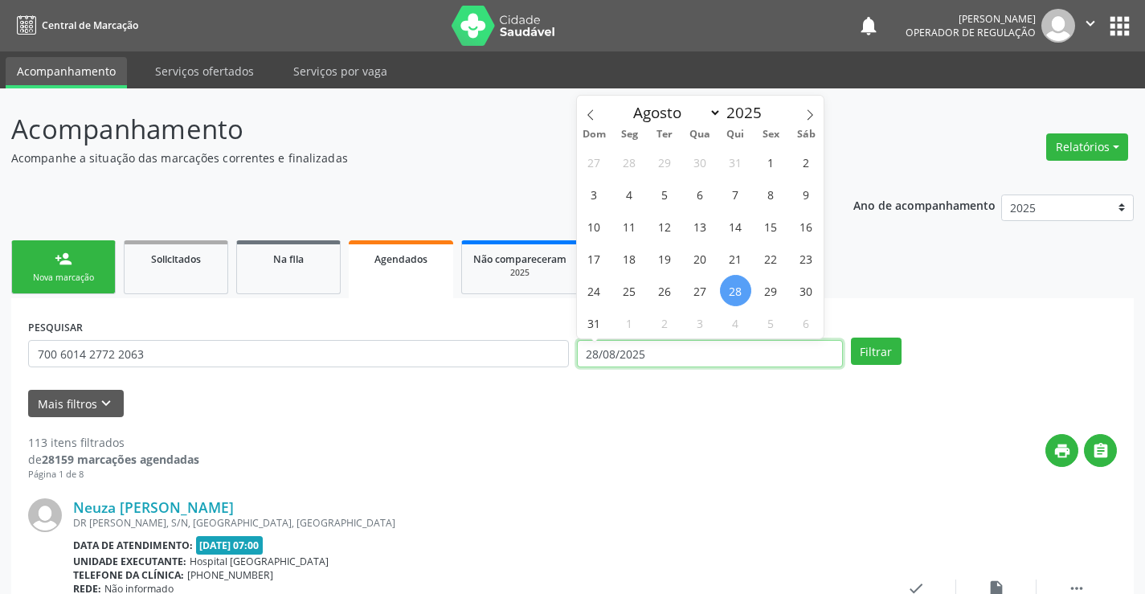
click at [659, 346] on input "28/08/2025" at bounding box center [710, 353] width 266 height 27
click at [877, 353] on button "Filtrar" at bounding box center [876, 350] width 51 height 27
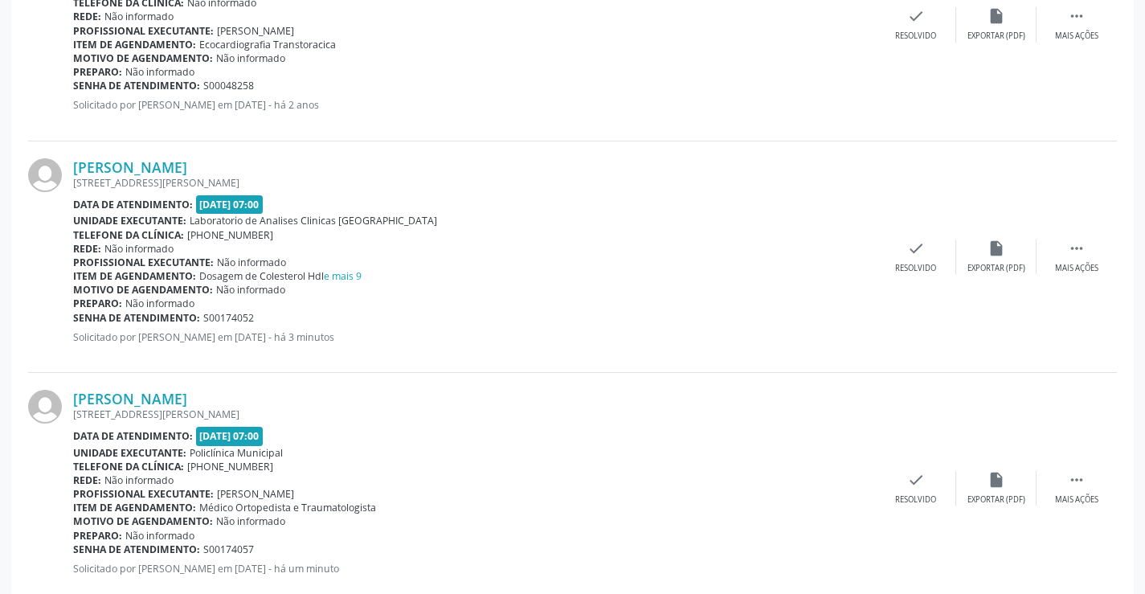
scroll to position [841, 0]
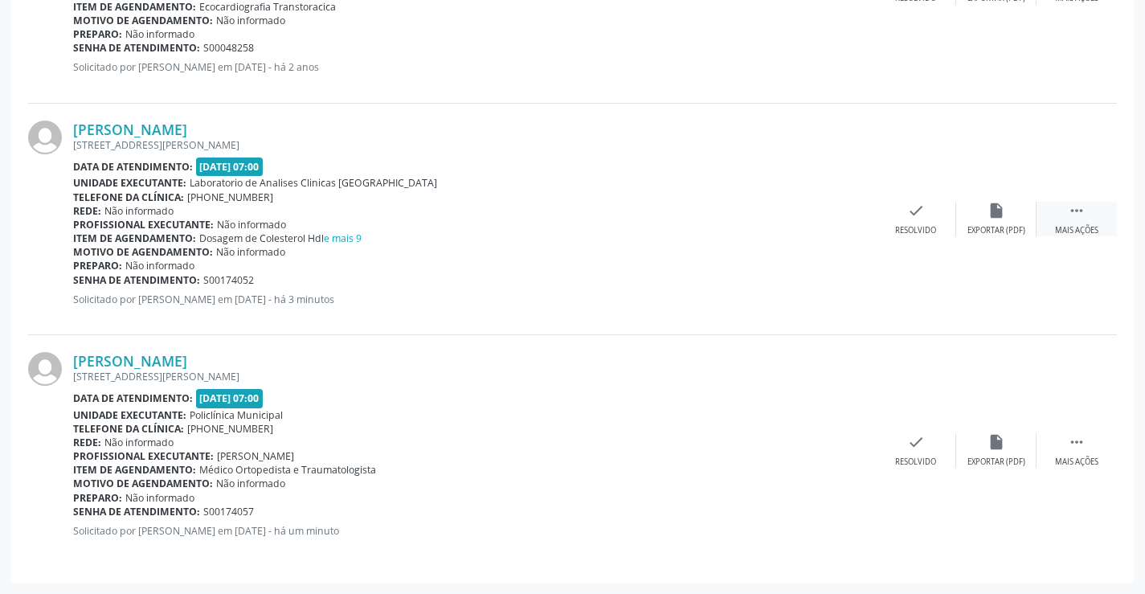
click at [1072, 203] on icon "" at bounding box center [1077, 211] width 18 height 18
click at [995, 211] on icon "edit" at bounding box center [996, 211] width 18 height 18
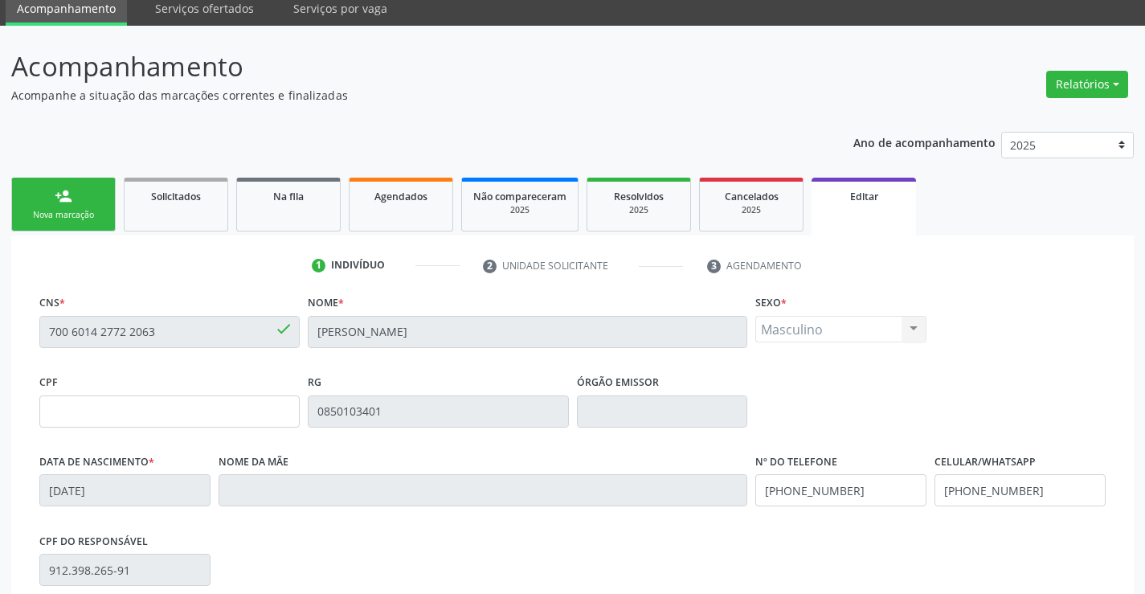
scroll to position [299, 0]
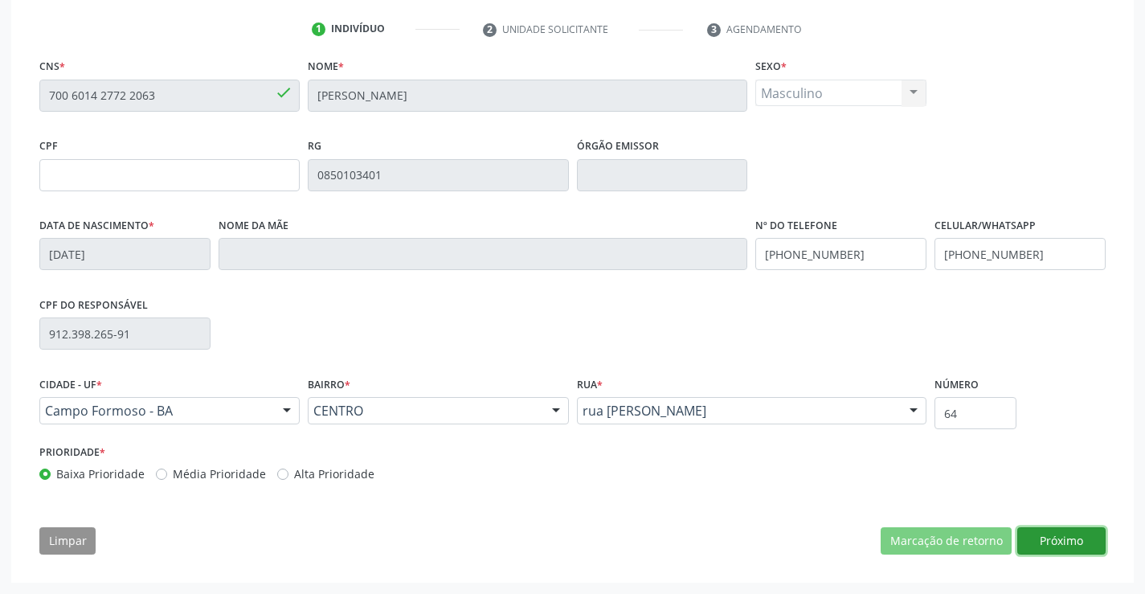
click at [1051, 542] on button "Próximo" at bounding box center [1061, 540] width 88 height 27
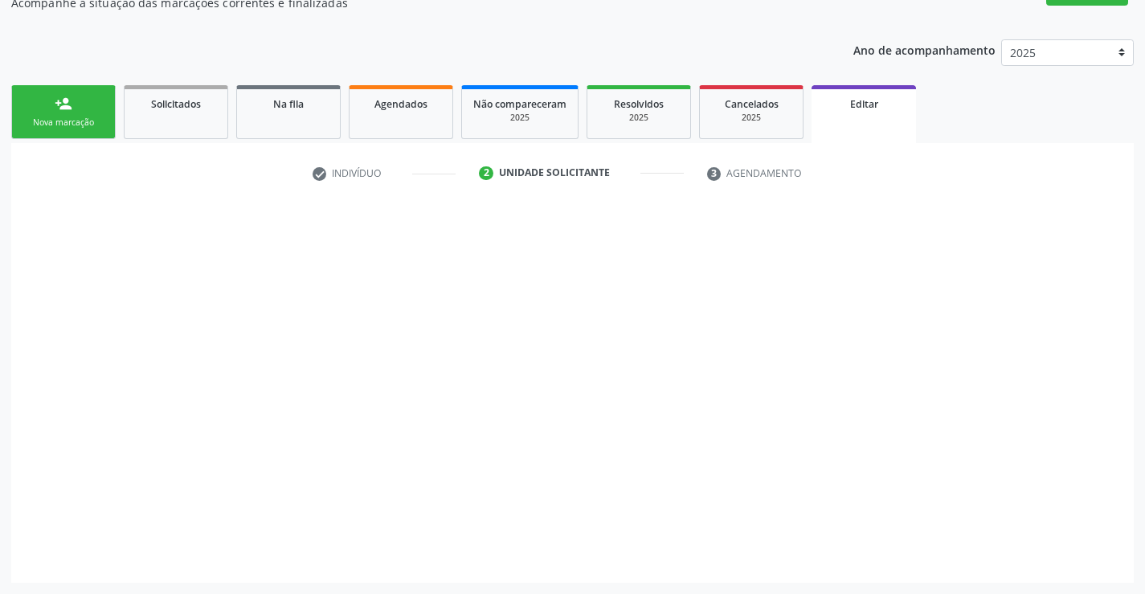
scroll to position [155, 0]
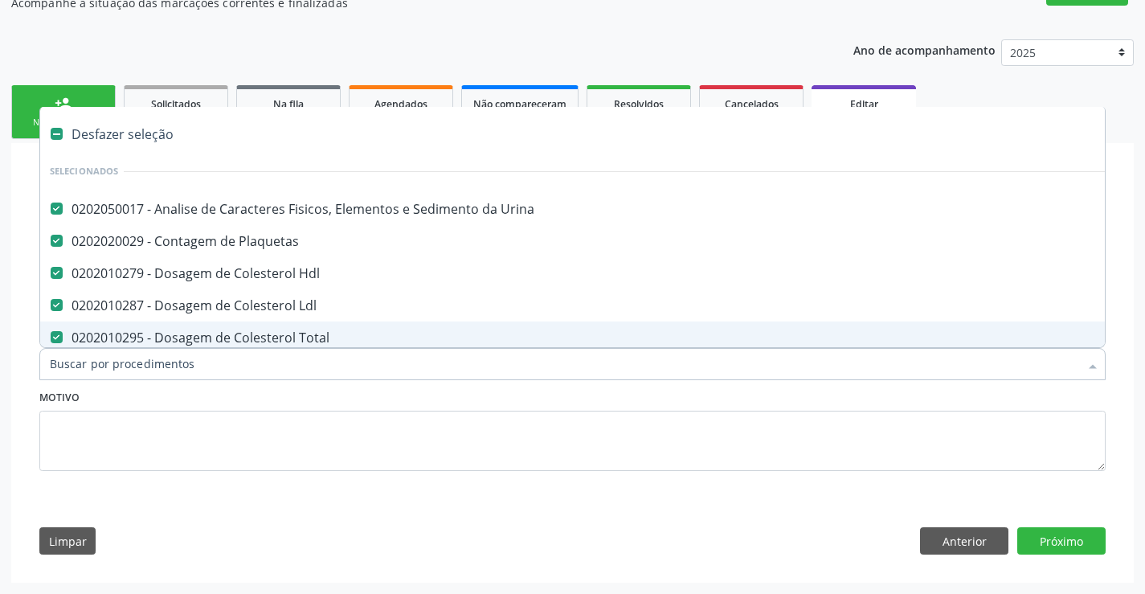
type input "u"
checkbox Glicose "false"
checkbox \(Tgo\) "false"
checkbox \(Tgp\) "false"
checkbox Triglicerideos "false"
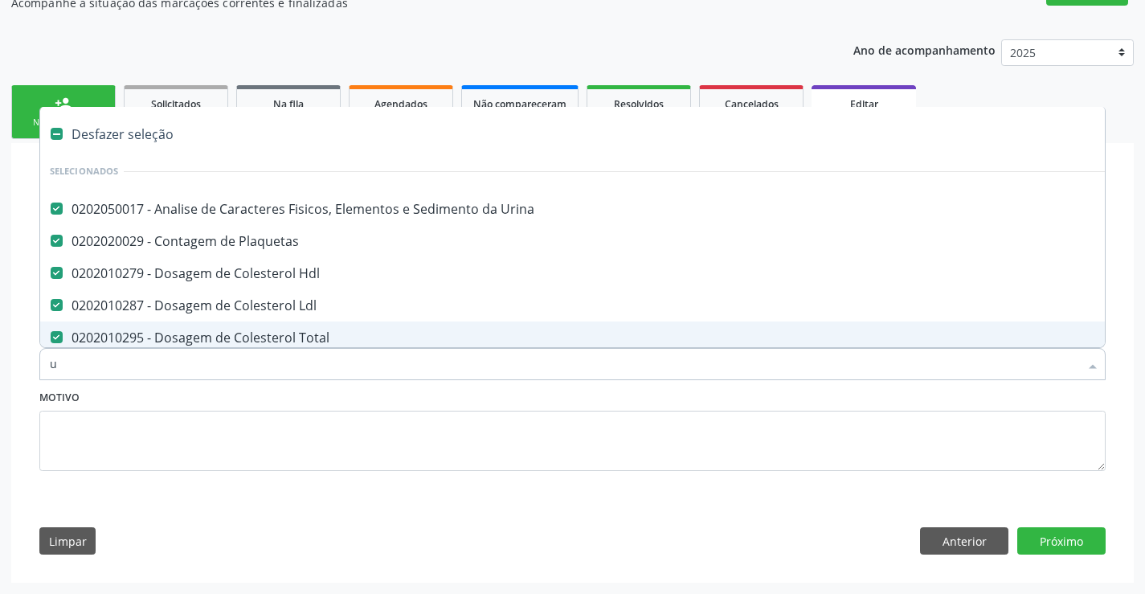
checkbox Completo "false"
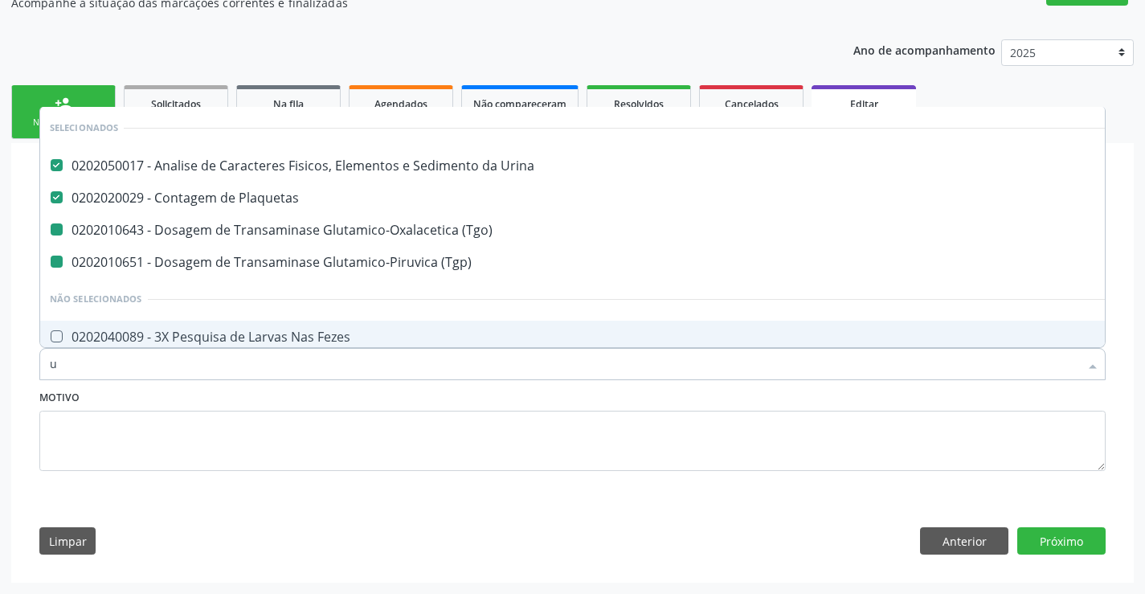
type input "ur"
checkbox \(Tgo\) "false"
checkbox \(Tgp\) "false"
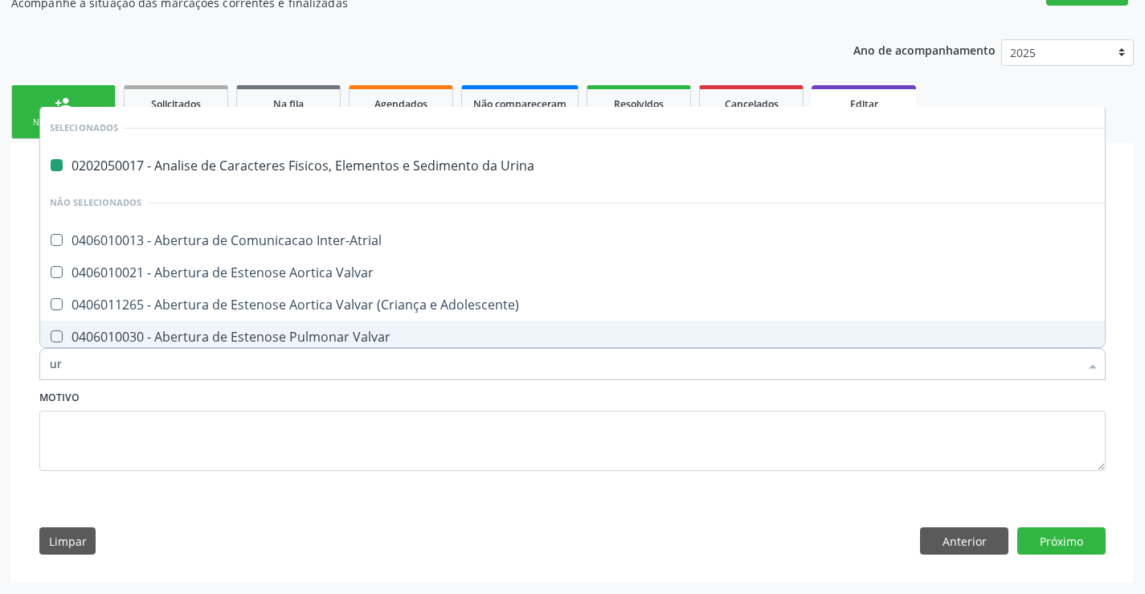
type input "ure"
checkbox Urina "false"
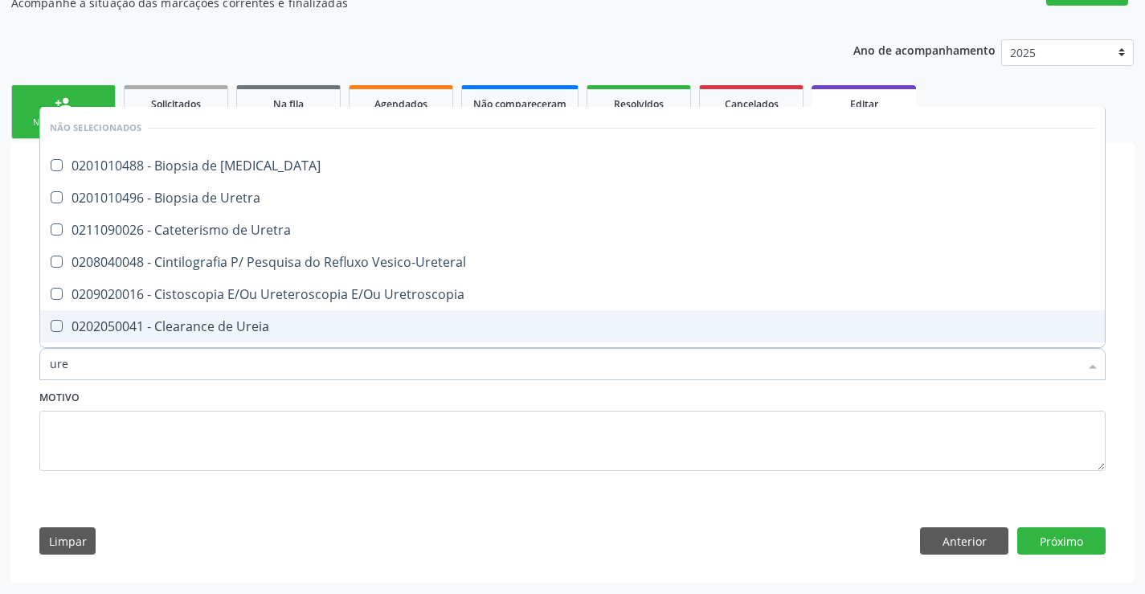
type input "urei"
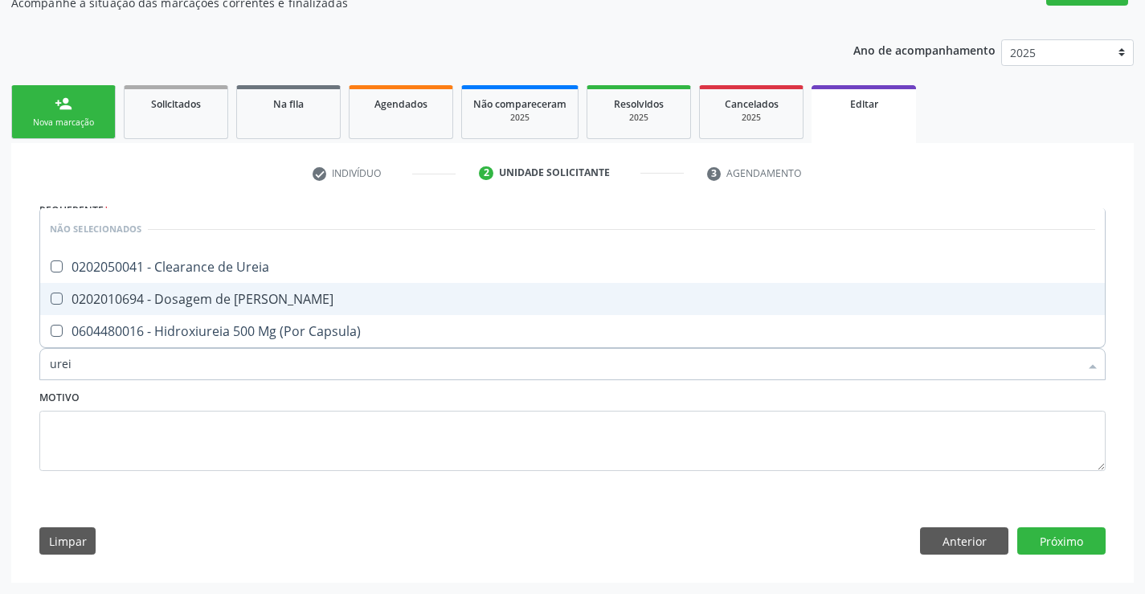
click at [219, 299] on div "0202010694 - Dosagem de [PERSON_NAME]" at bounding box center [572, 298] width 1045 height 13
checkbox Ureia "true"
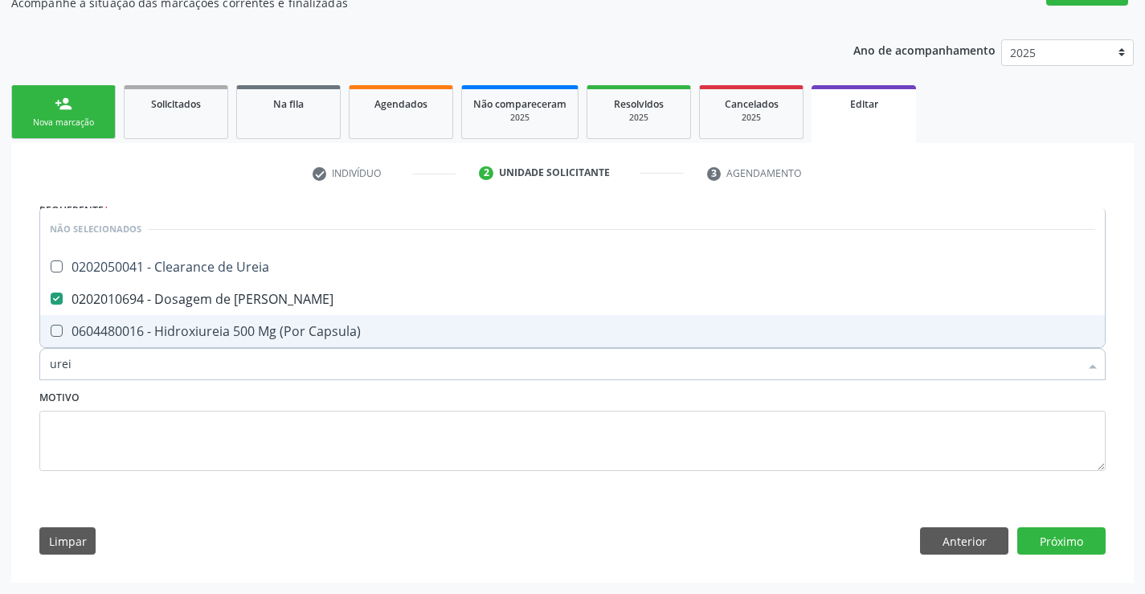
click at [195, 354] on input "urei" at bounding box center [564, 364] width 1029 height 32
click at [194, 354] on input "urei" at bounding box center [564, 364] width 1029 height 32
type input "c"
checkbox Ureia "true"
checkbox Capsula\) "true"
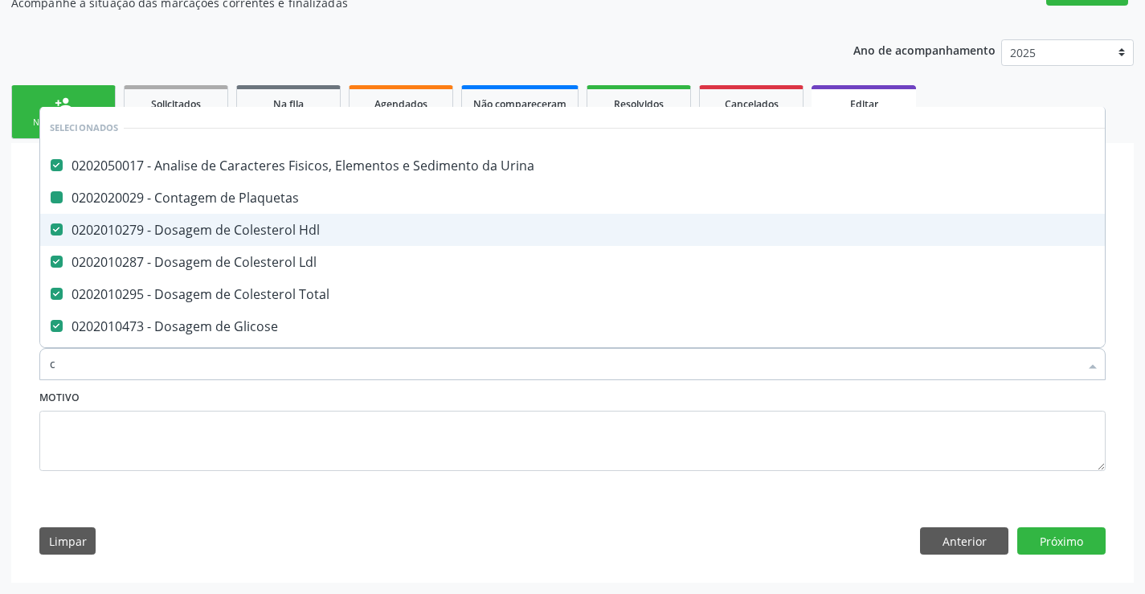
type input "cr"
checkbox Urina "false"
checkbox Hdl "false"
checkbox Plaquetas "false"
checkbox Ldl "false"
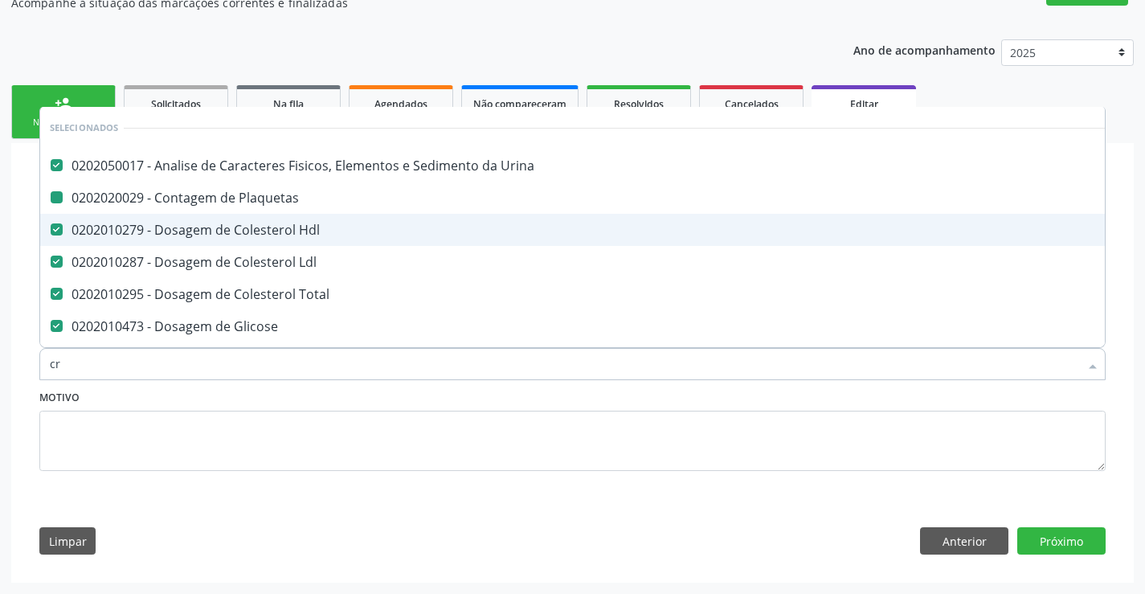
checkbox Total "false"
checkbox Glicose "false"
checkbox \(Tgo\) "false"
checkbox \(Tgp\) "false"
checkbox Triglicerideos "false"
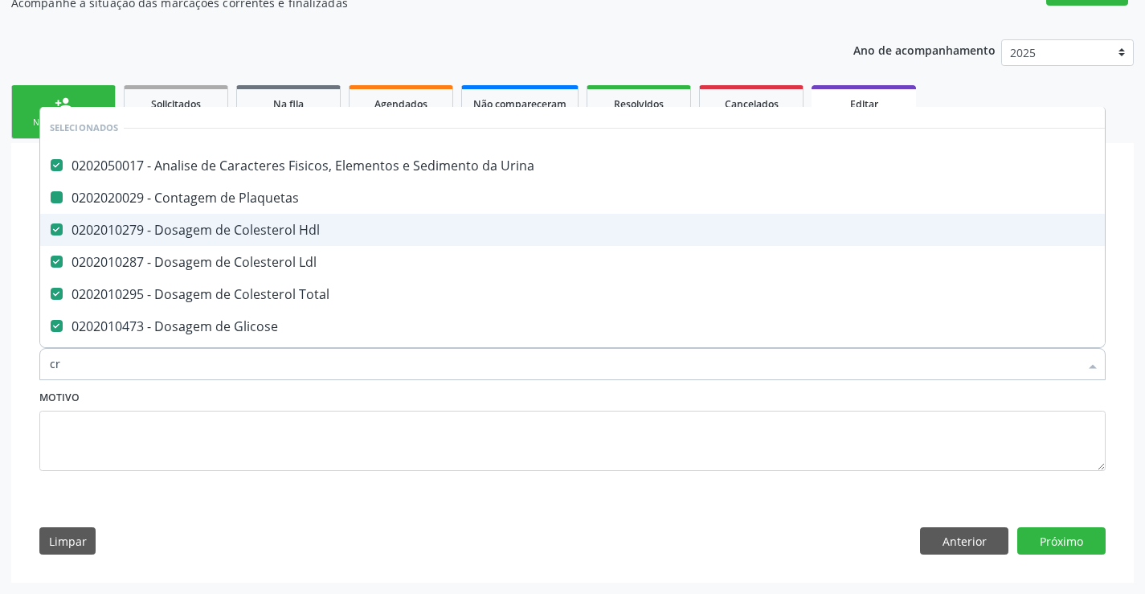
checkbox Completo "false"
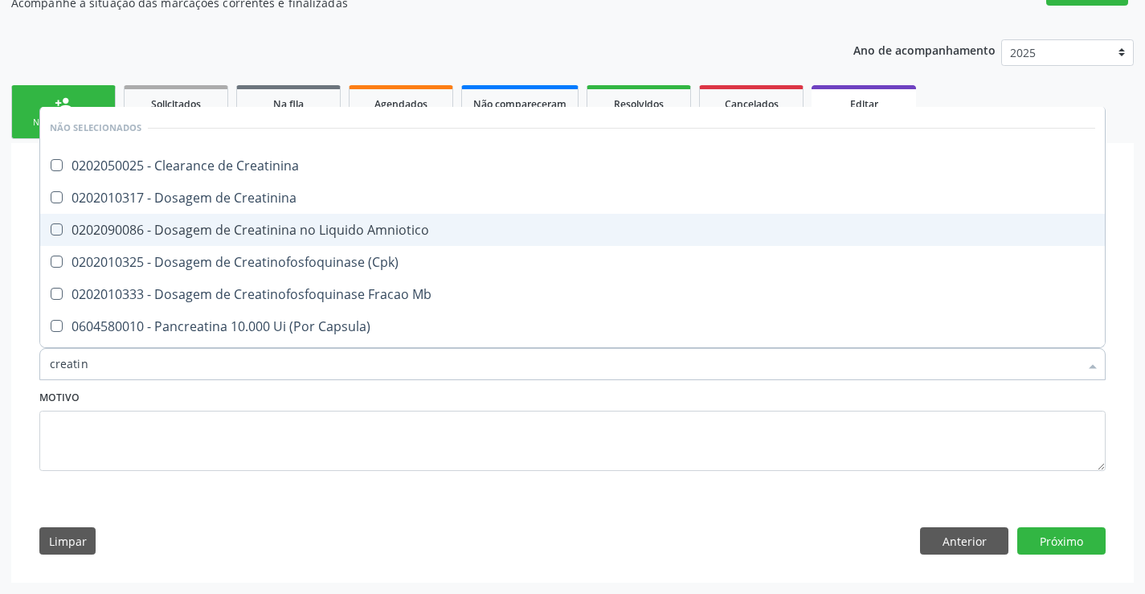
type input "creatini"
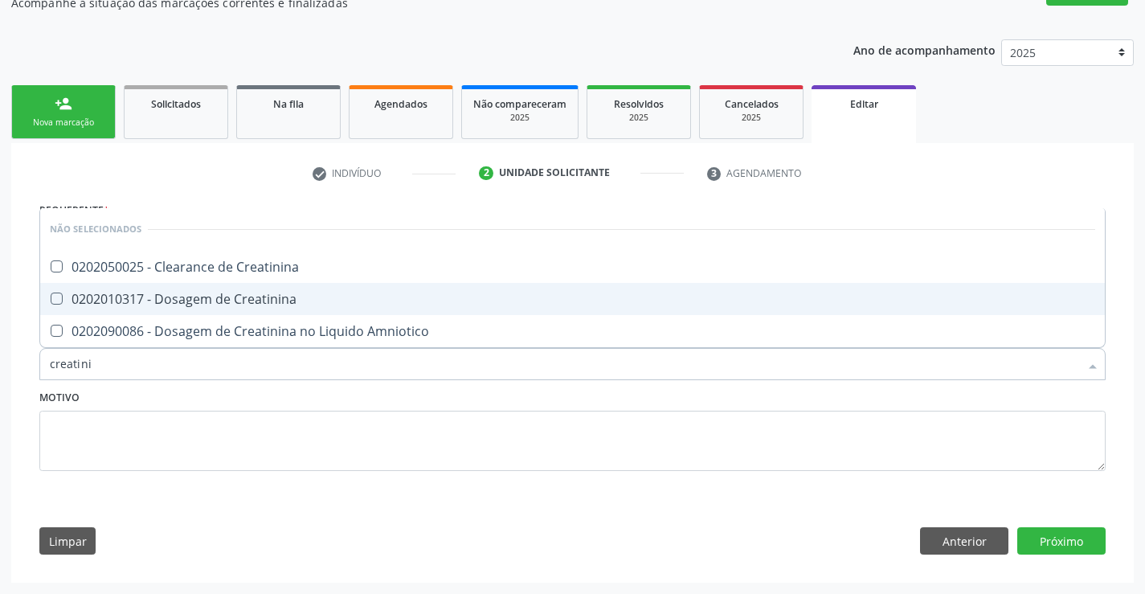
click at [272, 292] on div "0202010317 - Dosagem de Creatinina" at bounding box center [572, 298] width 1045 height 13
checkbox Creatinina "true"
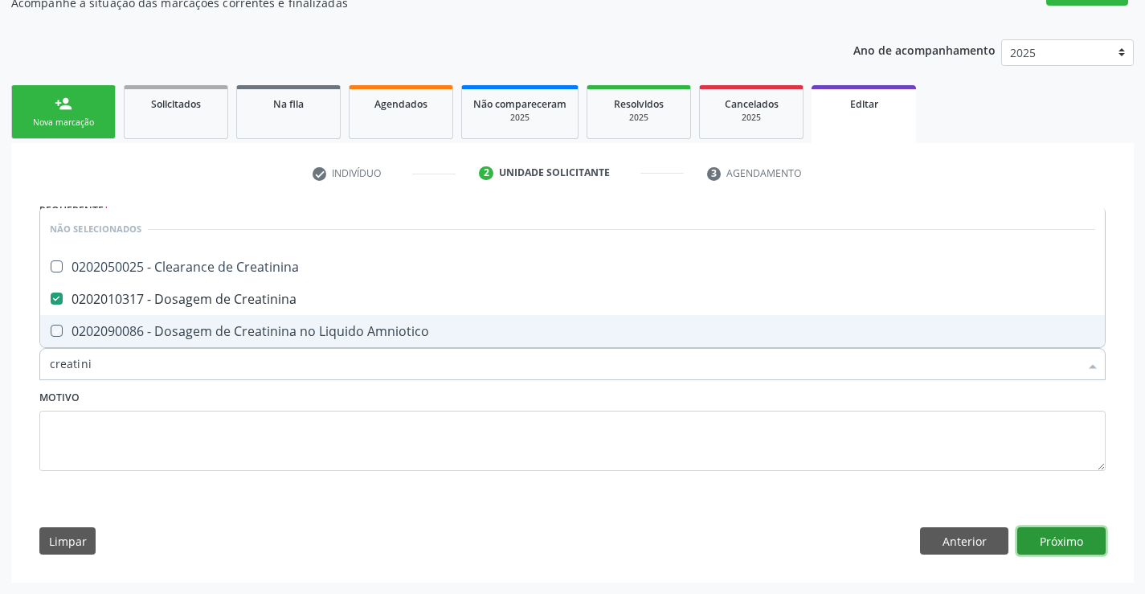
click at [1024, 530] on button "Próximo" at bounding box center [1061, 540] width 88 height 27
checkbox Creatinina "true"
checkbox Amniotico "true"
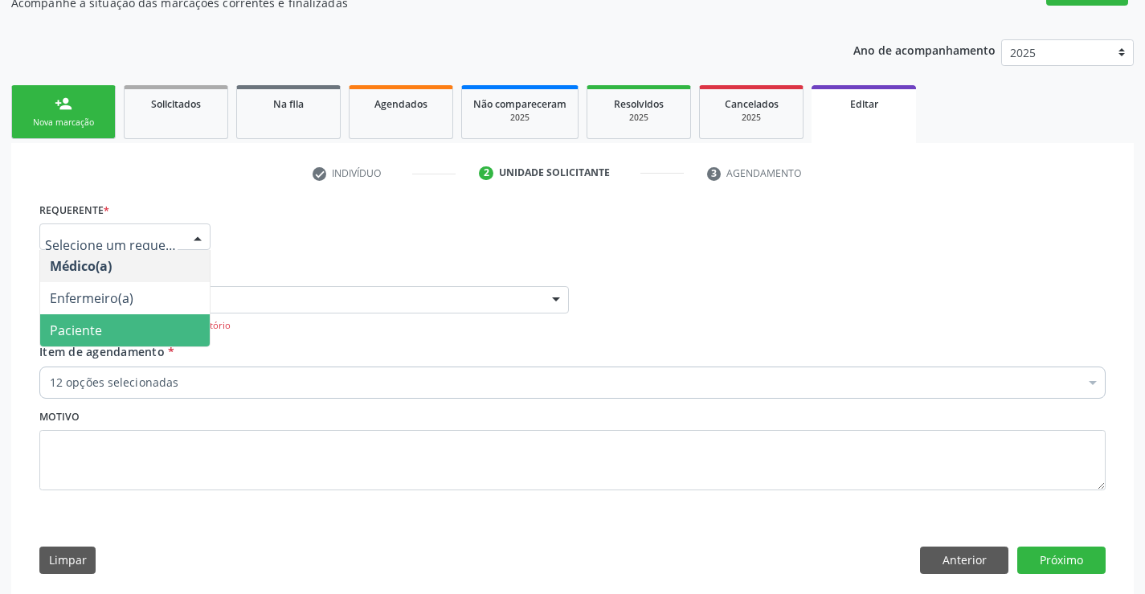
click at [132, 317] on span "Paciente" at bounding box center [125, 330] width 170 height 32
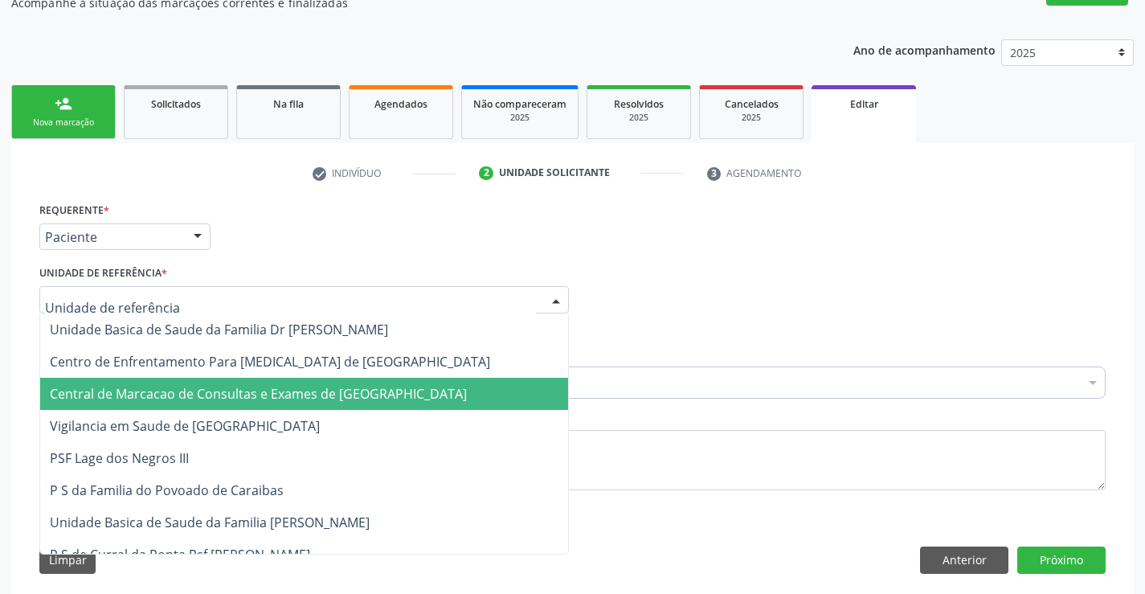
click at [159, 385] on span "Central de Marcacao de Consultas e Exames de [GEOGRAPHIC_DATA]" at bounding box center [258, 394] width 417 height 18
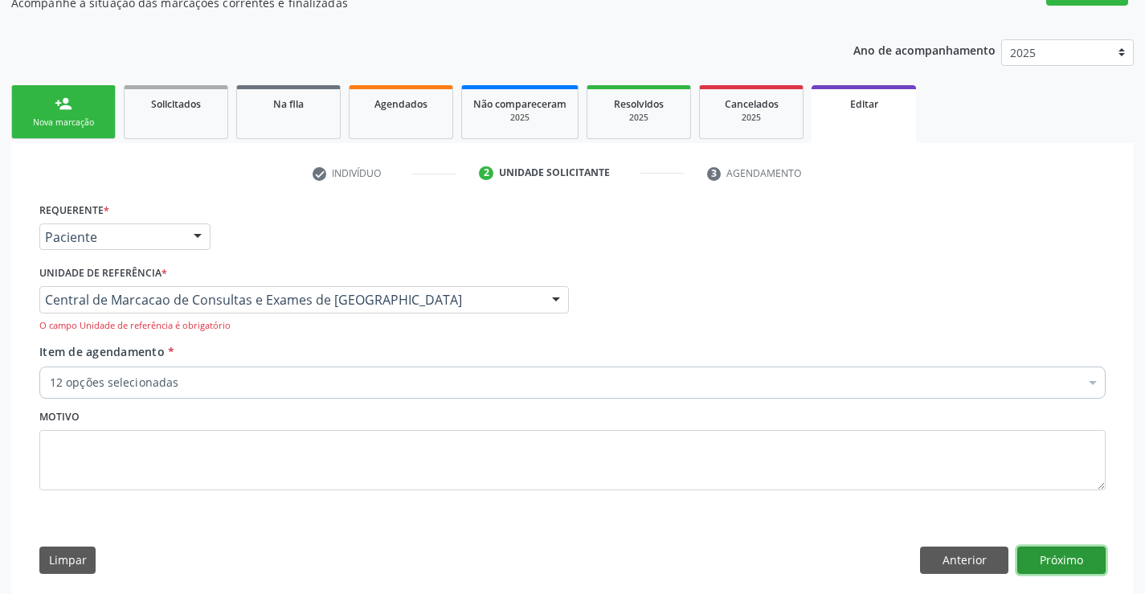
click at [1040, 558] on button "Próximo" at bounding box center [1061, 559] width 88 height 27
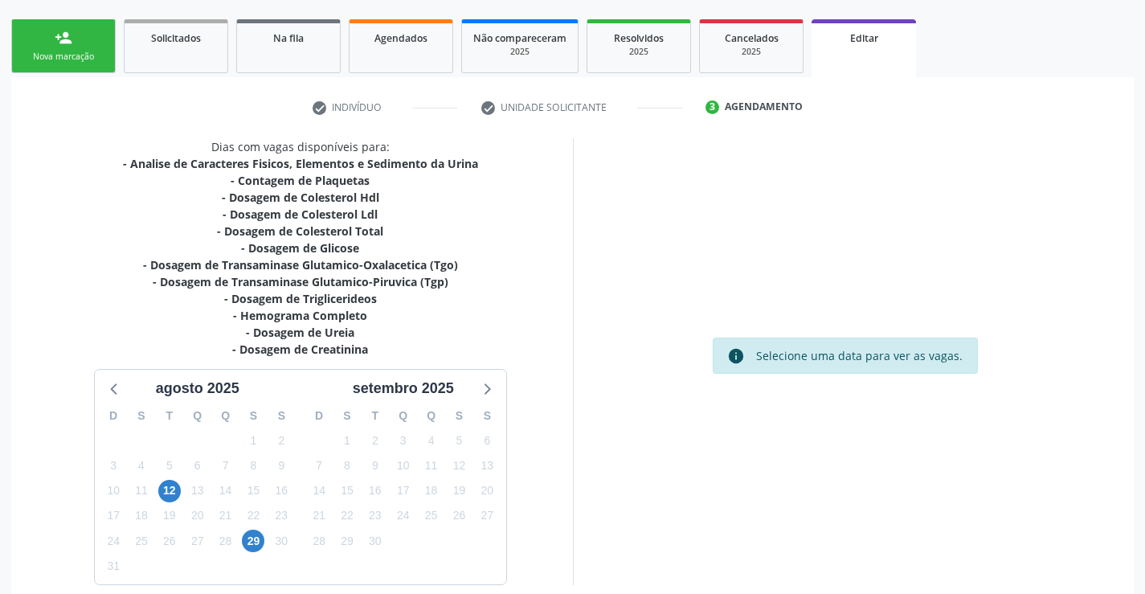
scroll to position [312, 0]
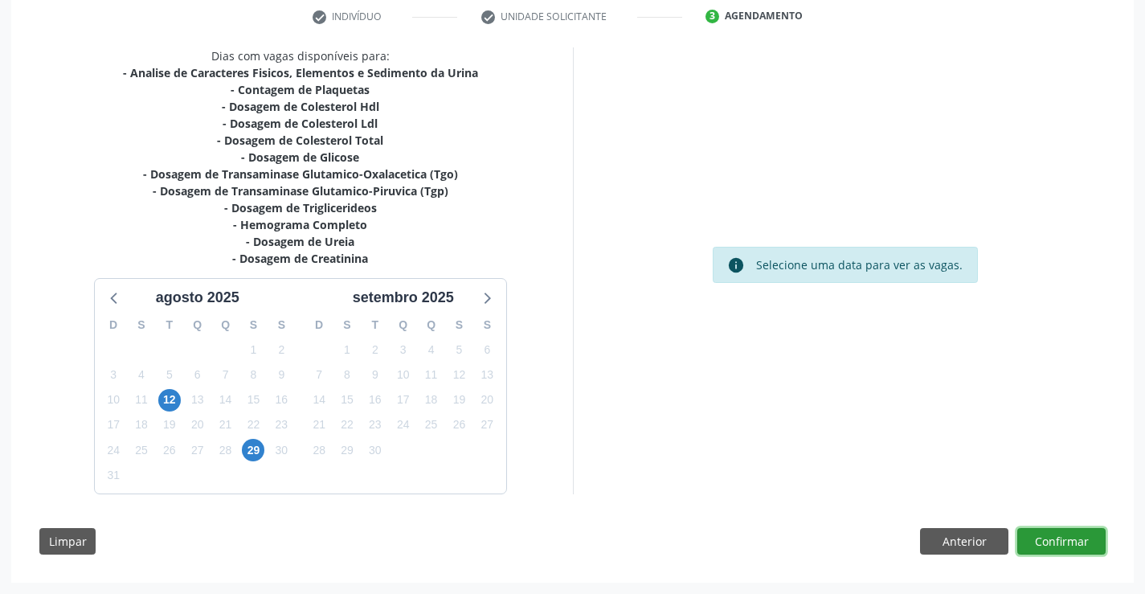
click at [1068, 542] on button "Confirmar" at bounding box center [1061, 541] width 88 height 27
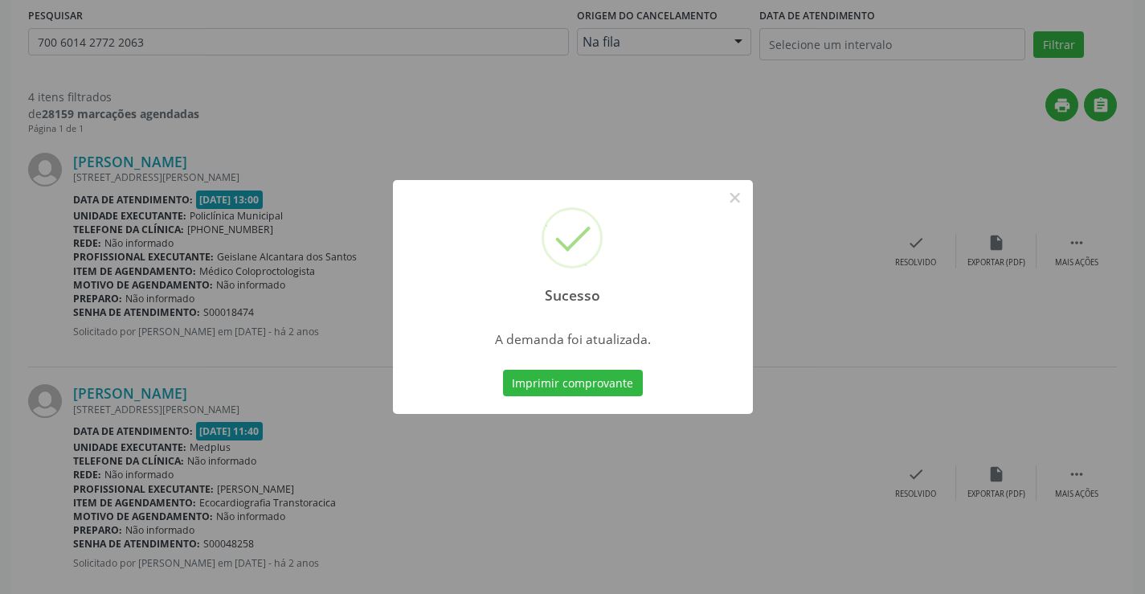
scroll to position [0, 0]
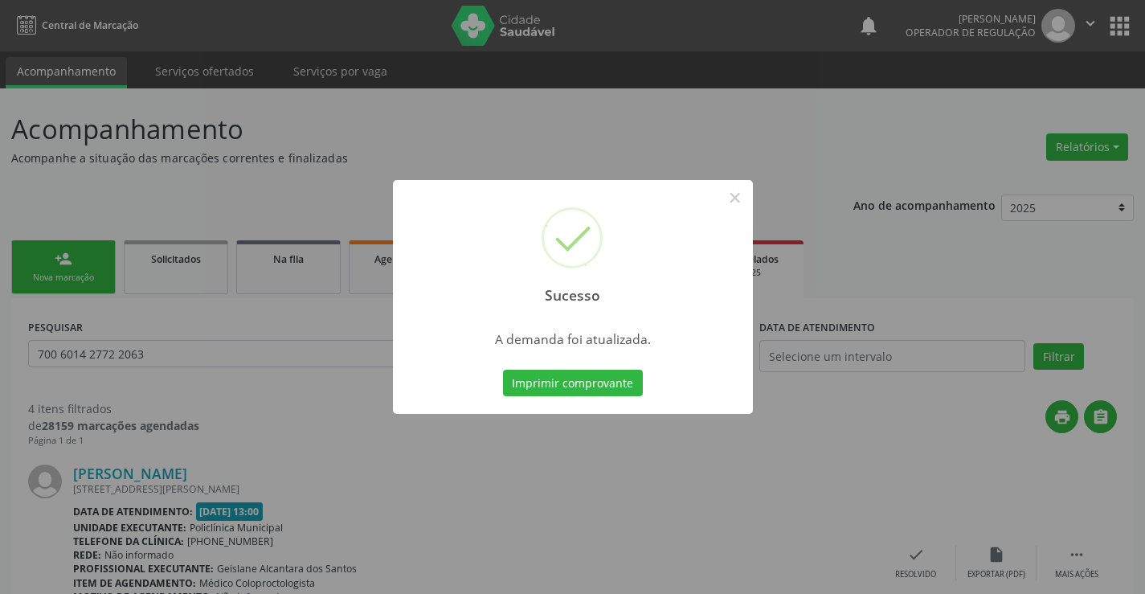
click at [503, 370] on button "Imprimir comprovante" at bounding box center [573, 383] width 140 height 27
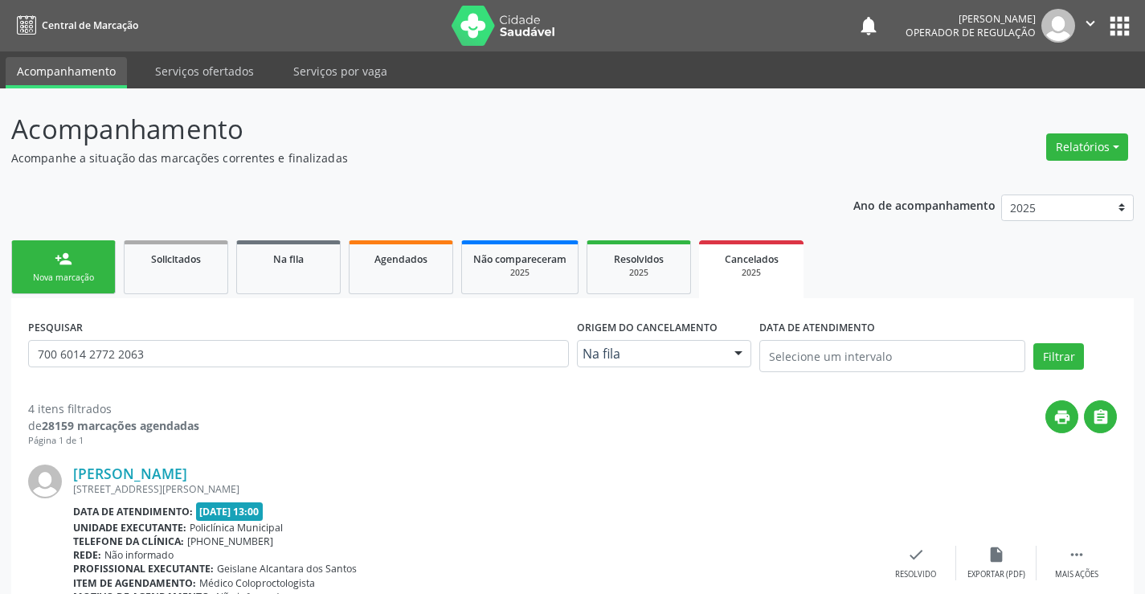
click at [65, 270] on link "person_add Nova marcação" at bounding box center [63, 267] width 104 height 54
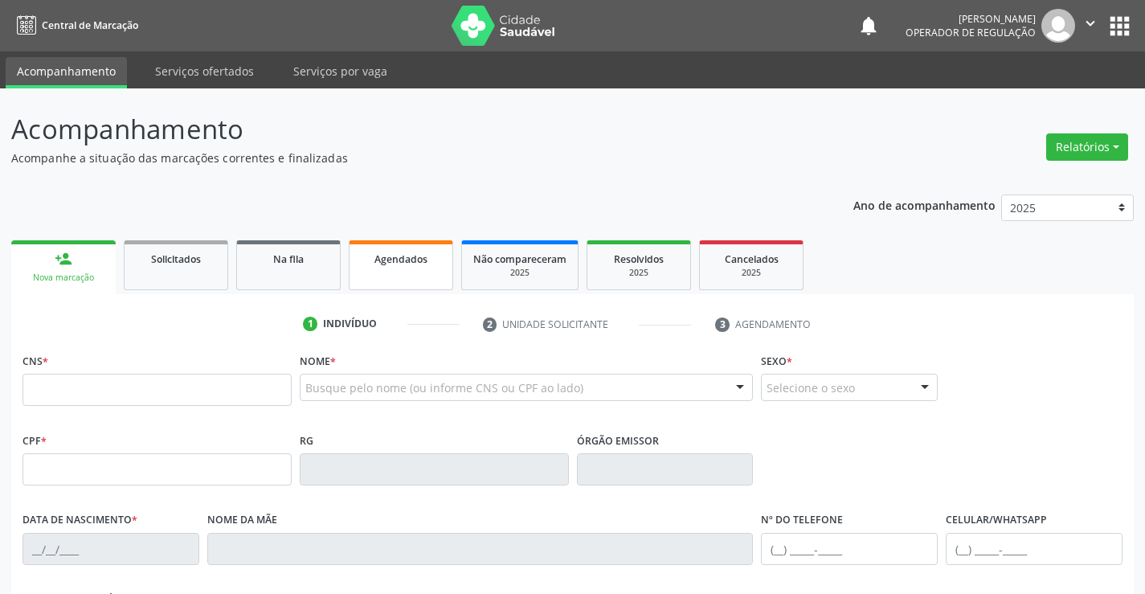
click at [403, 252] on span "Agendados" at bounding box center [400, 259] width 53 height 14
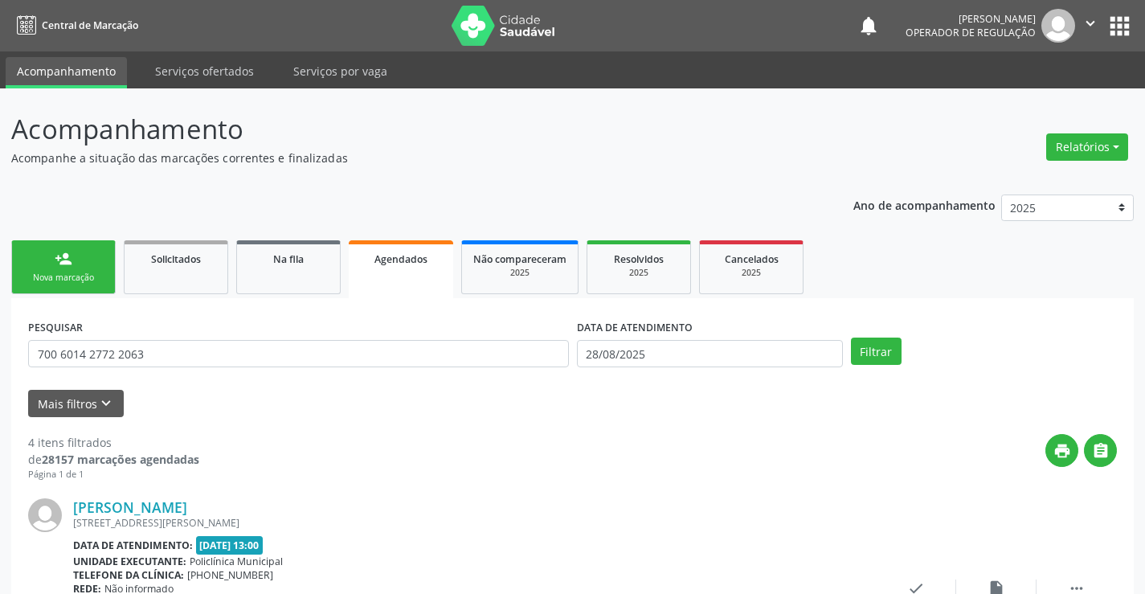
click at [67, 266] on div "person_add" at bounding box center [64, 259] width 18 height 18
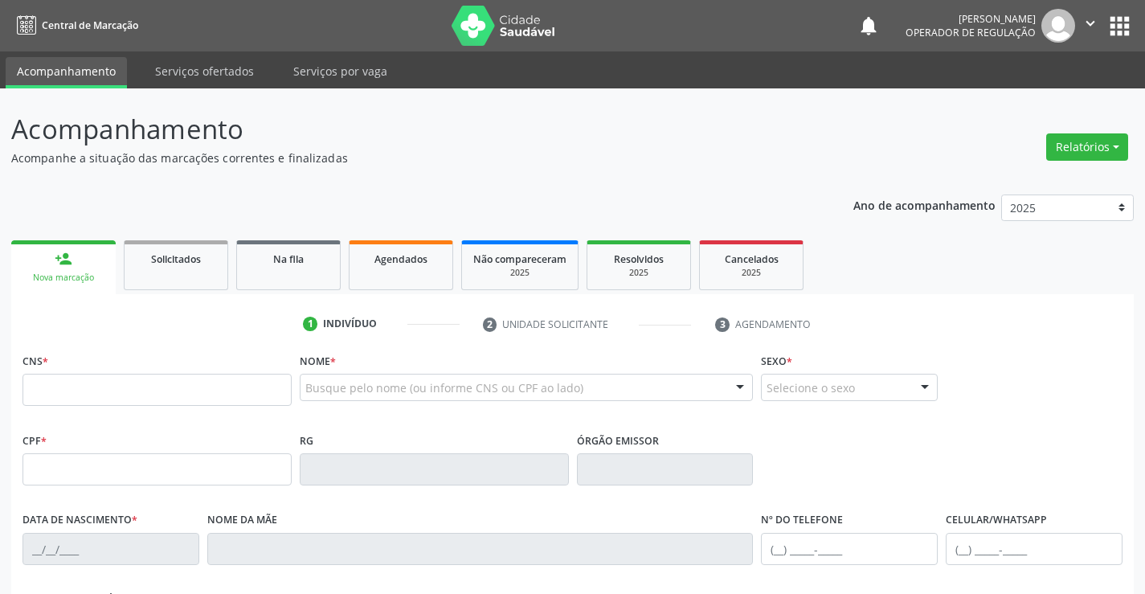
click at [78, 257] on link "person_add Nova marcação" at bounding box center [63, 267] width 104 height 54
click at [59, 394] on input "text" at bounding box center [156, 390] width 269 height 32
type input "702 8011 9495 7963"
type input "0382228685"
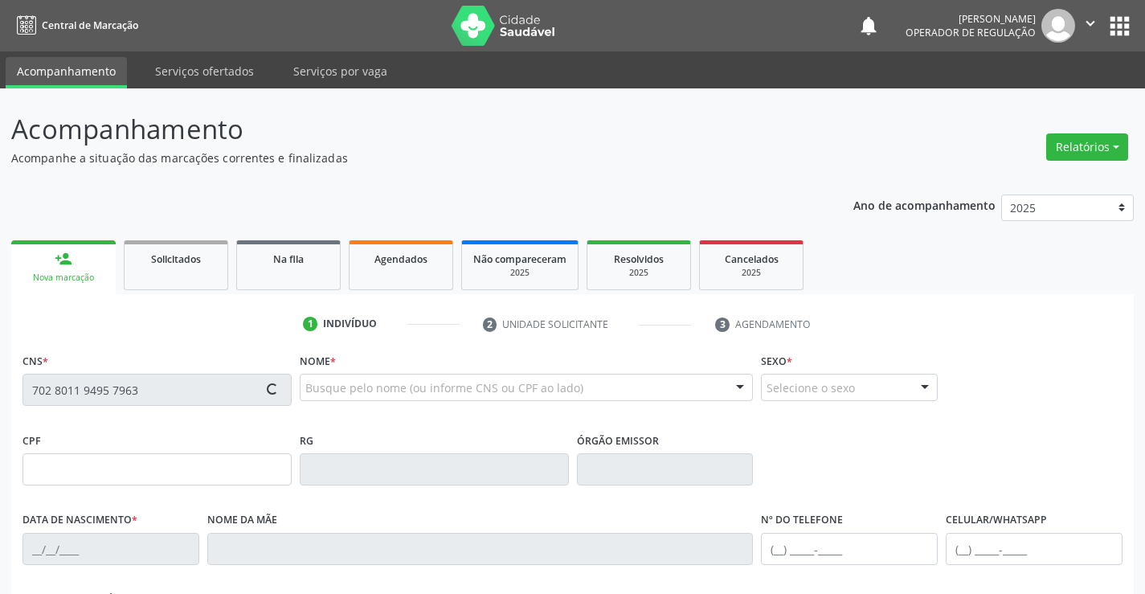
type input "16/06/1965"
type input "sn"
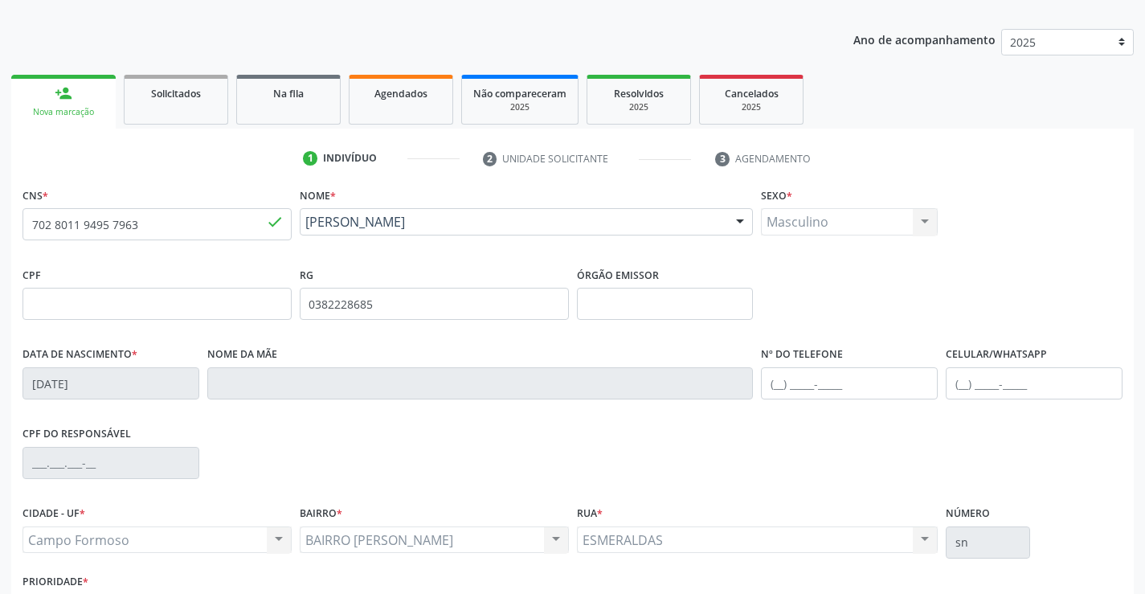
scroll to position [277, 0]
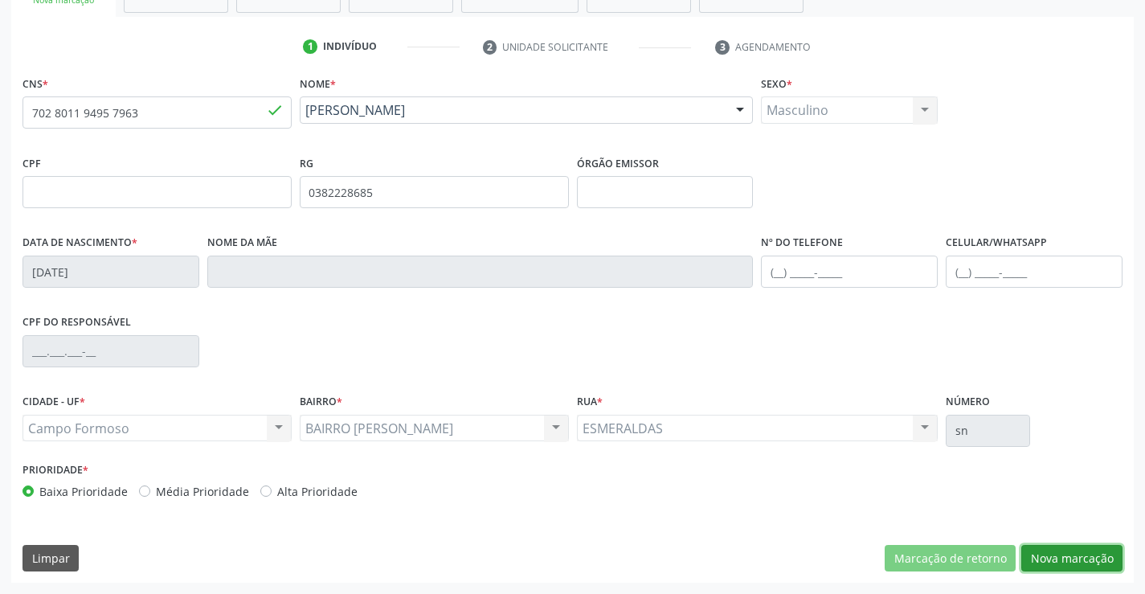
drag, startPoint x: 1101, startPoint y: 553, endPoint x: 993, endPoint y: 525, distance: 111.3
click at [1101, 552] on button "Nova marcação" at bounding box center [1071, 558] width 101 height 27
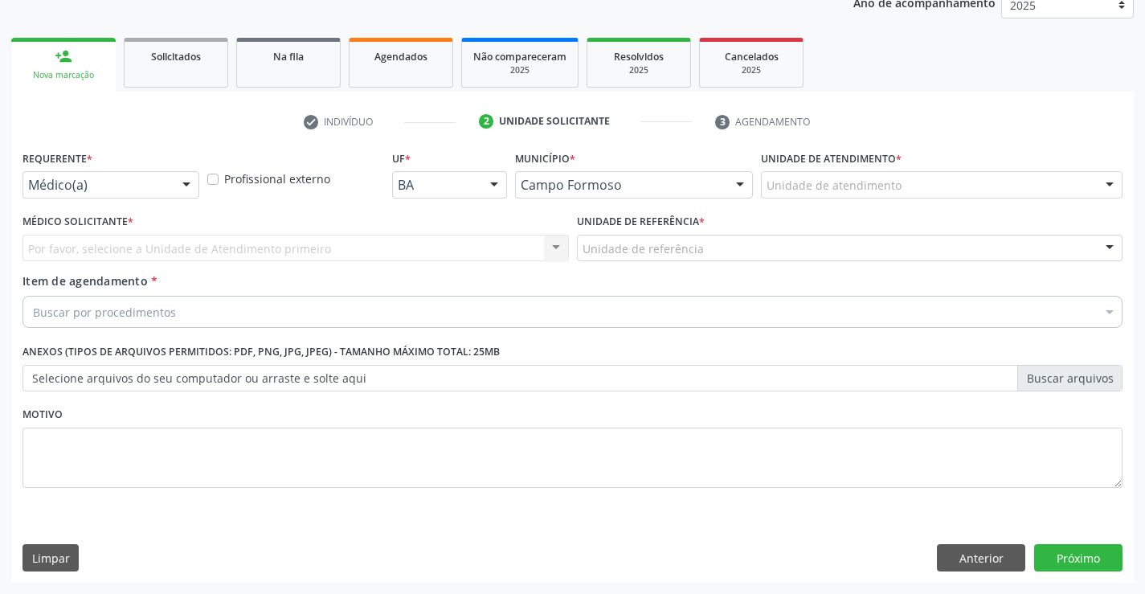
scroll to position [202, 0]
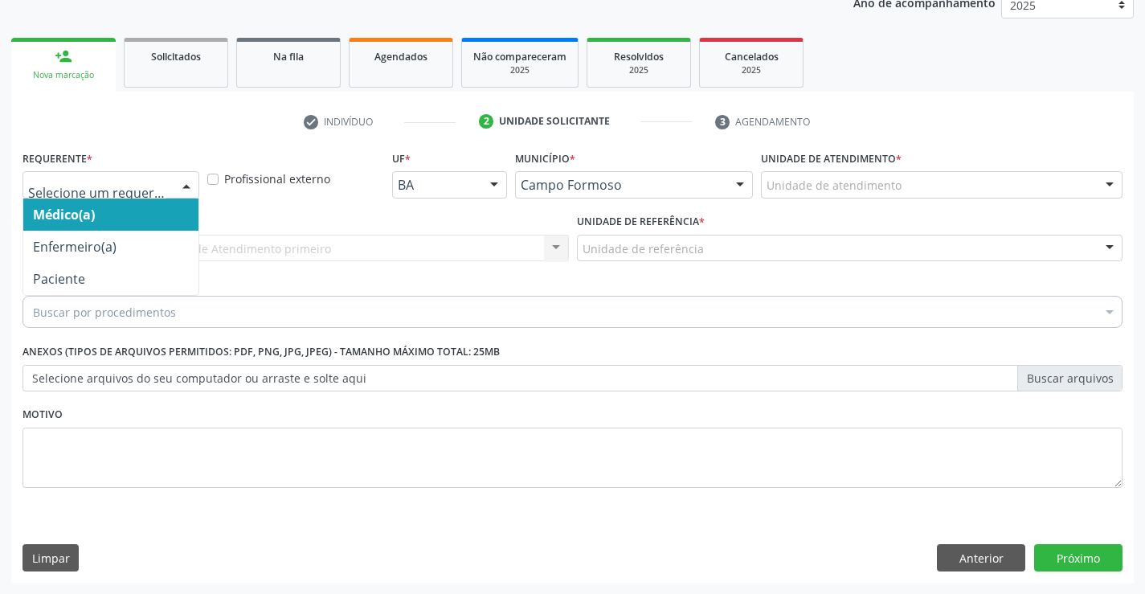
click at [174, 175] on div at bounding box center [186, 185] width 24 height 27
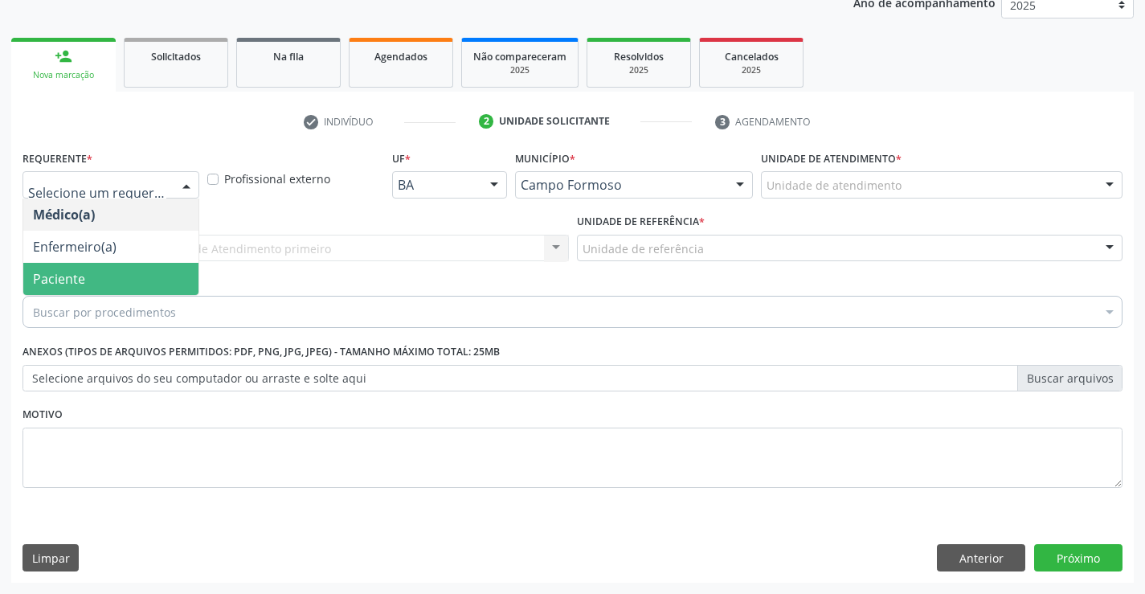
click at [100, 267] on span "Paciente" at bounding box center [110, 279] width 175 height 32
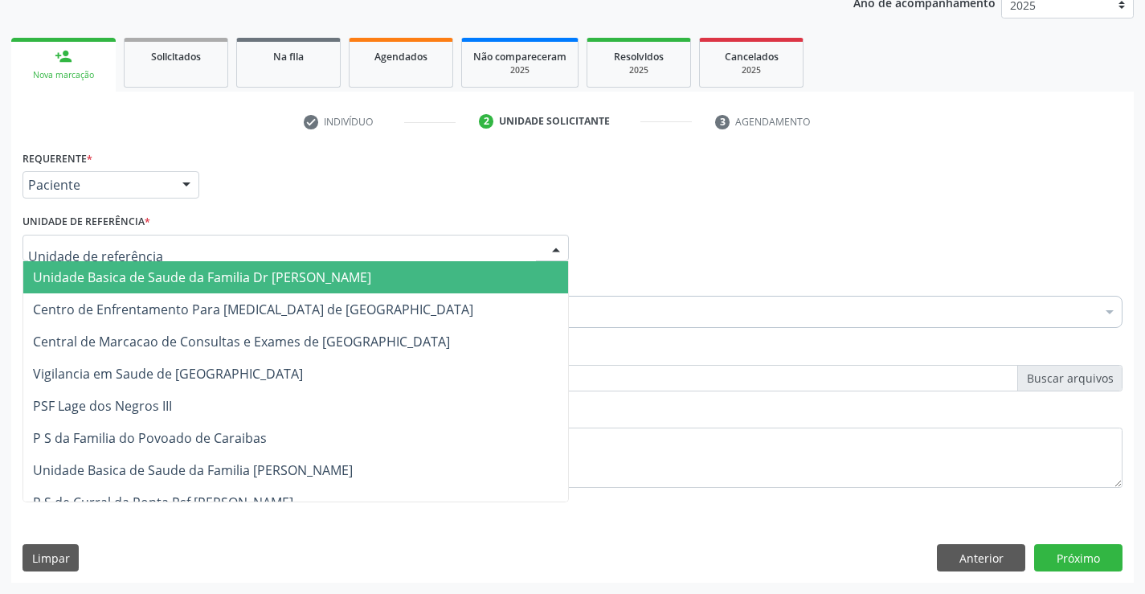
click at [145, 245] on div at bounding box center [295, 248] width 546 height 27
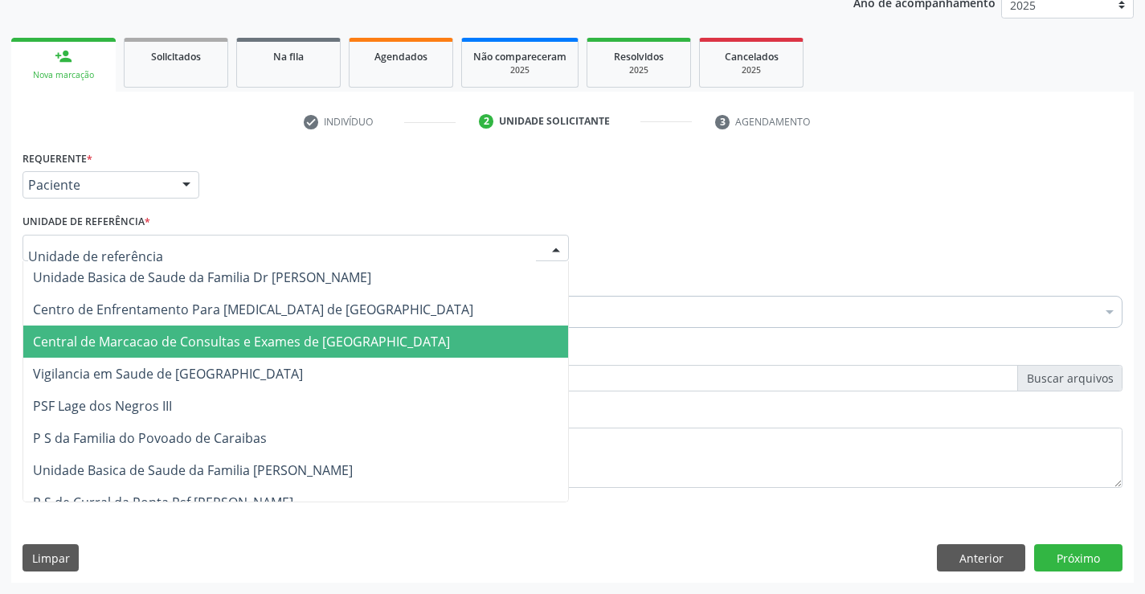
click at [190, 342] on span "Central de Marcacao de Consultas e Exames de [GEOGRAPHIC_DATA]" at bounding box center [241, 342] width 417 height 18
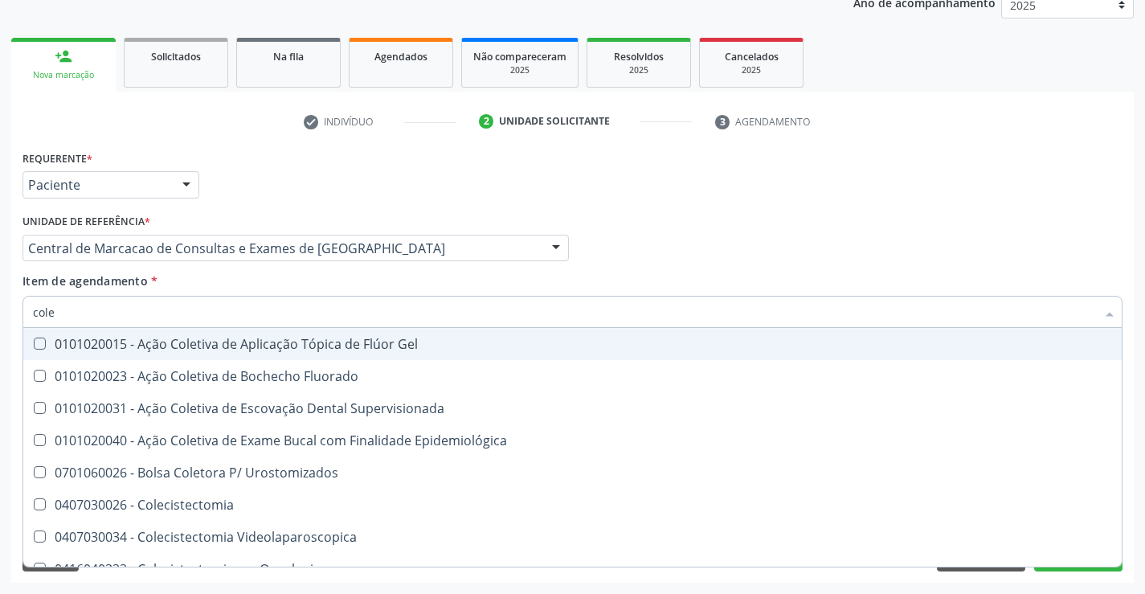
type input "coles"
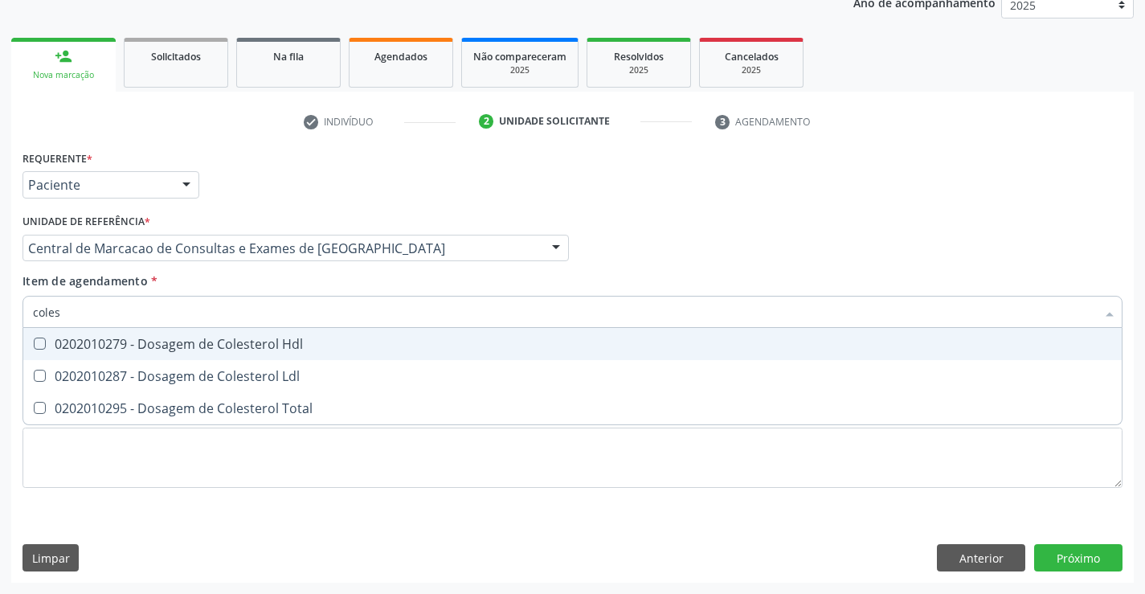
drag, startPoint x: 129, startPoint y: 350, endPoint x: 125, endPoint y: 378, distance: 28.4
click at [129, 353] on span "0202010279 - Dosagem de Colesterol Hdl" at bounding box center [572, 344] width 1098 height 32
checkbox Hdl "true"
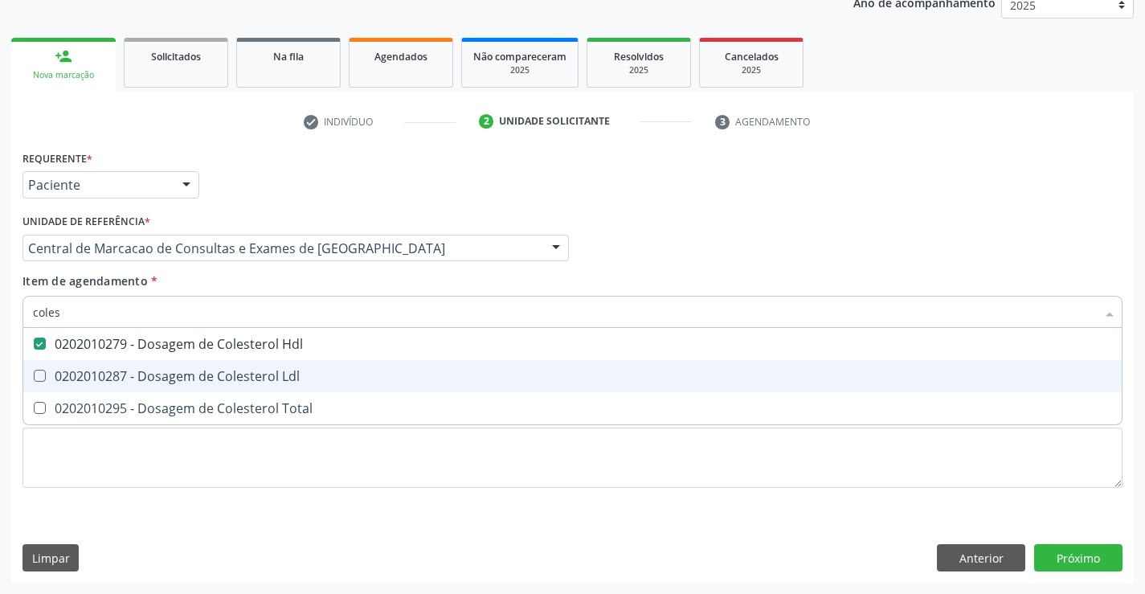
click at [125, 378] on div "0202010287 - Dosagem de Colesterol Ldl" at bounding box center [572, 376] width 1079 height 13
checkbox Ldl "true"
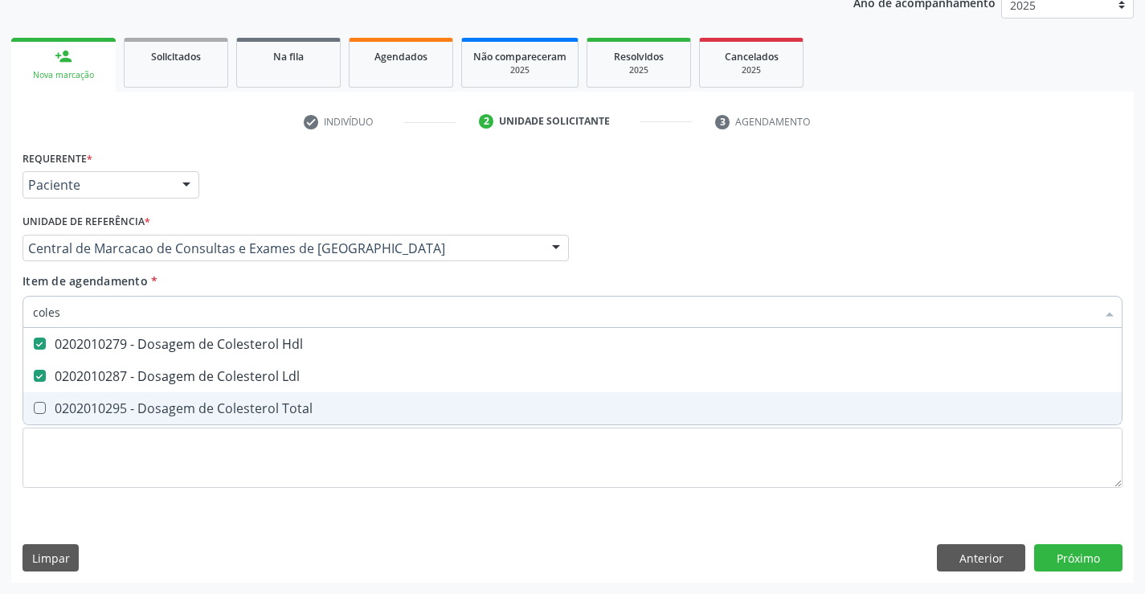
click at [121, 414] on div "0202010295 - Dosagem de Colesterol Total" at bounding box center [572, 408] width 1079 height 13
checkbox Total "true"
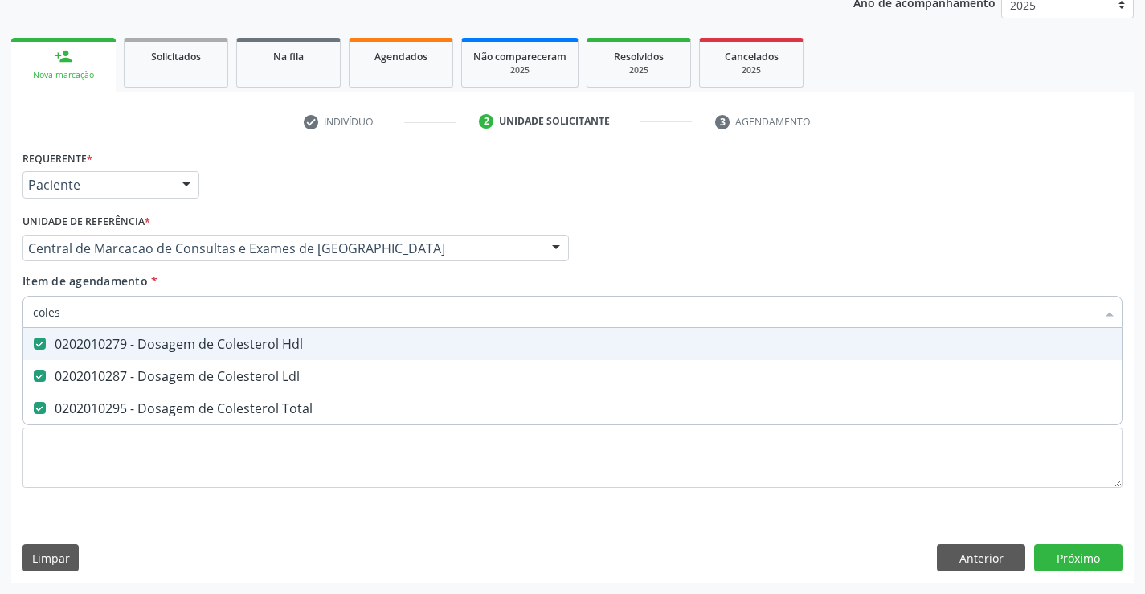
click at [149, 314] on input "coles" at bounding box center [564, 312] width 1063 height 32
type input "tri"
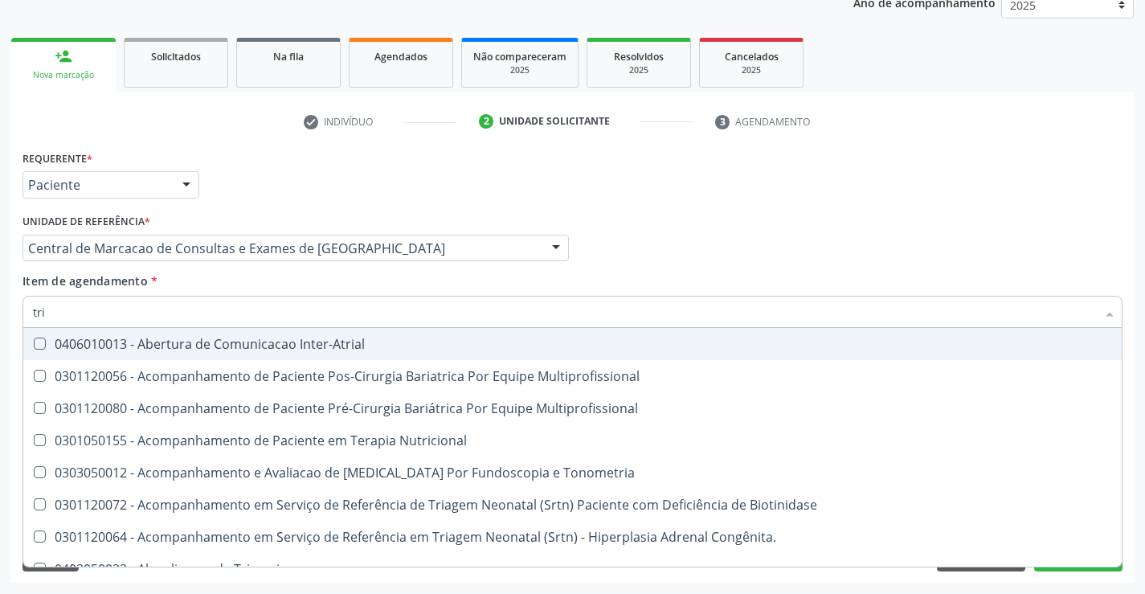
checkbox Inter-Atrial "false"
checkbox Multiprofissional "false"
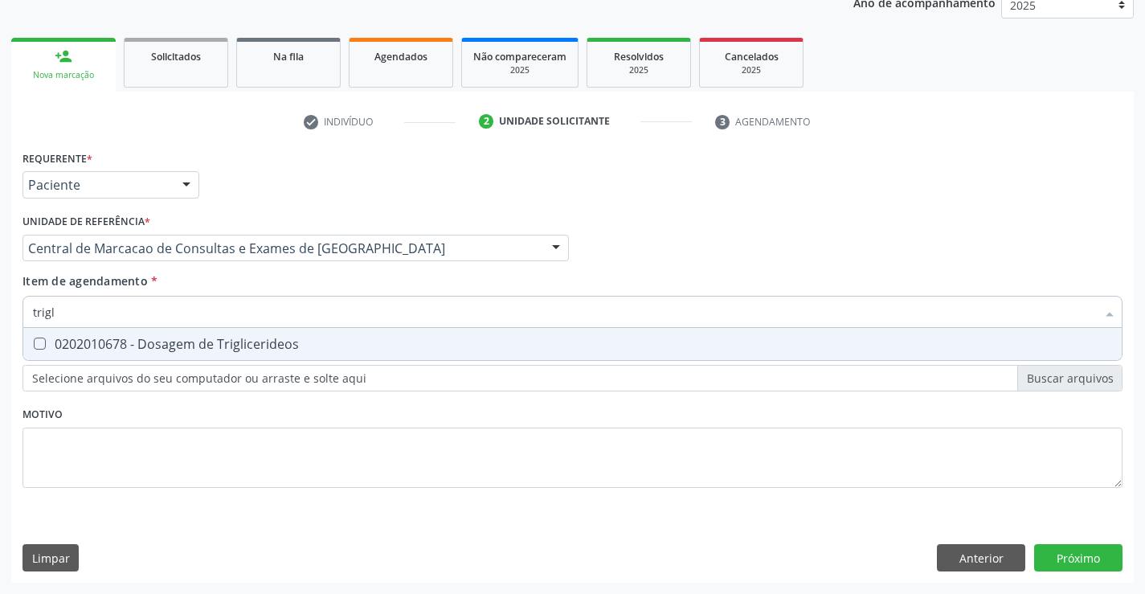
type input "trigli"
click at [149, 344] on div "0202010678 - Dosagem de Triglicerideos" at bounding box center [572, 343] width 1079 height 13
checkbox Triglicerideos "true"
click at [137, 317] on input "trigli" at bounding box center [564, 312] width 1063 height 32
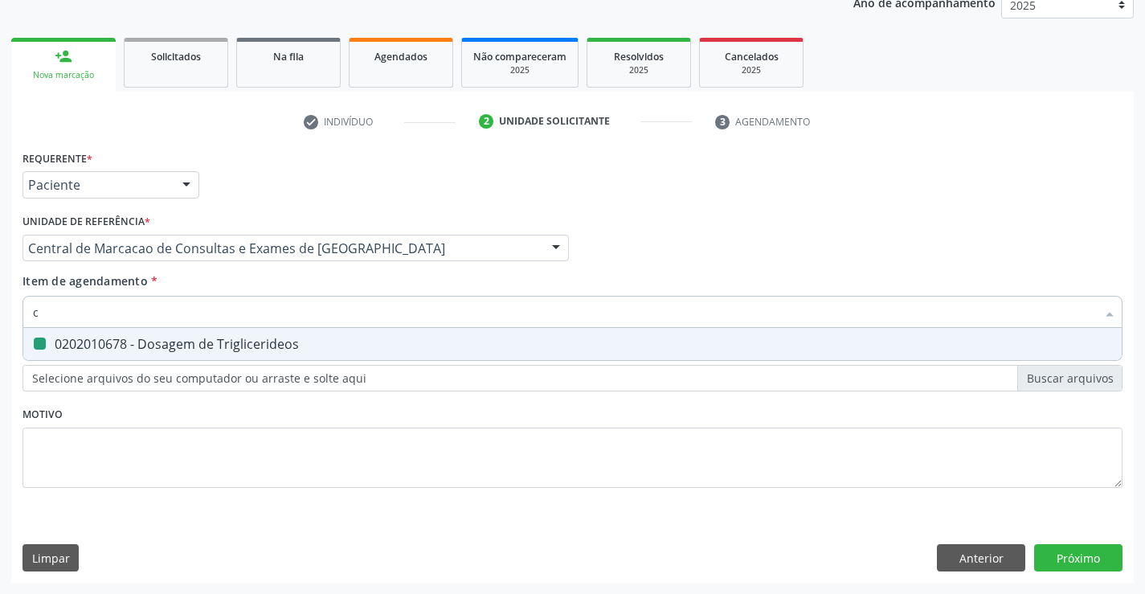
type input "cr"
checkbox Triglicerideos "false"
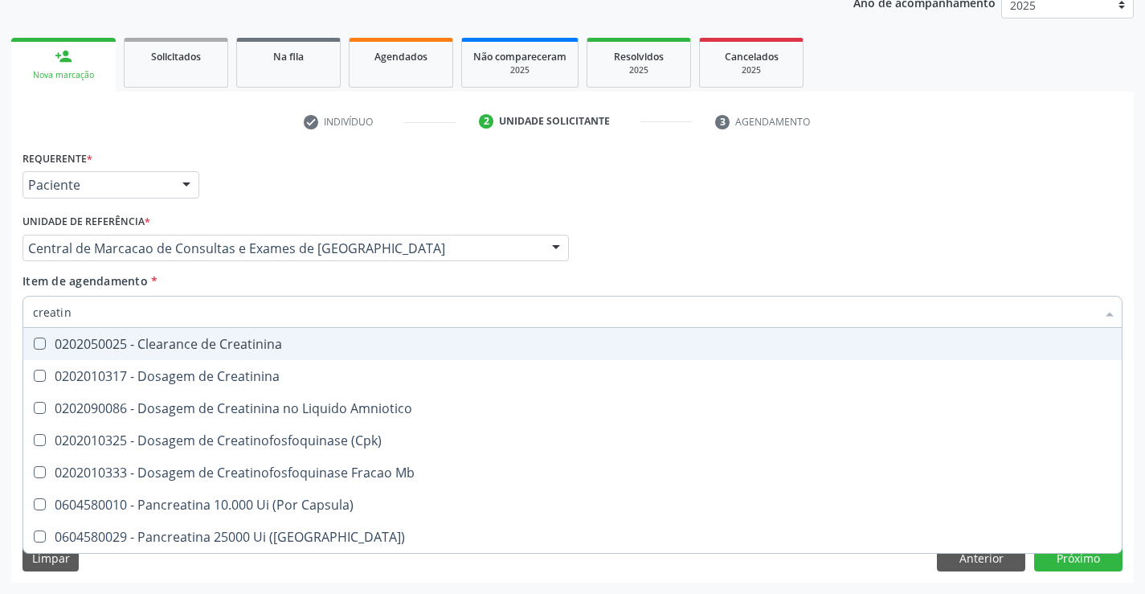
type input "creatini"
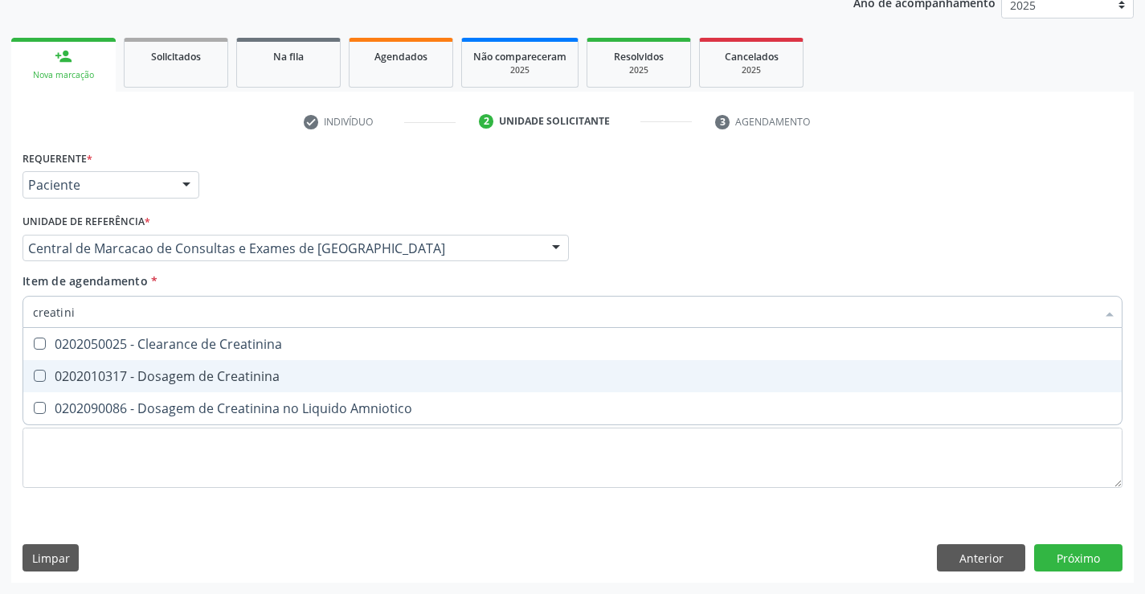
click at [131, 366] on span "0202010317 - Dosagem de Creatinina" at bounding box center [572, 376] width 1098 height 32
checkbox Creatinina "true"
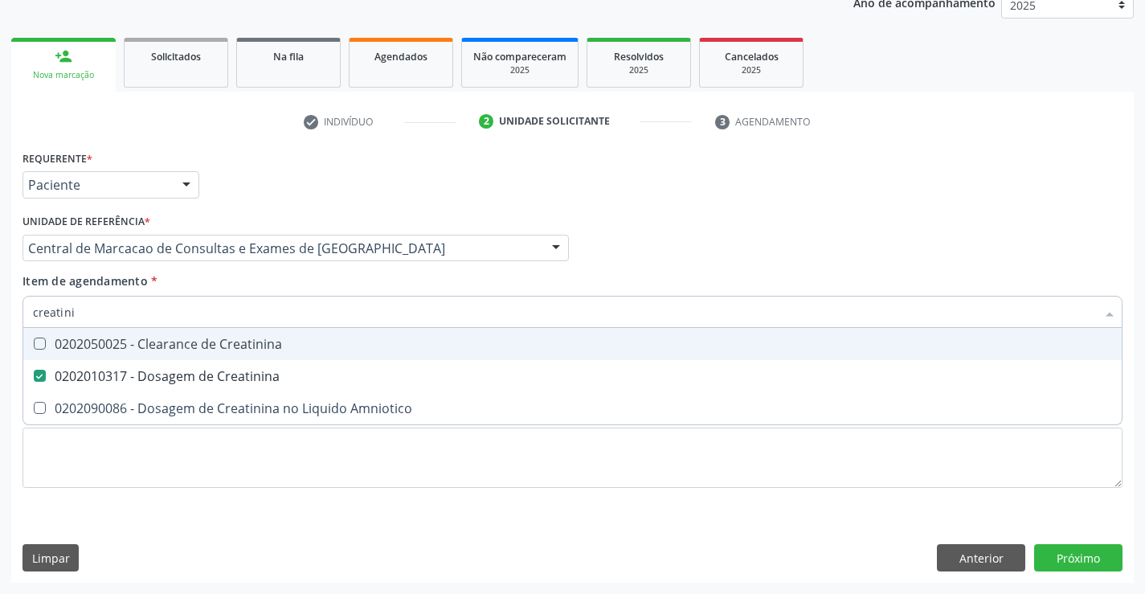
click at [149, 309] on input "creatini" at bounding box center [564, 312] width 1063 height 32
type input "po"
checkbox Creatinina "false"
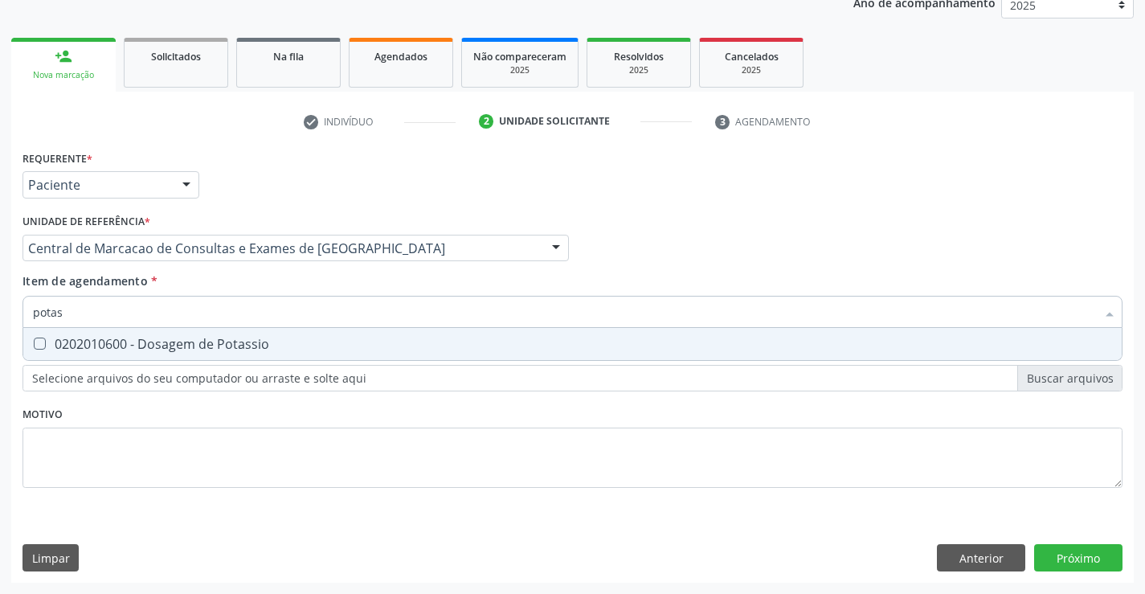
type input "potass"
click at [143, 341] on div "0202010600 - Dosagem de Potassio" at bounding box center [572, 343] width 1079 height 13
checkbox Potassio "true"
click at [145, 315] on input "potass" at bounding box center [564, 312] width 1063 height 32
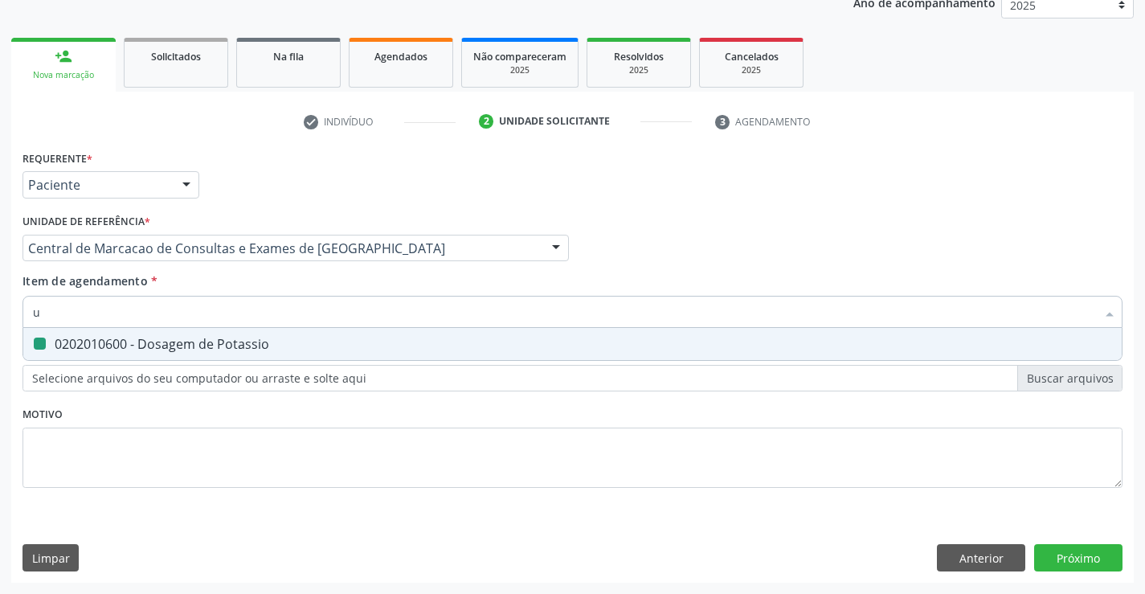
type input "ur"
checkbox Potassio "false"
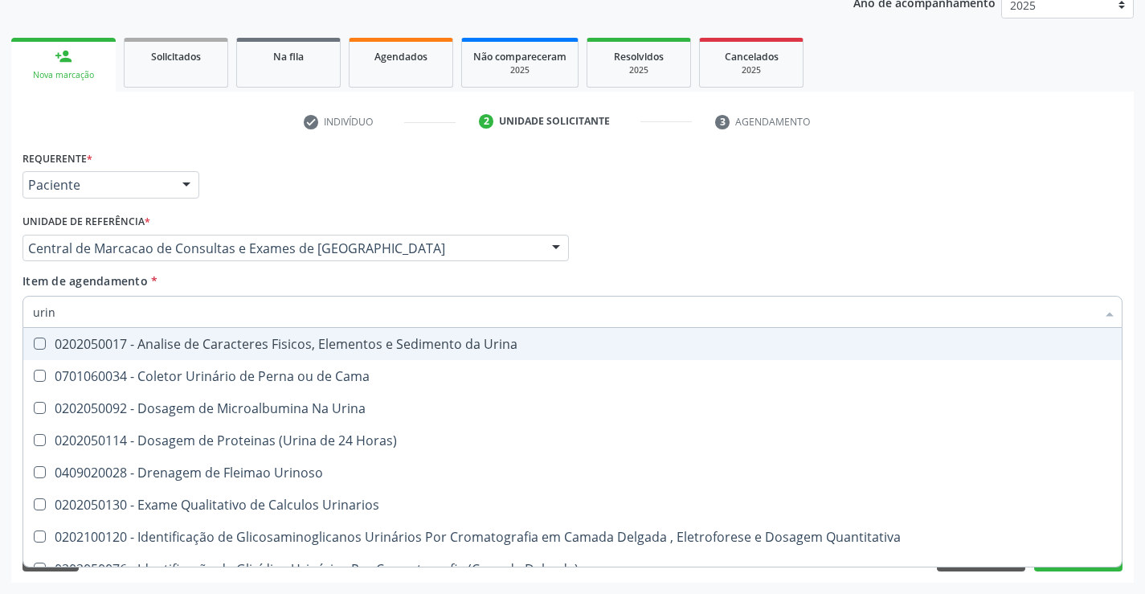
type input "urina"
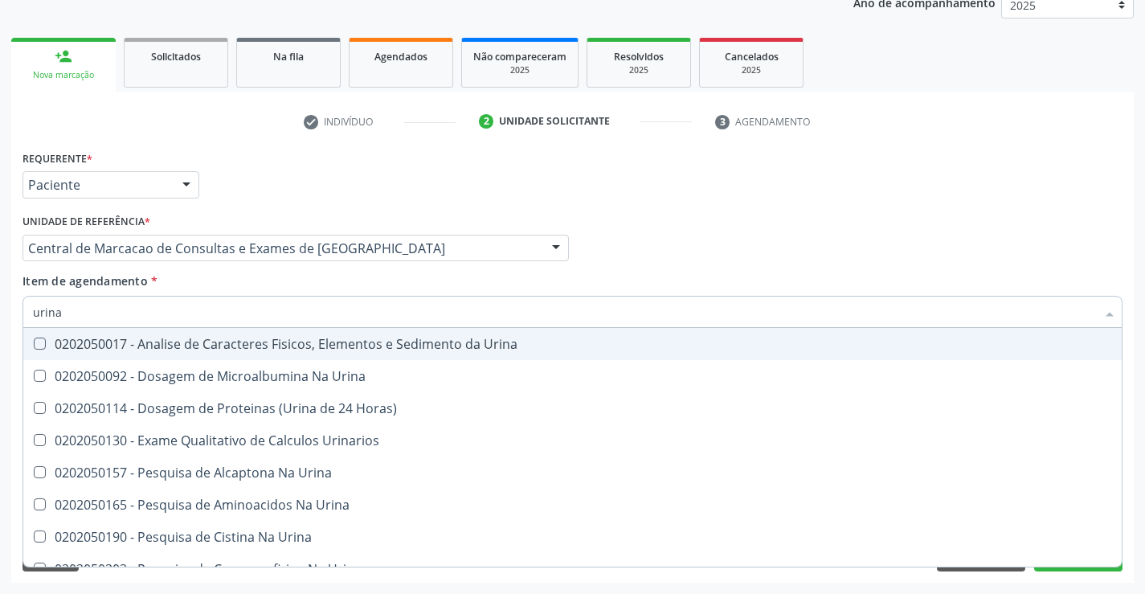
click at [135, 341] on div "0202050017 - Analise de Caracteres Fisicos, Elementos e Sedimento da Urina" at bounding box center [572, 343] width 1079 height 13
checkbox Urina "true"
click at [144, 309] on input "urina" at bounding box center [564, 312] width 1063 height 32
type input "gl"
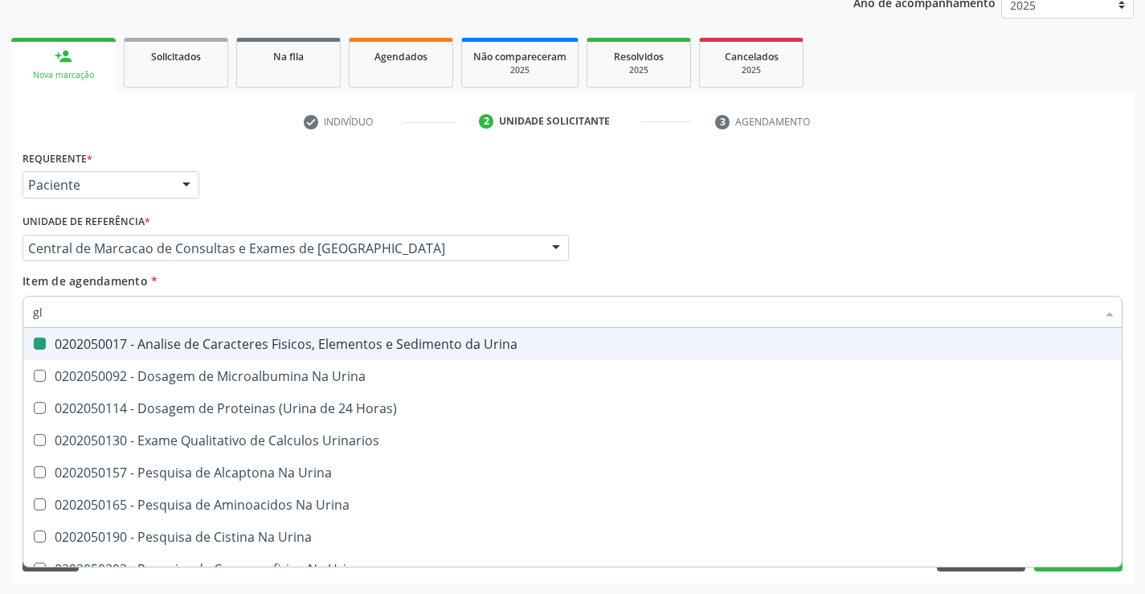
checkbox Urina "false"
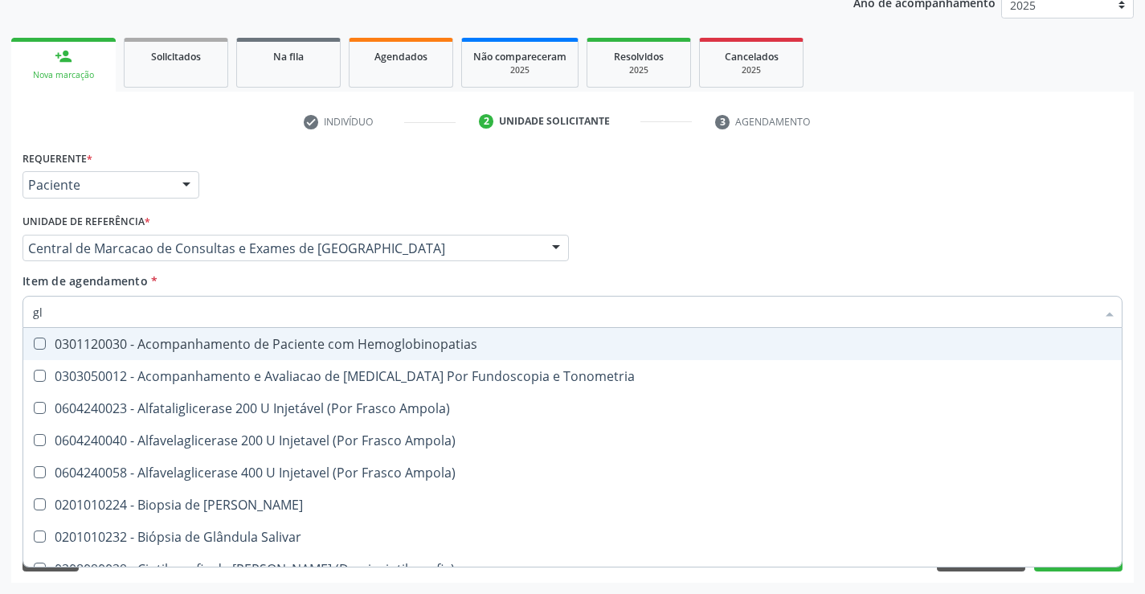
type input "gli"
checkbox Dosagens\) "true"
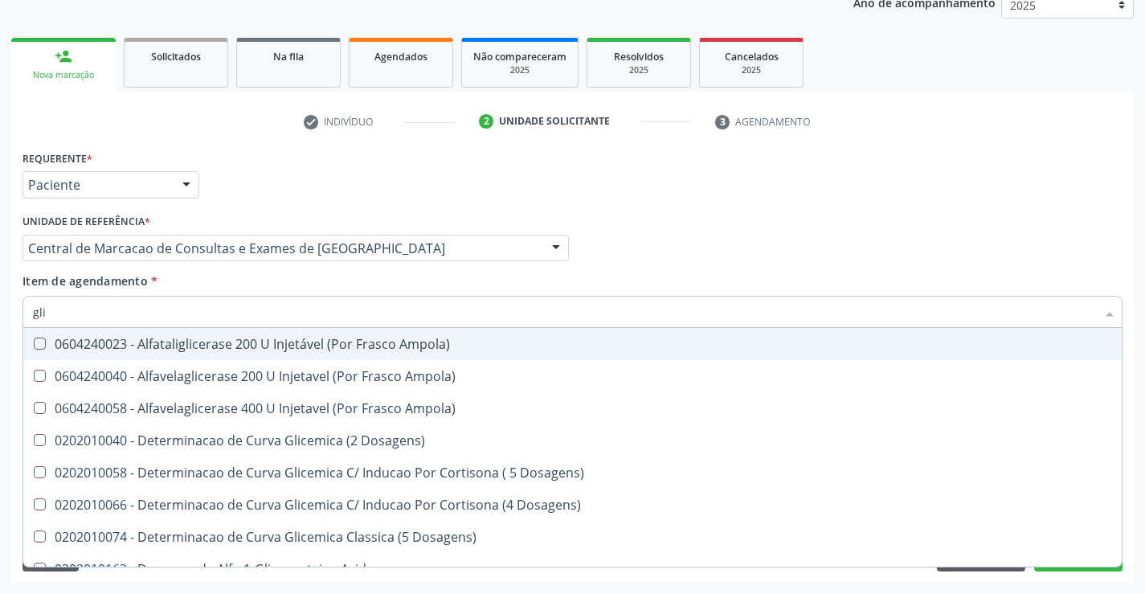
type input "glic"
checkbox Triglicerideos "true"
checkbox Capilar "false"
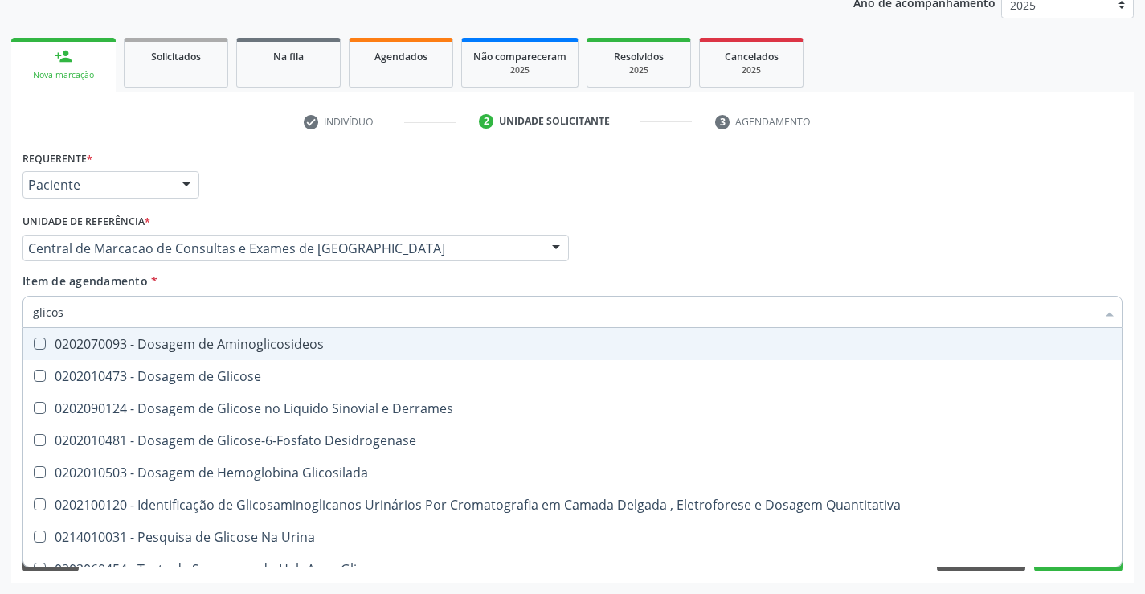
type input "glicose"
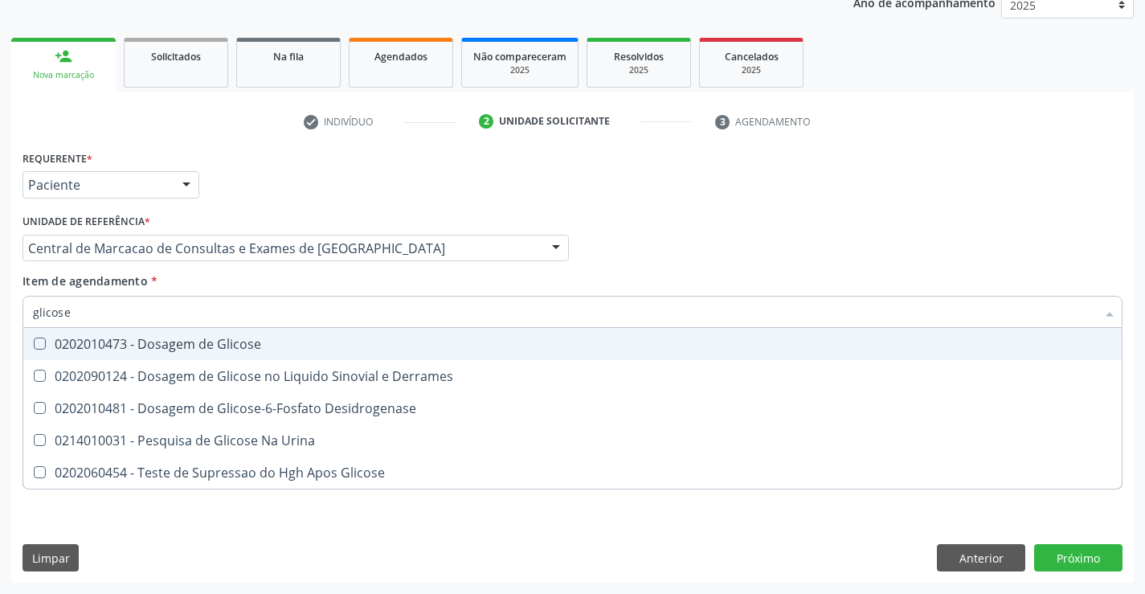
drag, startPoint x: 139, startPoint y: 338, endPoint x: 141, endPoint y: 315, distance: 23.4
click at [138, 337] on div "0202010473 - Dosagem de Glicose" at bounding box center [572, 343] width 1079 height 13
checkbox Glicose "true"
click at [141, 312] on input "glicose" at bounding box center [564, 312] width 1063 height 32
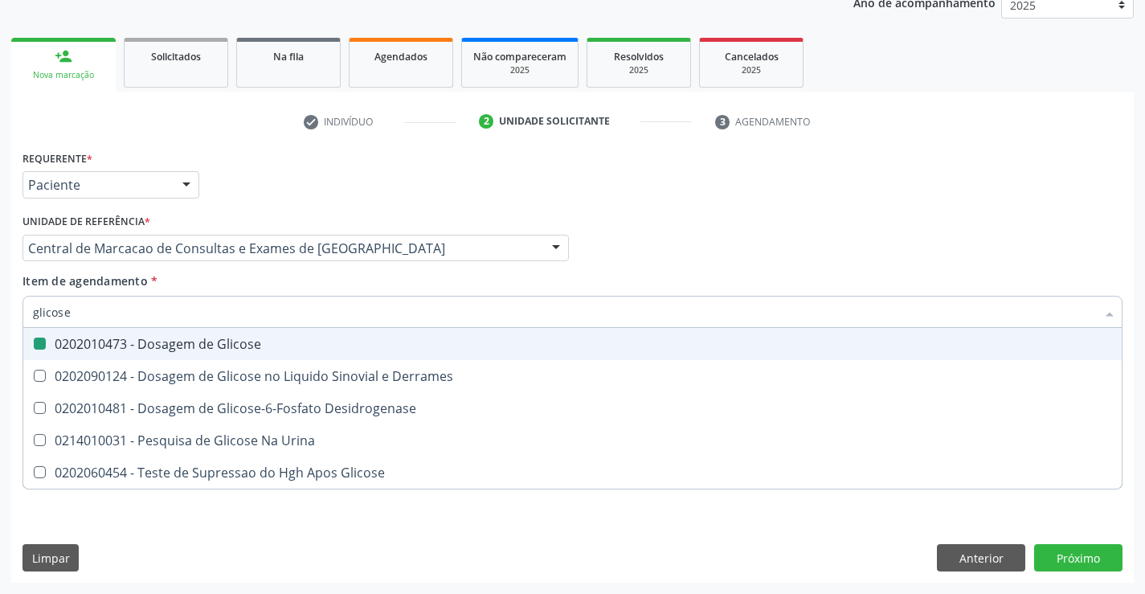
type input "a"
checkbox Glicose "false"
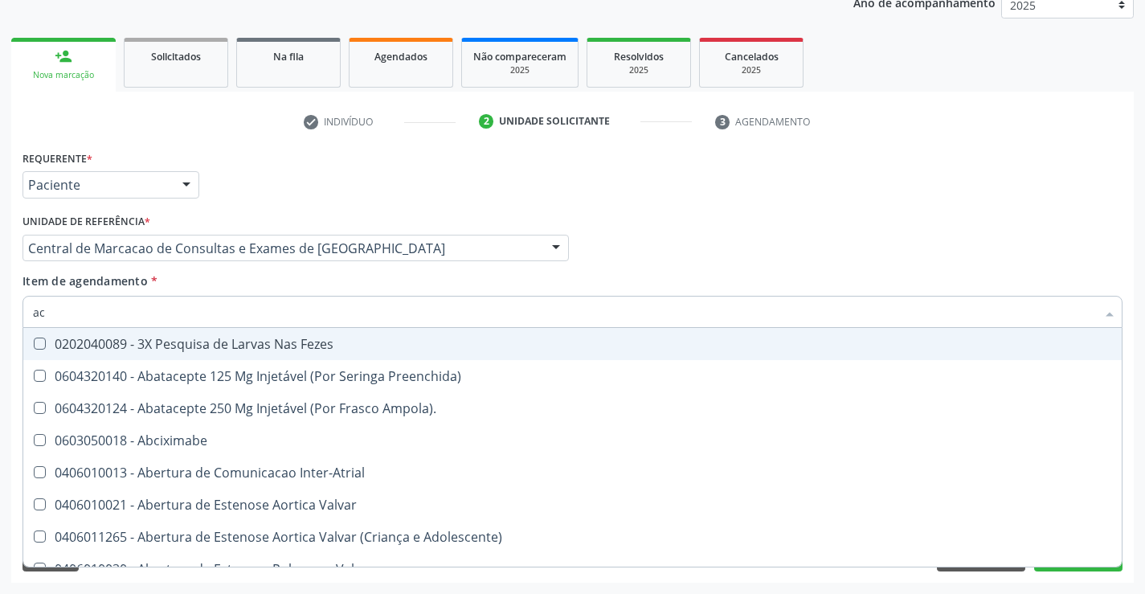
type input "aci"
checkbox Paciente "false"
checkbox Urina "false"
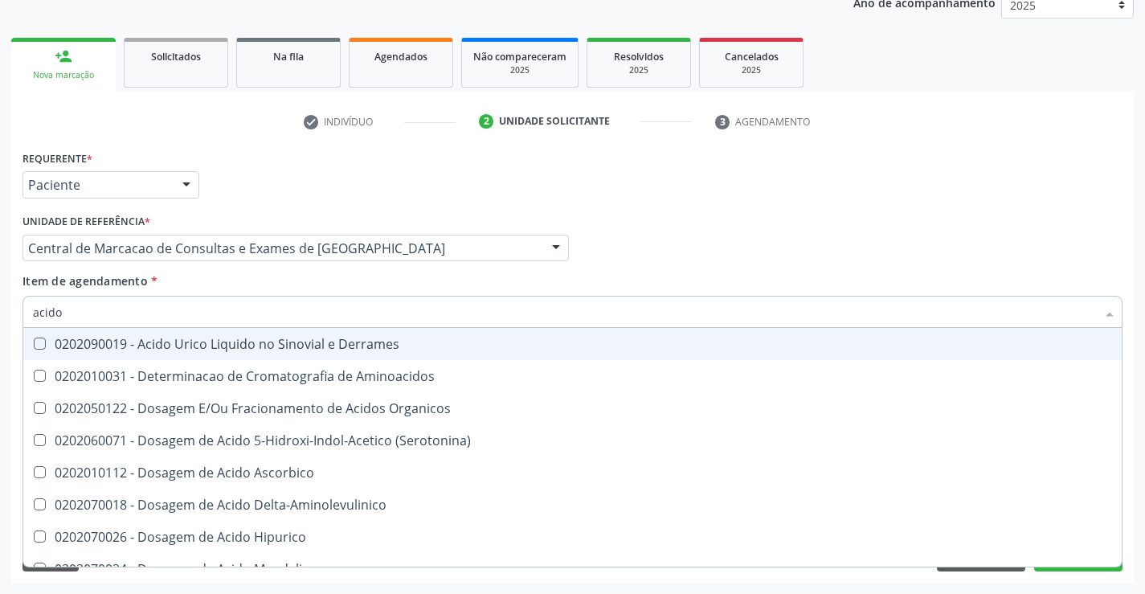
type input "acido u"
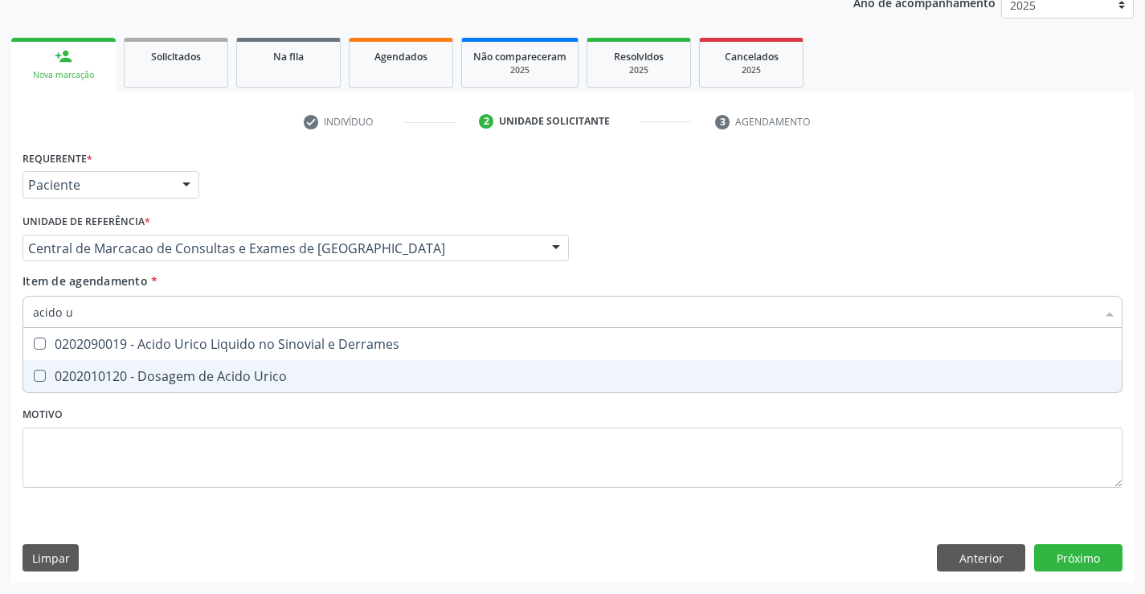
click at [129, 366] on span "0202010120 - Dosagem de Acido Urico" at bounding box center [572, 376] width 1098 height 32
checkbox Urico "true"
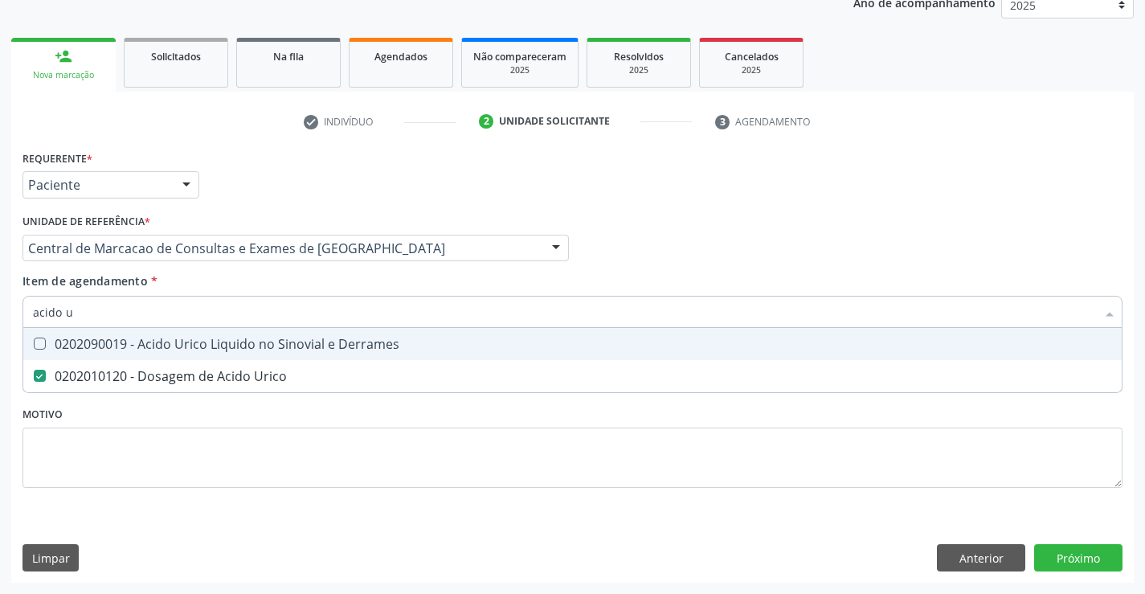
click at [159, 318] on input "acido u" at bounding box center [564, 312] width 1063 height 32
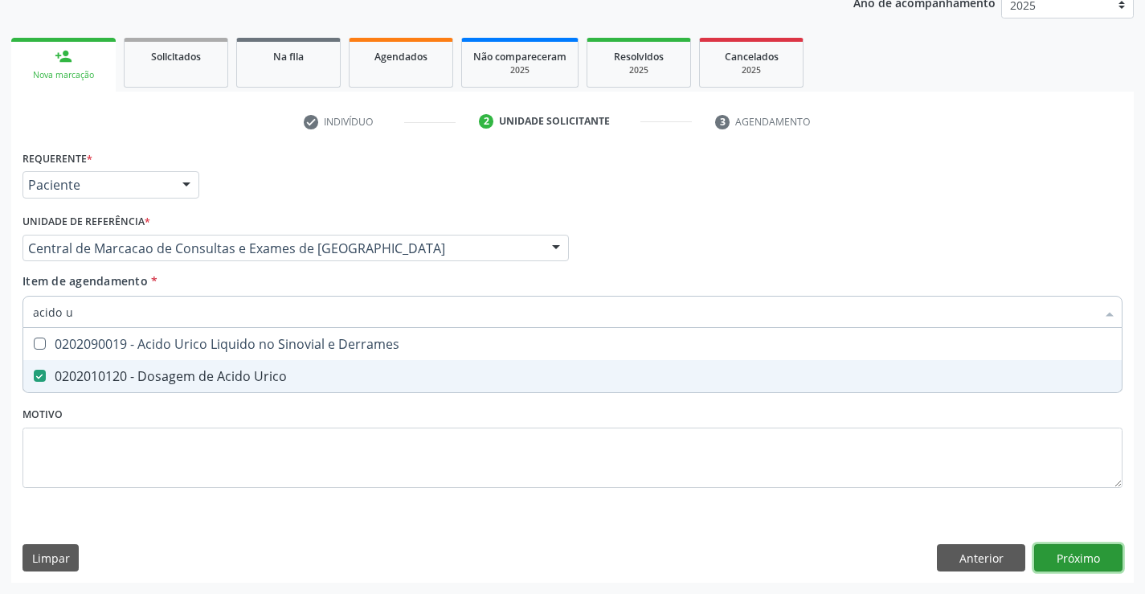
click at [1052, 553] on div "Requerente * Paciente Médico(a) Enfermeiro(a) Paciente Nenhum resultado encontr…" at bounding box center [572, 364] width 1122 height 436
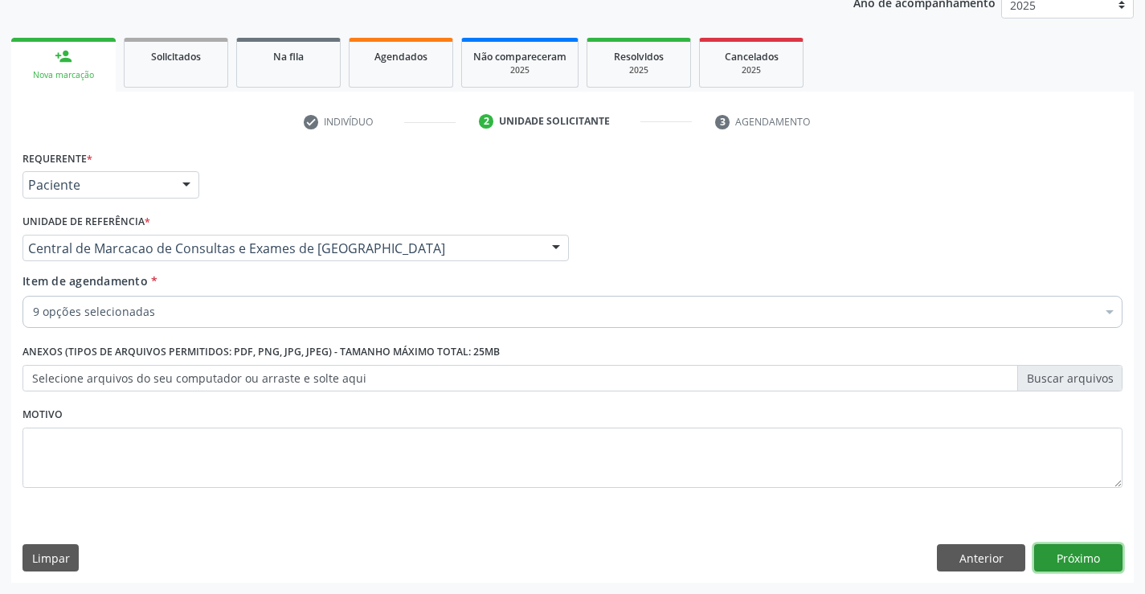
click at [1063, 546] on button "Próximo" at bounding box center [1078, 557] width 88 height 27
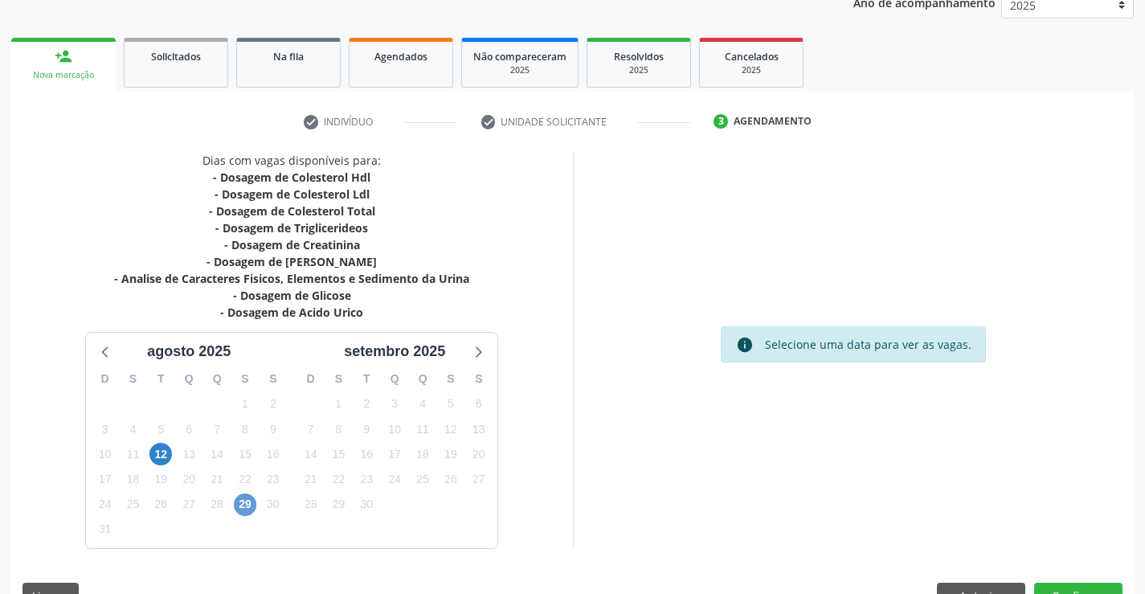
click at [247, 493] on div "29" at bounding box center [245, 504] width 22 height 25
click at [245, 501] on span "29" at bounding box center [245, 504] width 22 height 22
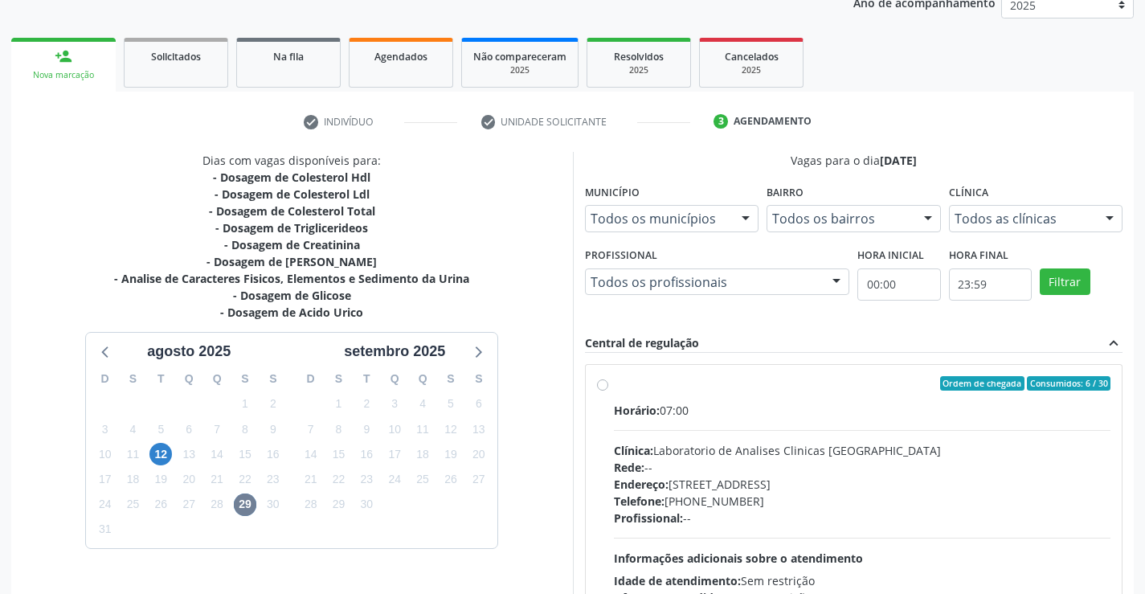
click at [739, 427] on div "Horário: 07:00 Clínica: Laboratorio de Analises Clinicas [GEOGRAPHIC_DATA] Rede…" at bounding box center [862, 512] width 497 height 221
click at [608, 390] on input "Ordem de chegada Consumidos: 6 / 30 Horário: 07:00 Clínica: Laboratorio de Anal…" at bounding box center [602, 383] width 11 height 14
radio input "true"
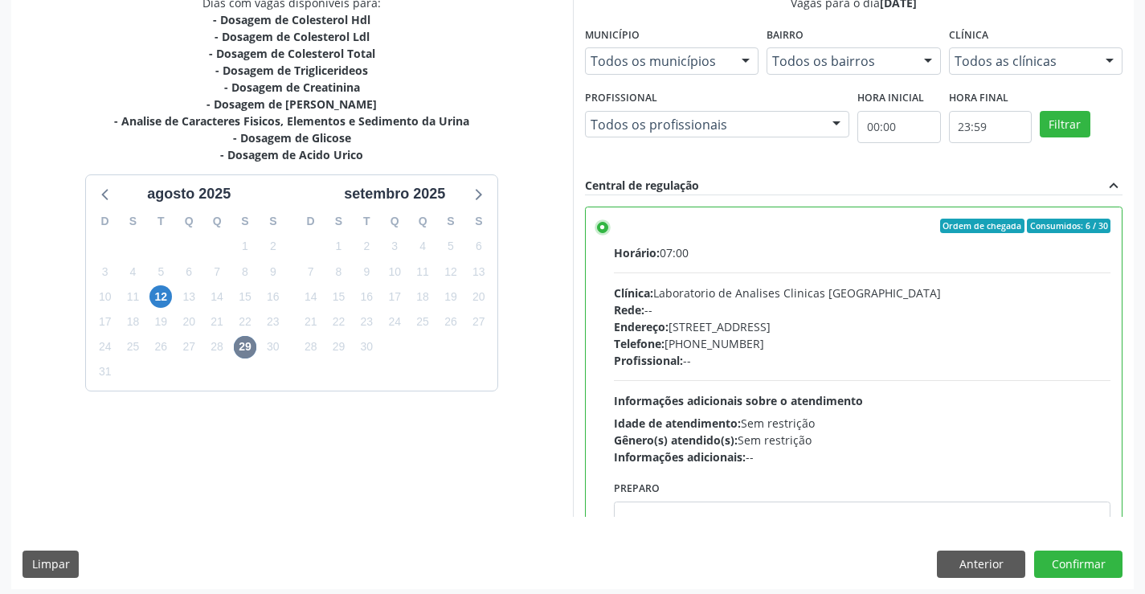
scroll to position [366, 0]
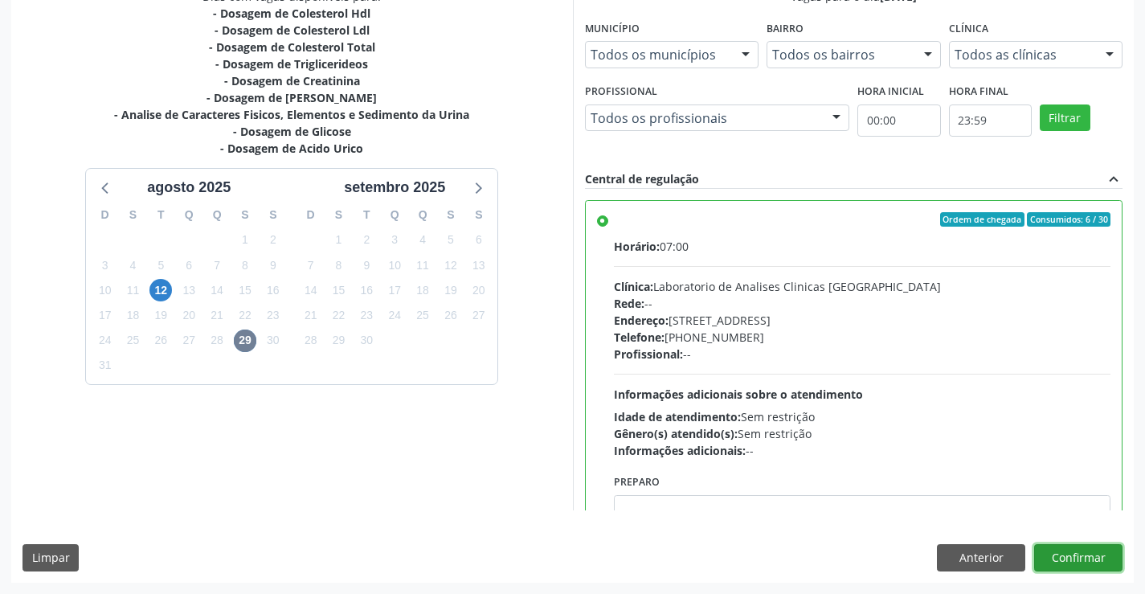
click at [1099, 560] on button "Confirmar" at bounding box center [1078, 557] width 88 height 27
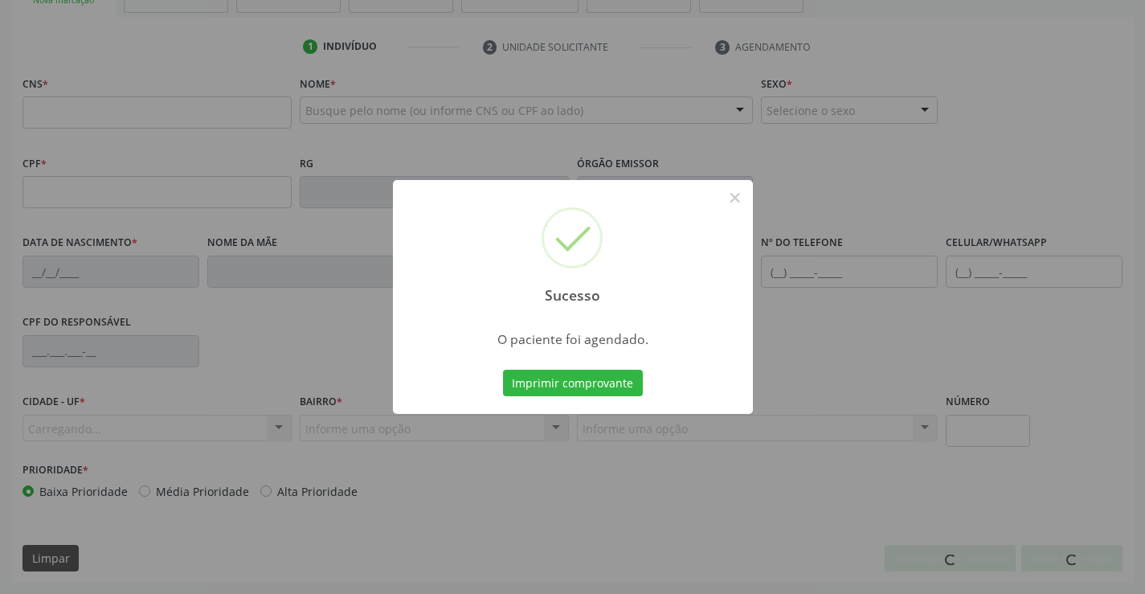
click at [503, 370] on button "Imprimir comprovante" at bounding box center [573, 383] width 140 height 27
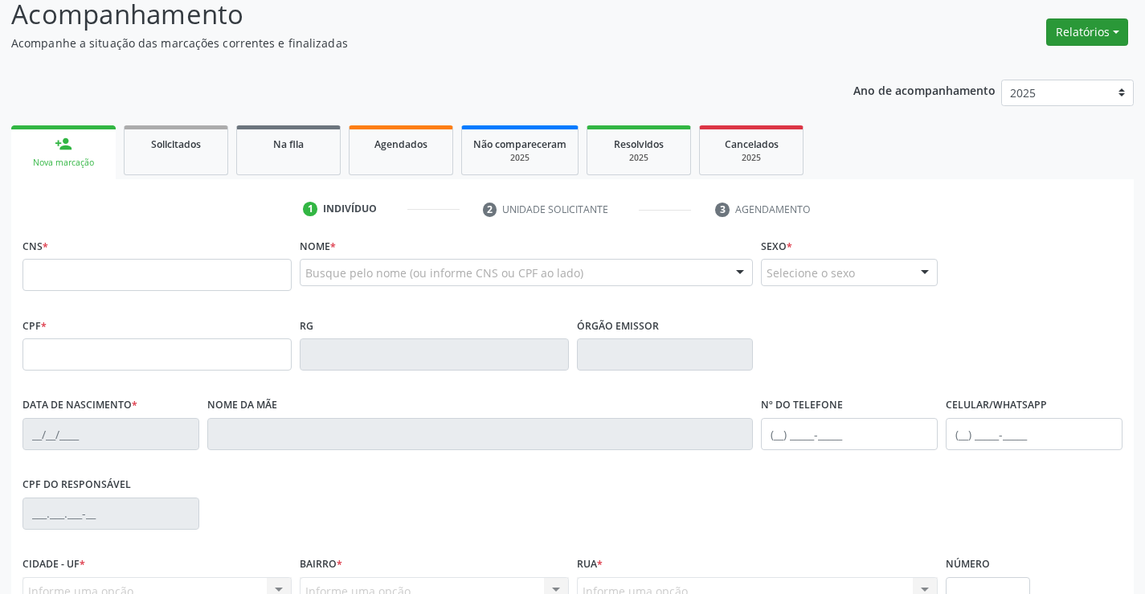
scroll to position [0, 0]
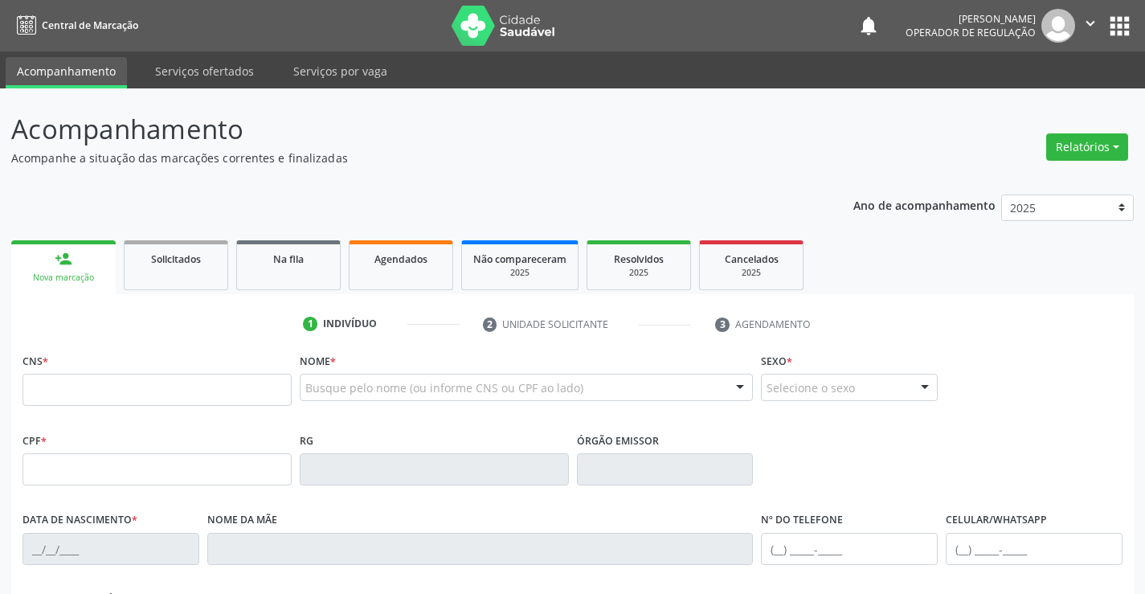
click at [1084, 18] on icon "" at bounding box center [1090, 23] width 18 height 18
click at [1028, 103] on link "Sair" at bounding box center [1049, 98] width 111 height 22
